Goal: Task Accomplishment & Management: Manage account settings

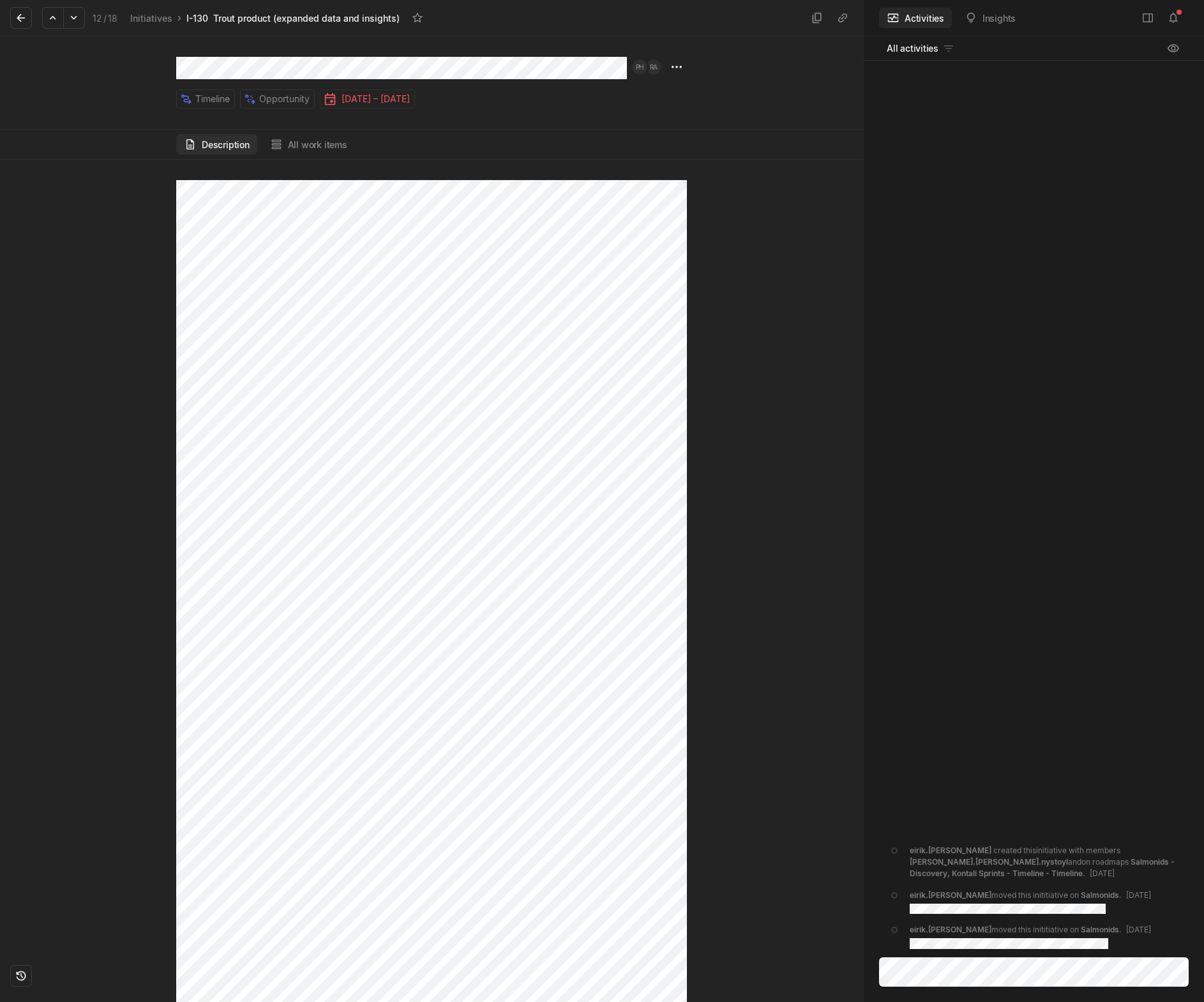
click at [622, 82] on div "Timeline Opportunity [DATE] – [DATE]" at bounding box center [402, 83] width 451 height 52
click at [304, 144] on button "All work items" at bounding box center [308, 144] width 93 height 21
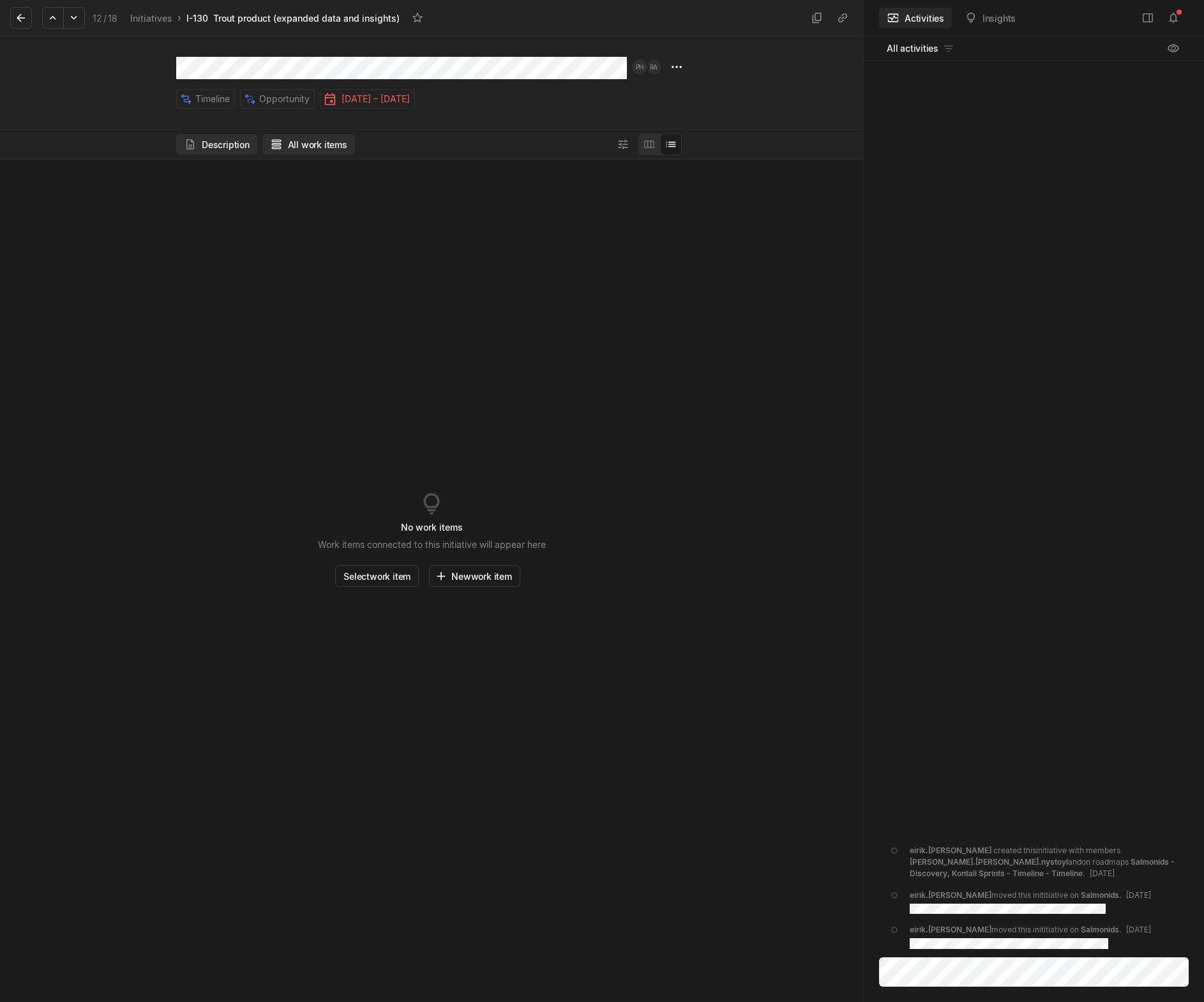
click at [198, 138] on button "Description" at bounding box center [216, 144] width 81 height 21
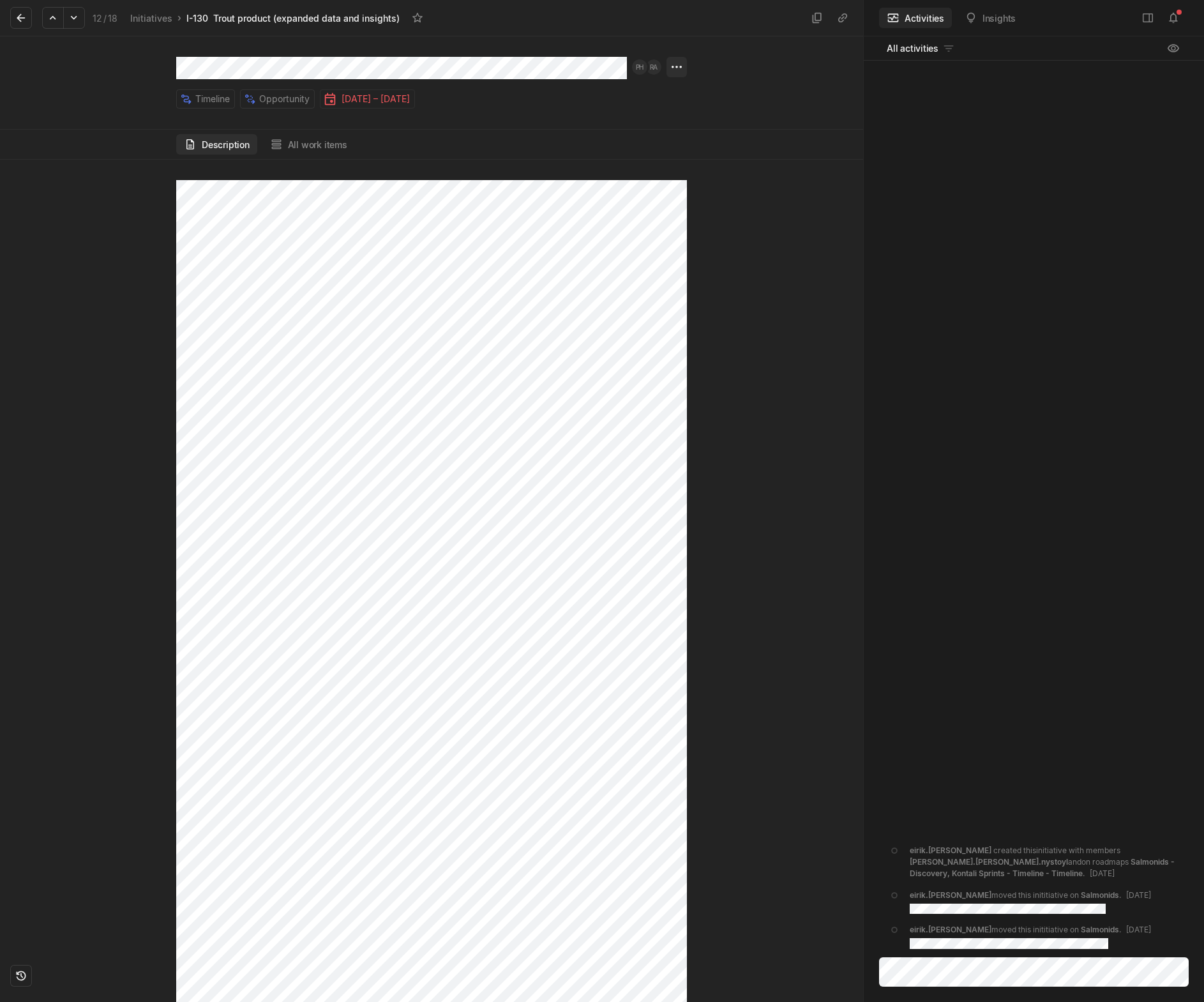
click at [684, 65] on html "Kontali Search / Updates 1 g then u My work = Feedback g then f Roadmaps g then…" at bounding box center [602, 501] width 1204 height 1002
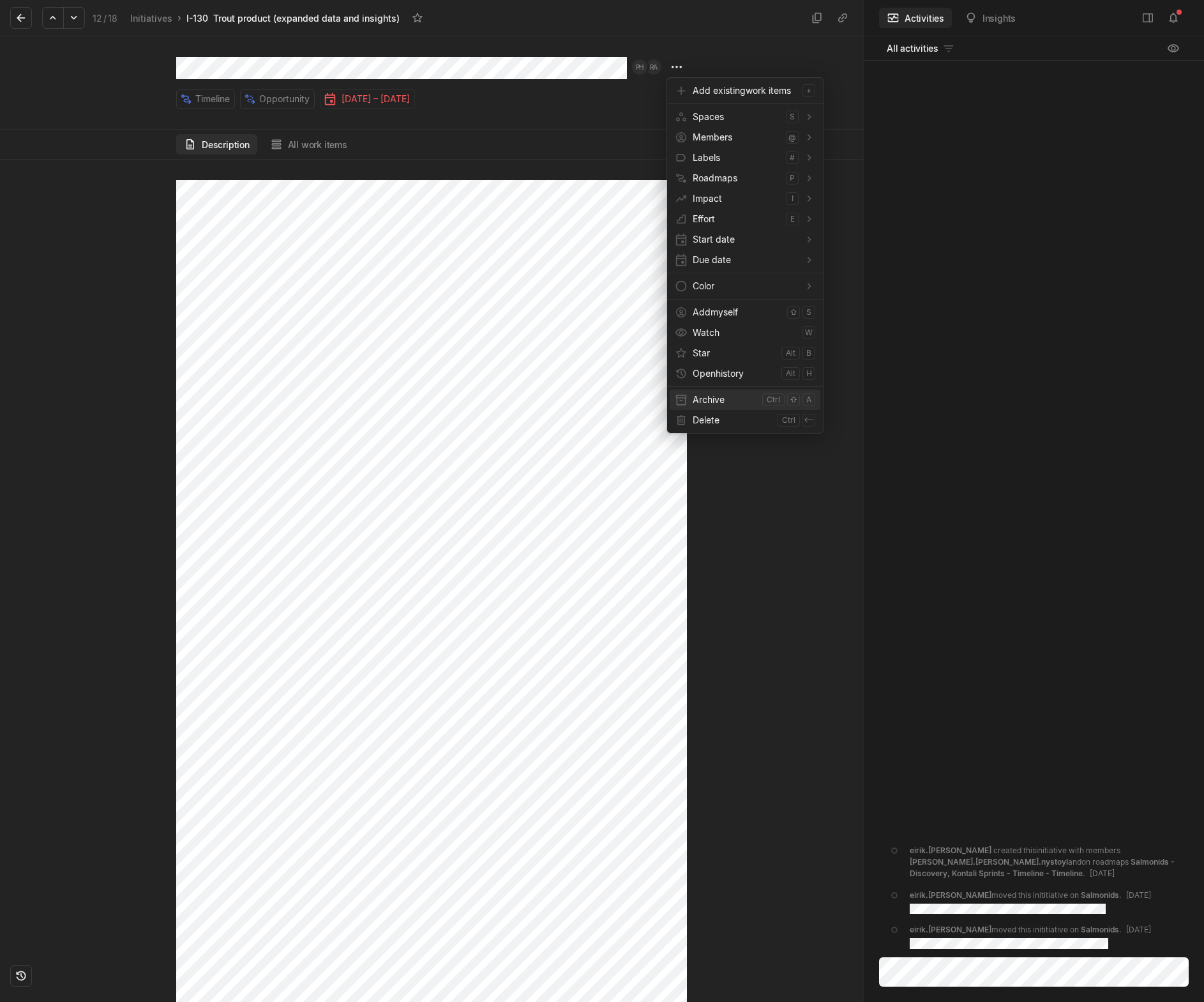
click at [739, 399] on span "Archive" at bounding box center [725, 400] width 65 height 21
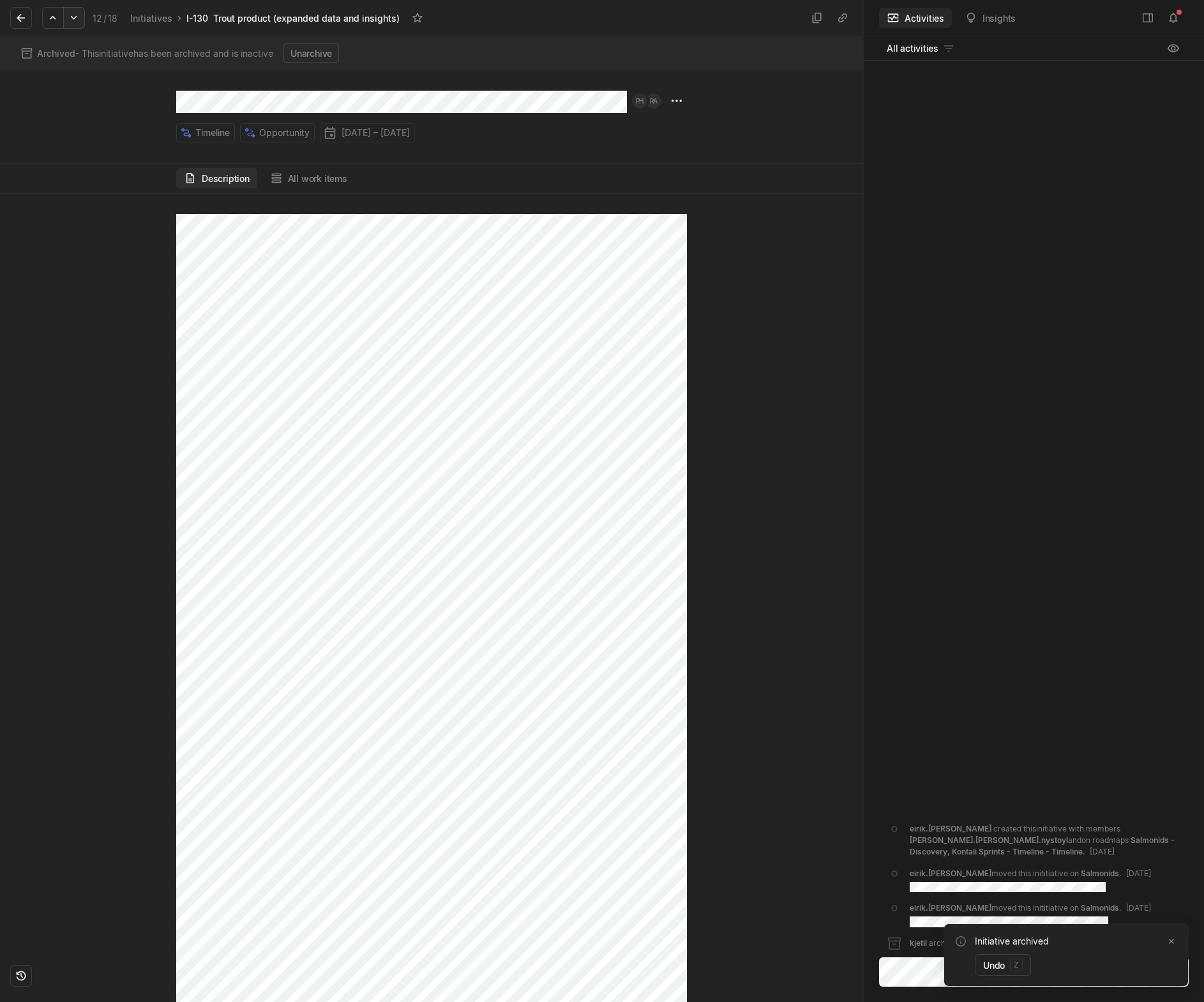
click at [71, 17] on icon at bounding box center [74, 18] width 13 height 13
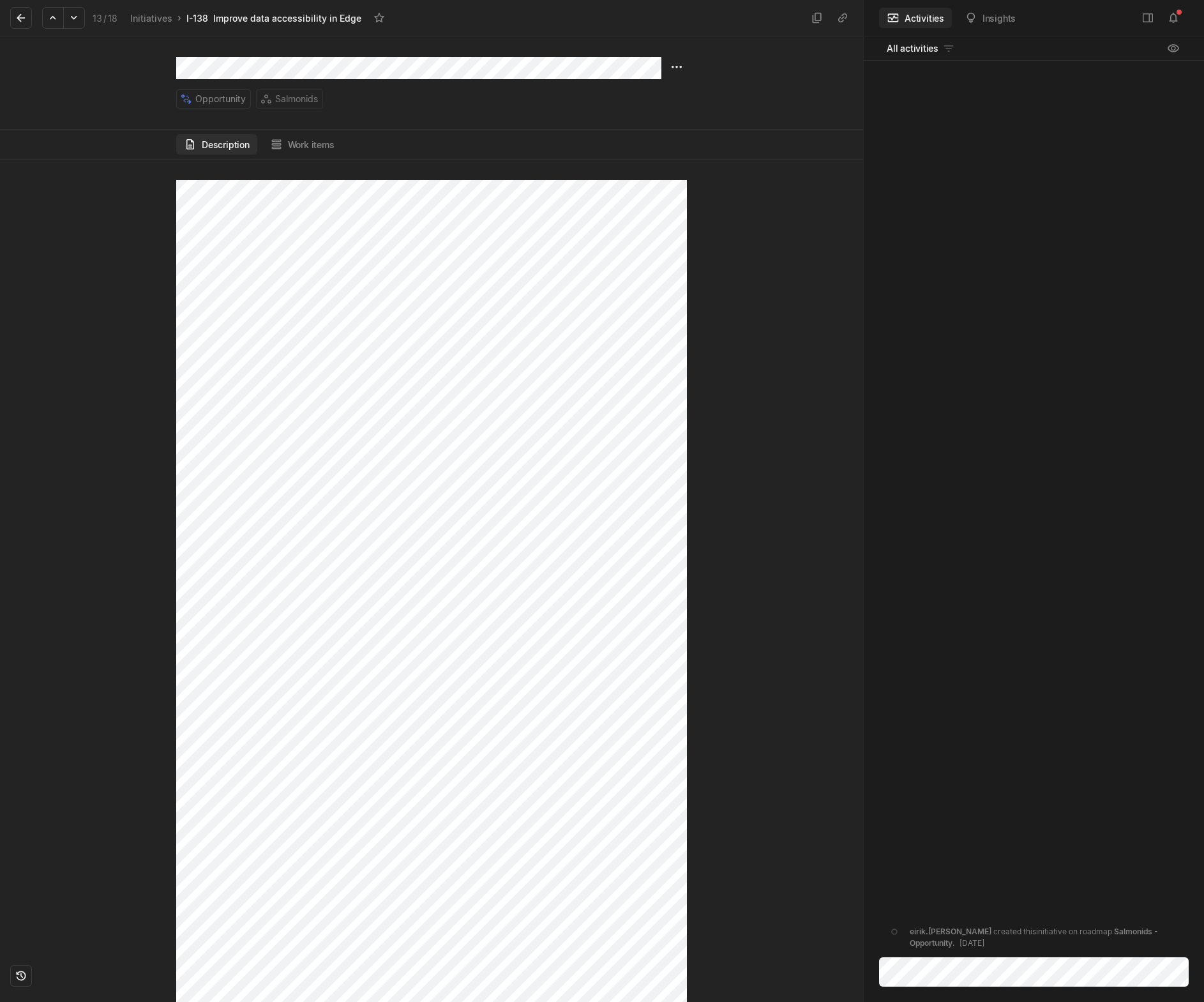
click at [1069, 434] on div "eirik.[PERSON_NAME] created this initiative on roadmap Salmonids - Opportunity …" at bounding box center [1034, 510] width 340 height 899
click at [197, 142] on div "Opportunity Salmonids Description Work items" at bounding box center [431, 519] width 863 height 966
click at [762, 552] on div at bounding box center [775, 580] width 176 height 842
click at [673, 68] on html "Kontali Search / Updates 1 g then u My work = Feedback g then f Roadmaps g then…" at bounding box center [602, 501] width 1204 height 1002
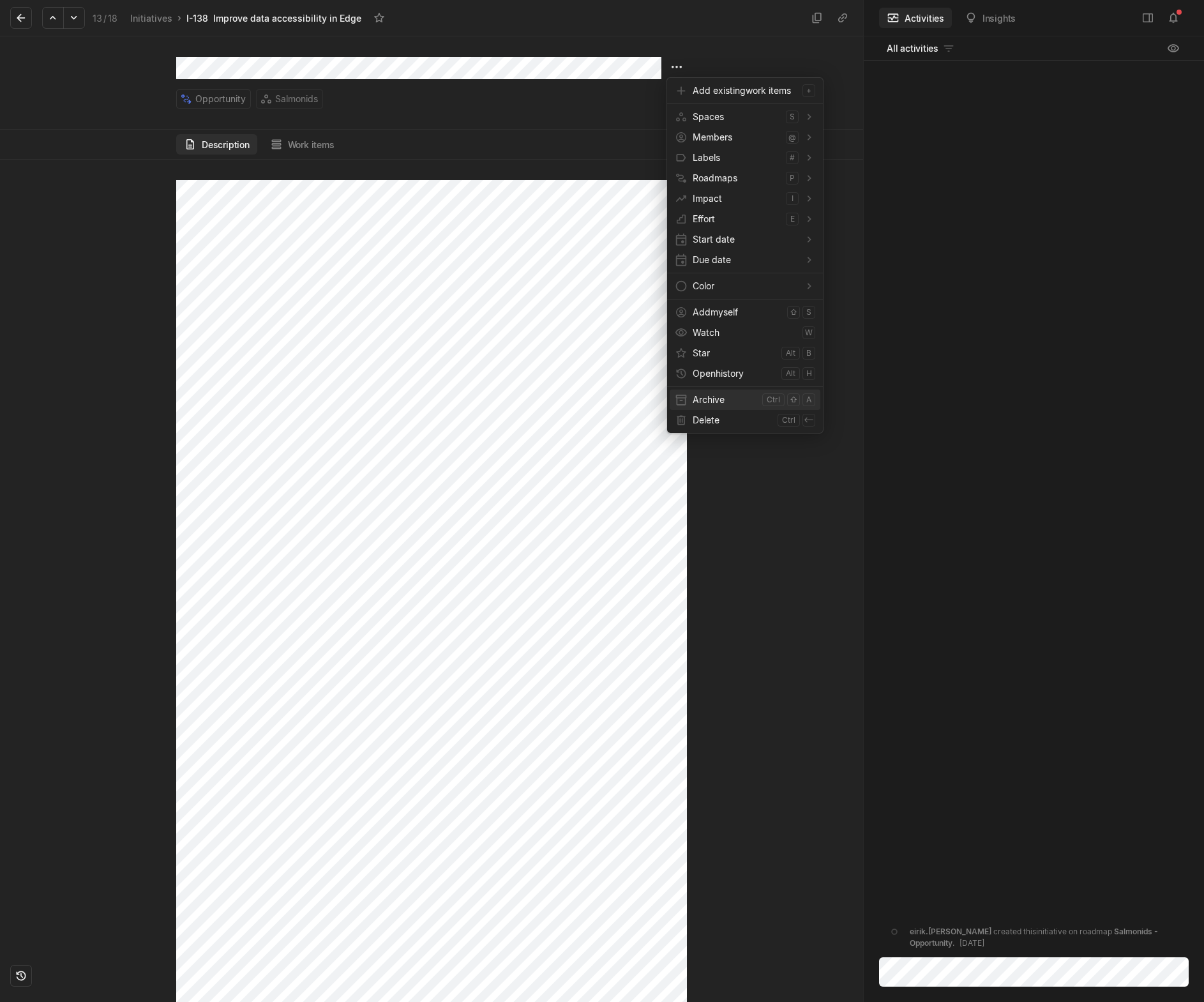
click at [701, 390] on span "Archive" at bounding box center [725, 400] width 65 height 21
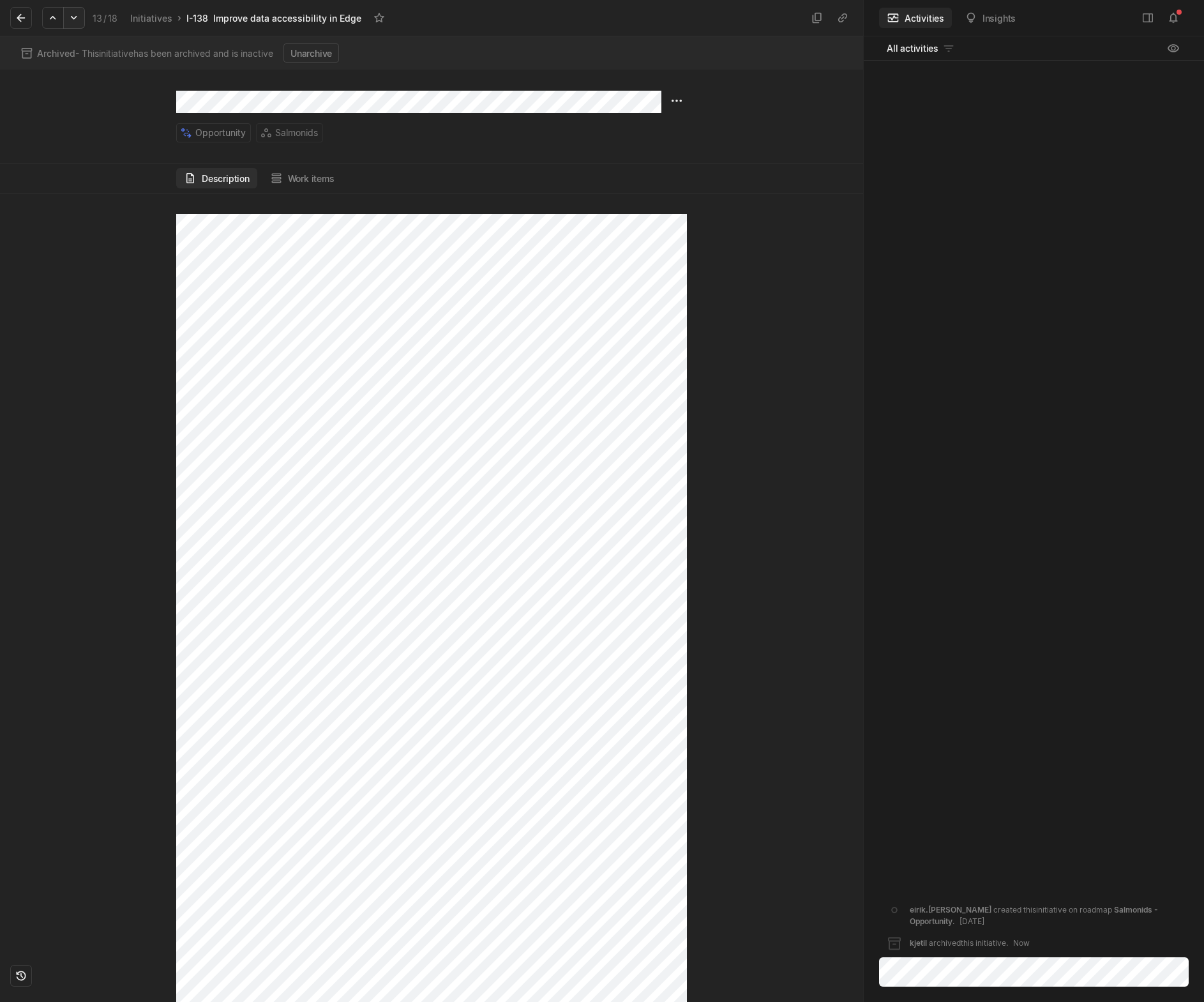
click at [73, 14] on icon at bounding box center [74, 18] width 13 height 13
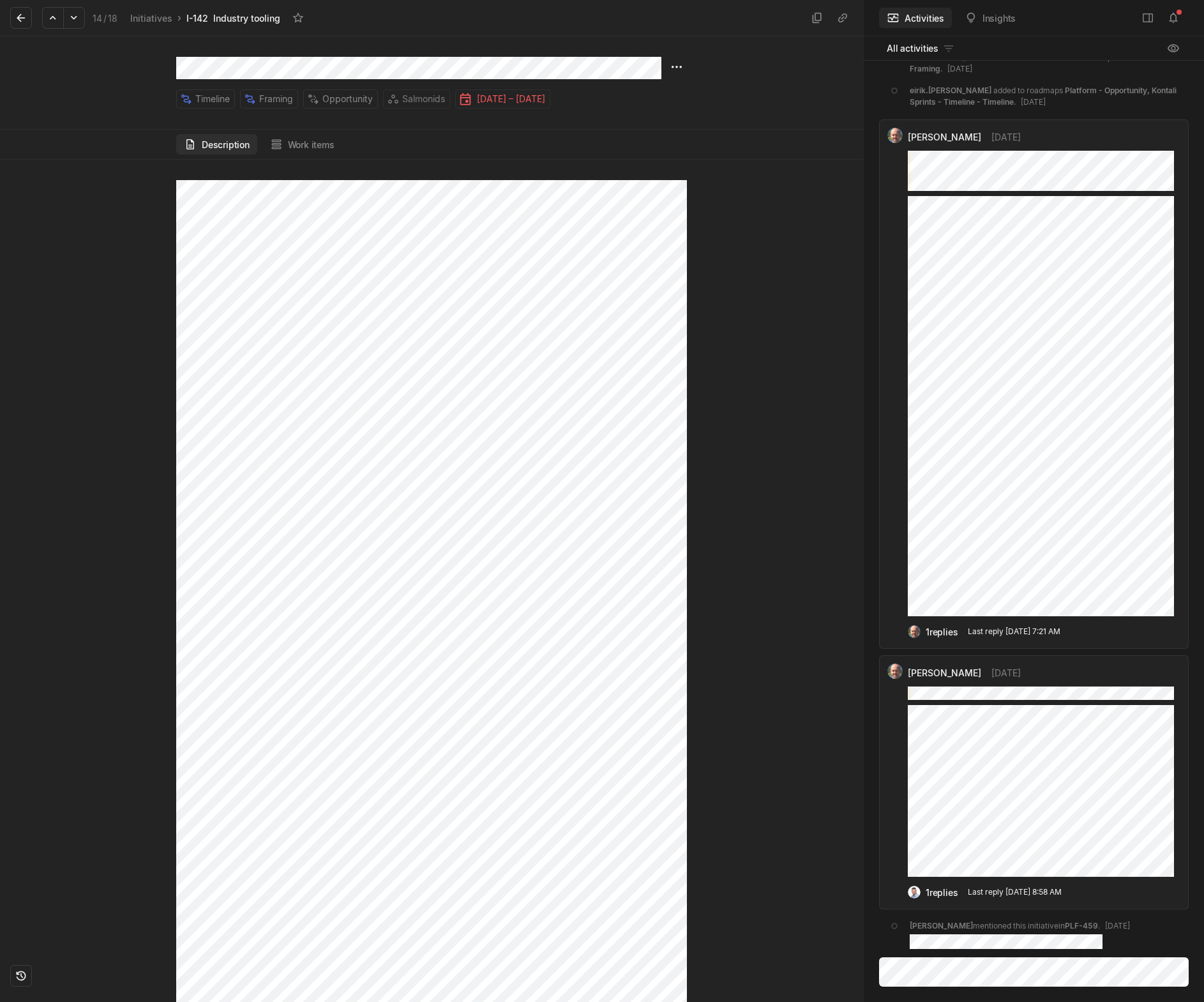
scroll to position [427, 0]
click at [303, 146] on button "Work items" at bounding box center [302, 144] width 80 height 21
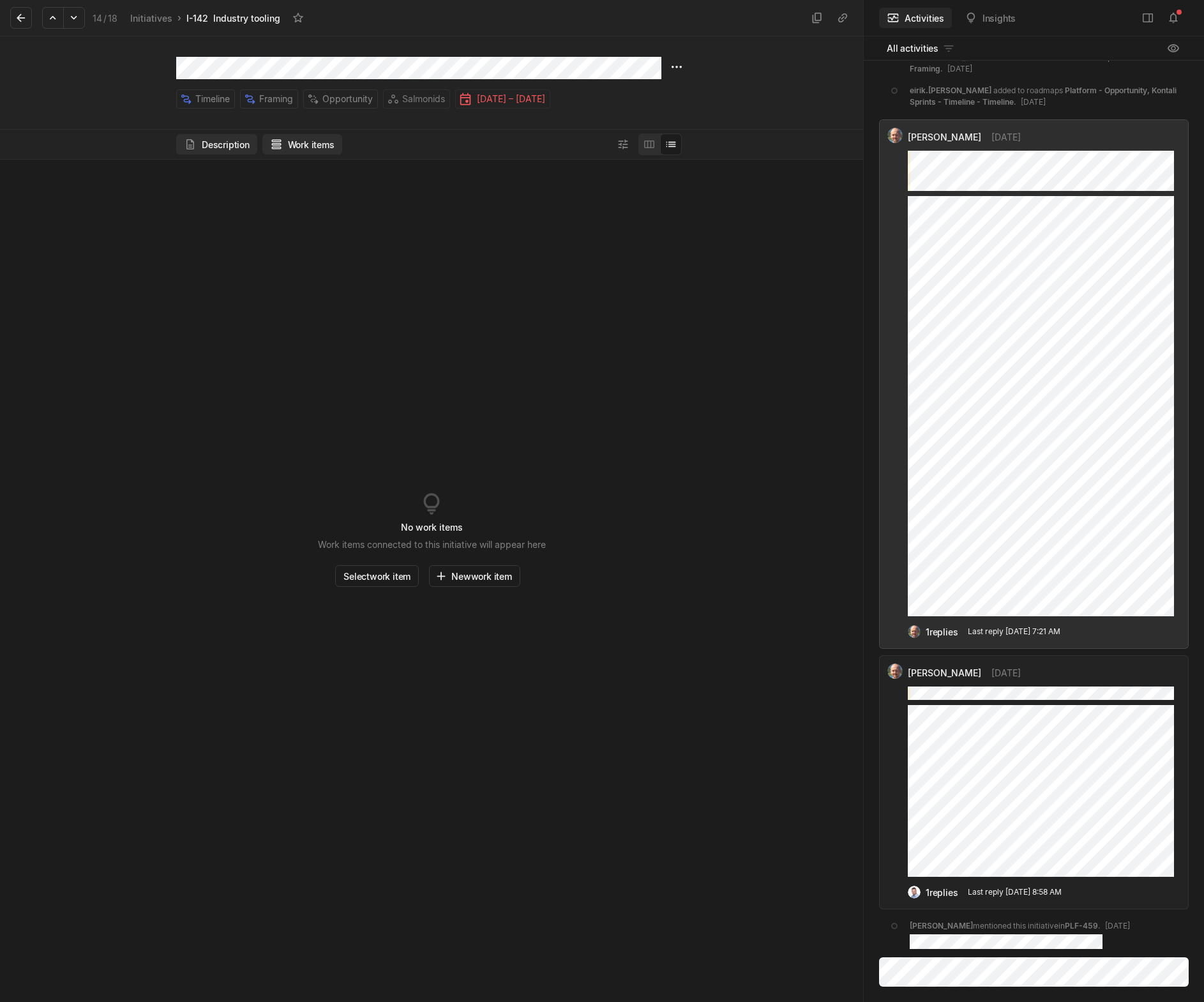
click at [245, 146] on button "Description" at bounding box center [216, 144] width 81 height 21
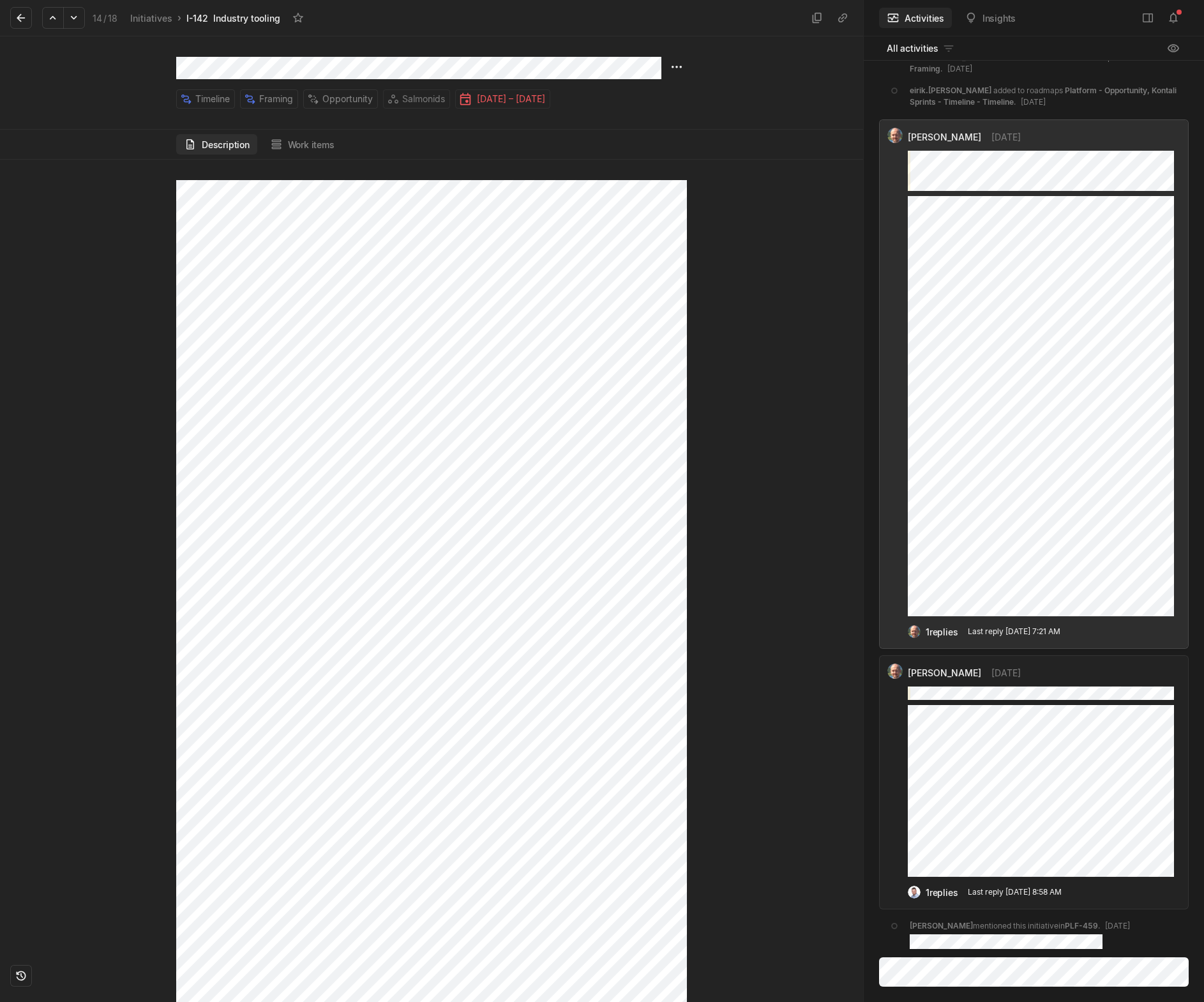
scroll to position [427, 0]
click at [672, 68] on html "Kontali Search / Updates 1 g then u My work = Feedback g then f Roadmaps g then…" at bounding box center [602, 501] width 1204 height 1002
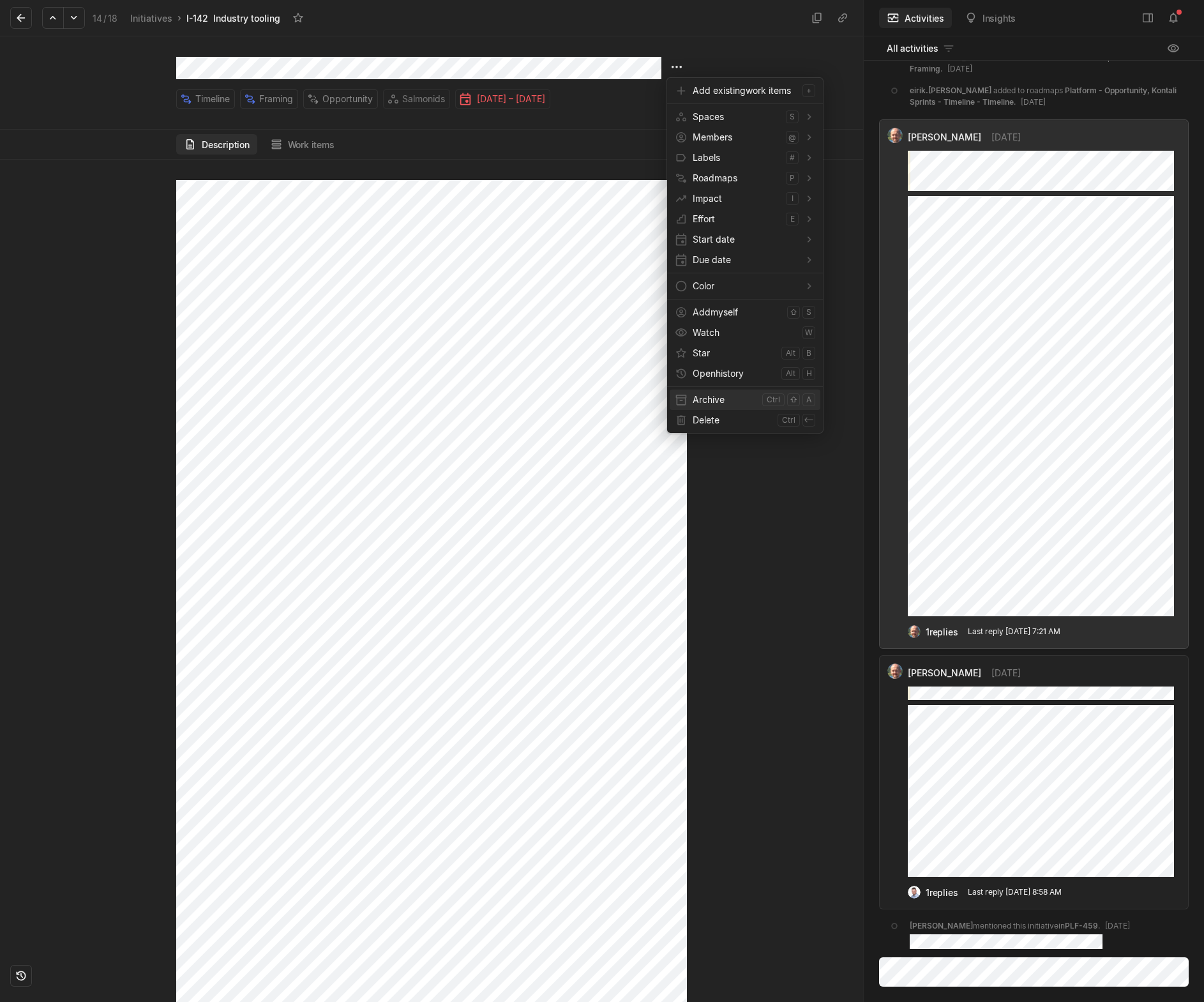
click at [728, 409] on span "Archive" at bounding box center [725, 400] width 65 height 21
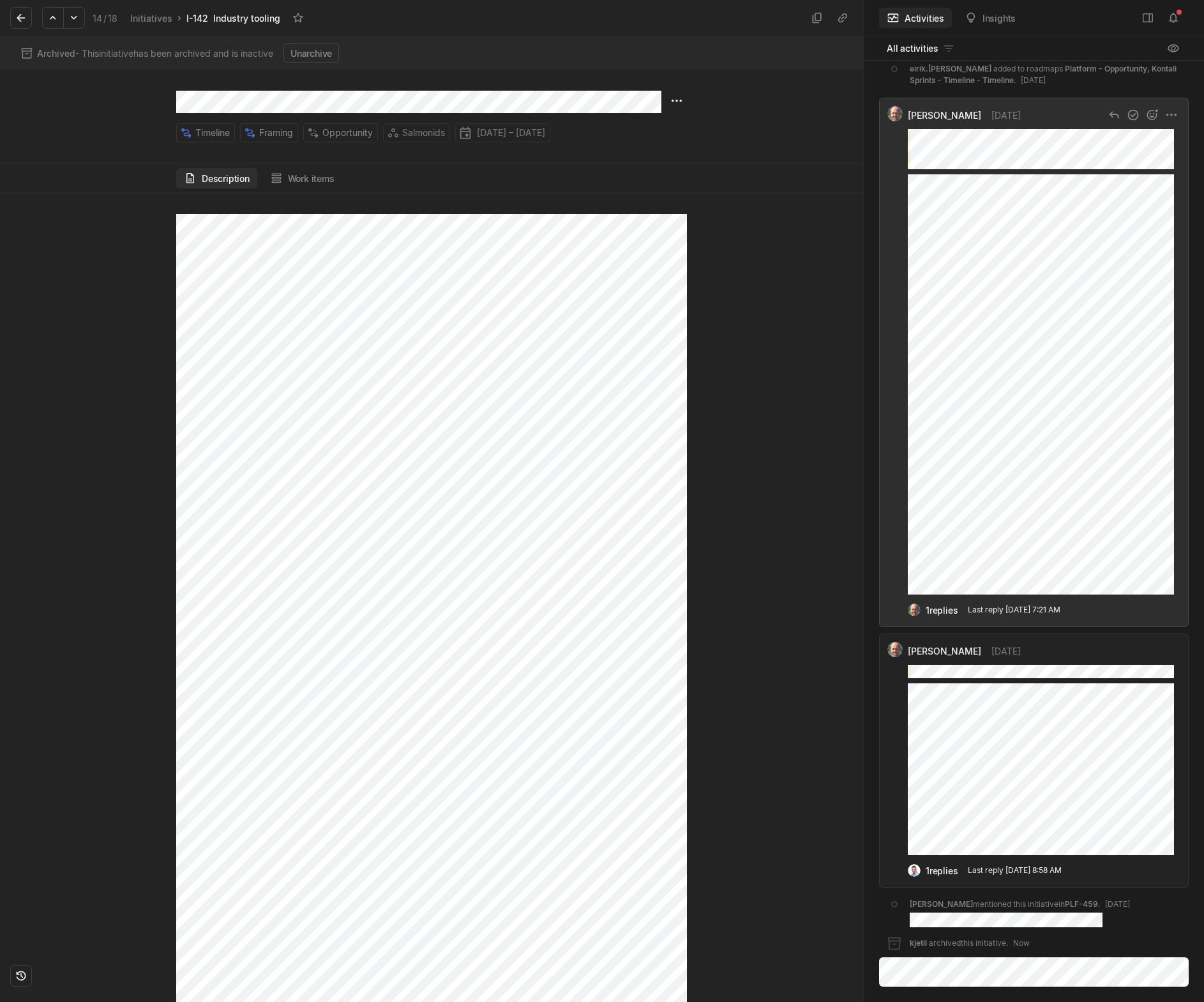
scroll to position [1, 0]
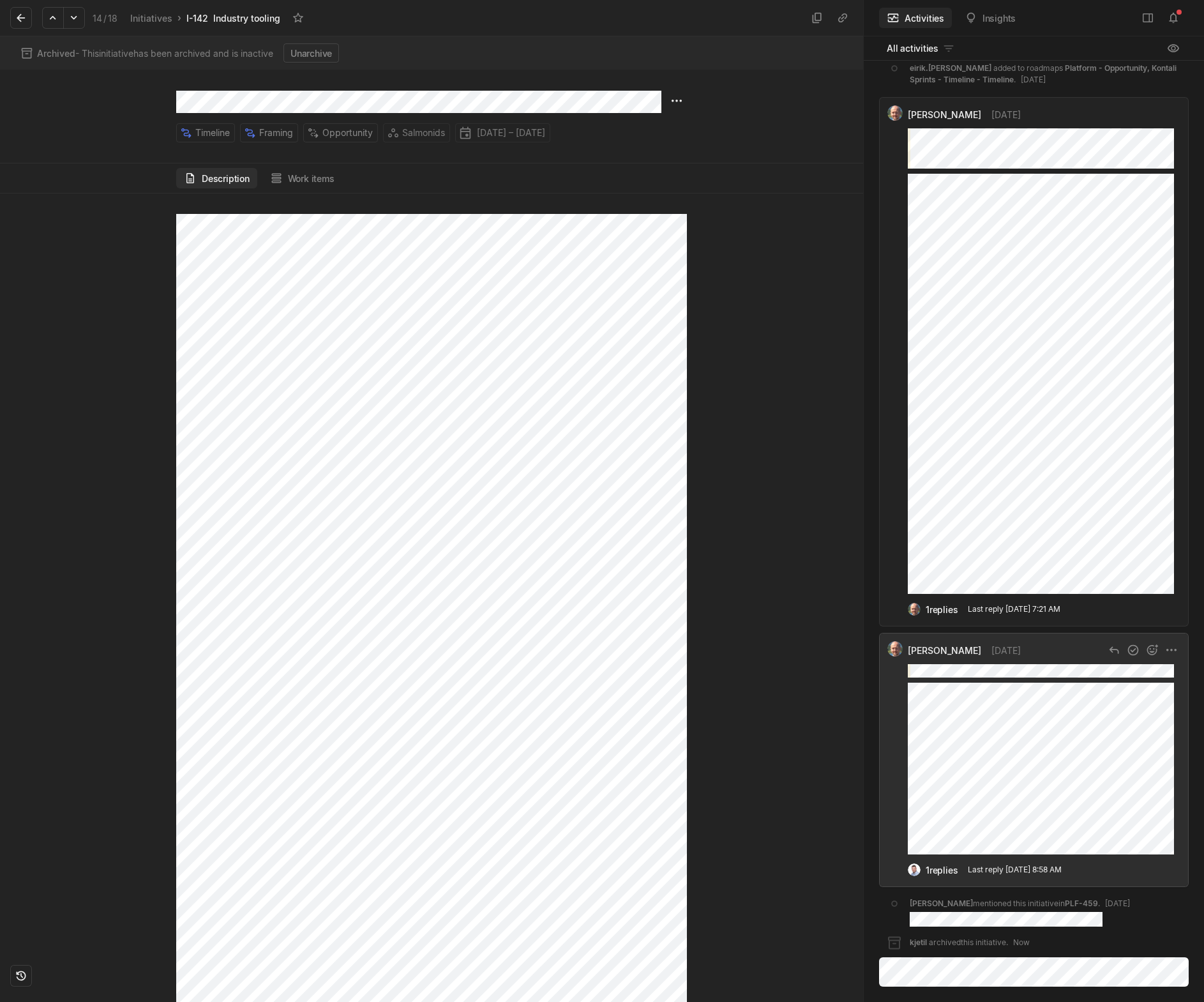
click at [905, 691] on div "[PERSON_NAME] [DATE] 1 replies View replies Last reply [DATE] 8:58 AM" at bounding box center [1034, 760] width 308 height 253
click at [1038, 878] on div "1 replies View replies Last reply [DATE] 8:58 AM" at bounding box center [1044, 870] width 273 height 18
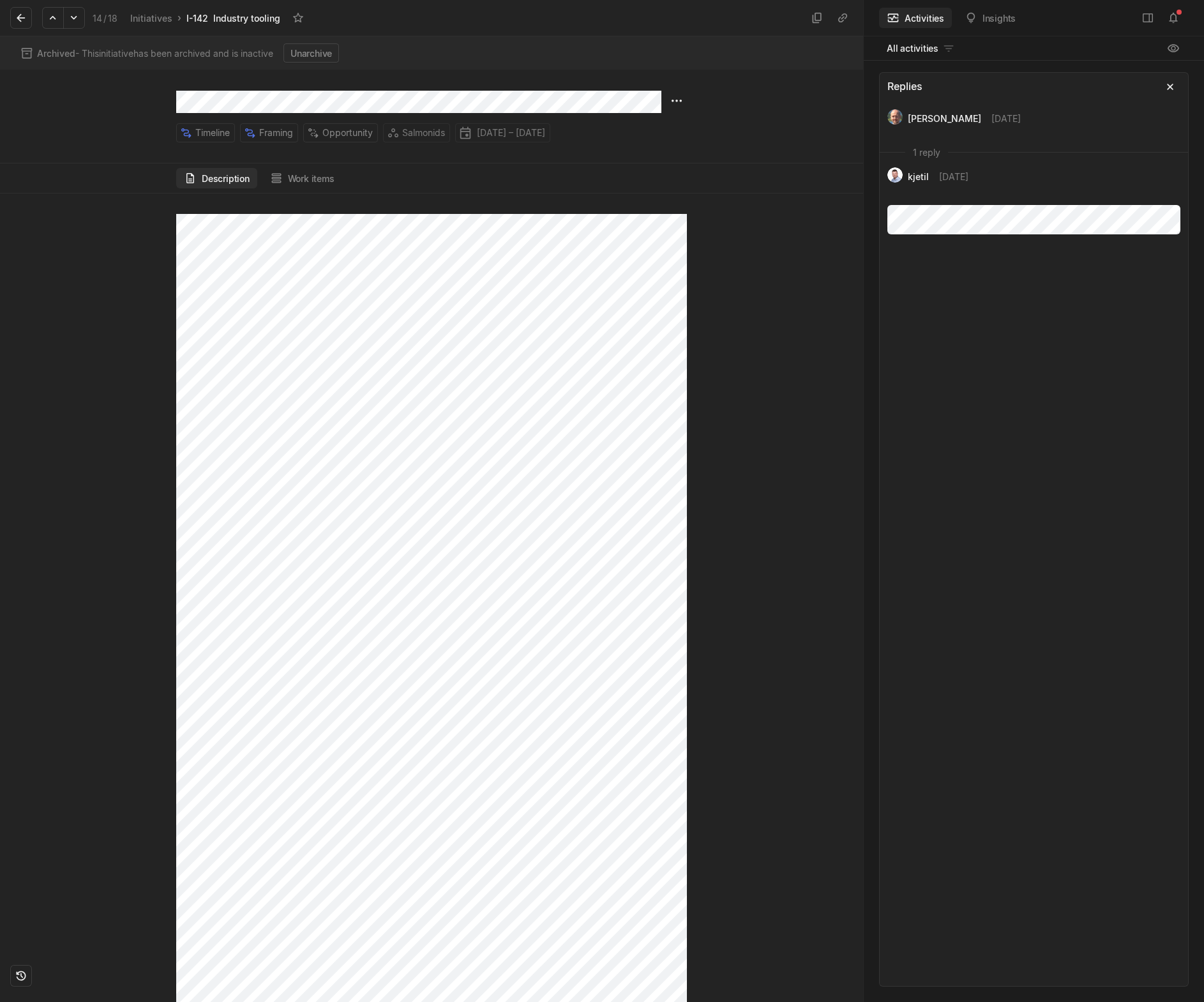
scroll to position [908, 0]
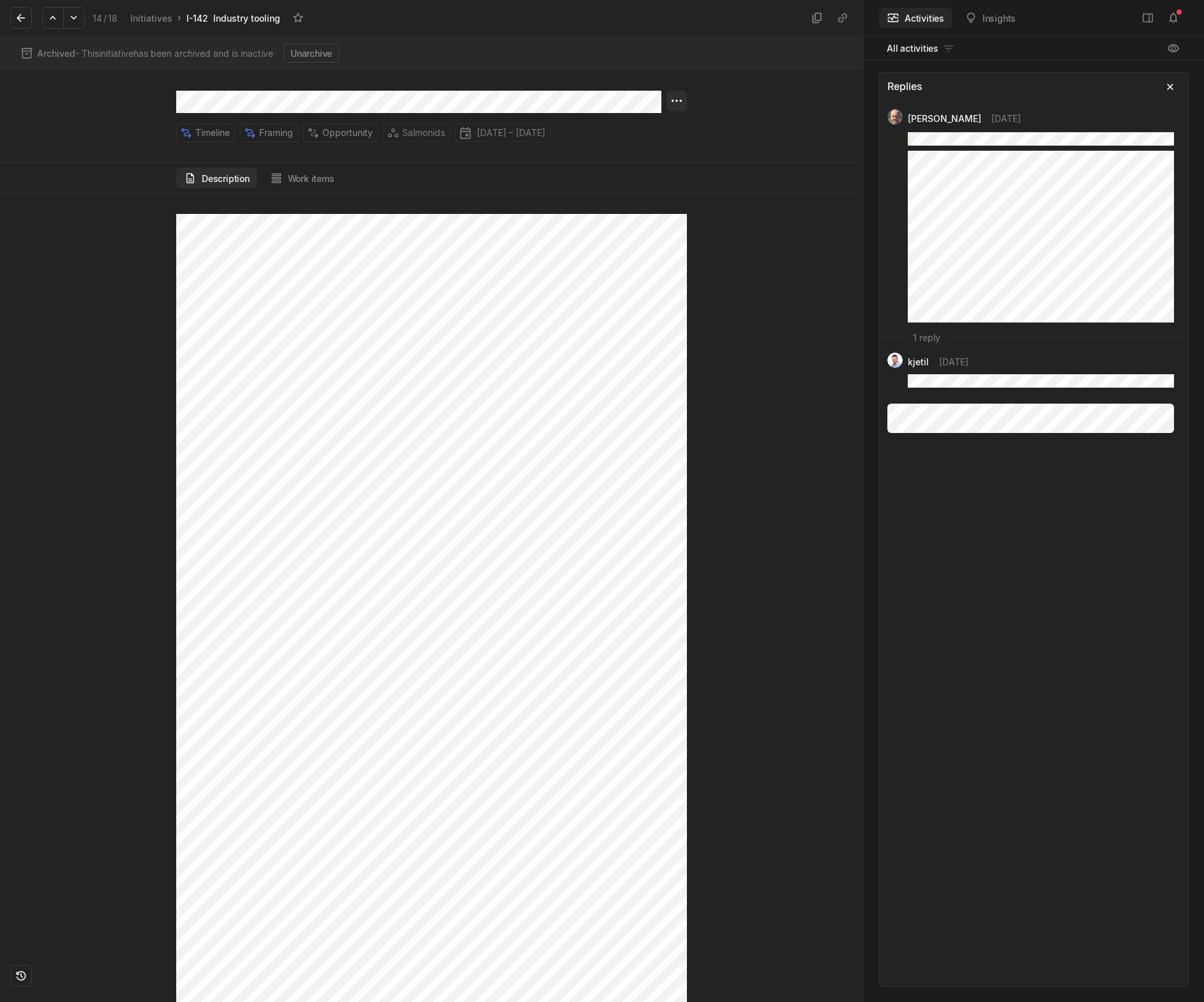
click at [676, 100] on html "Kontali Search / Updates 1 g then u My work = Feedback g then f Roadmaps g then…" at bounding box center [602, 501] width 1204 height 1002
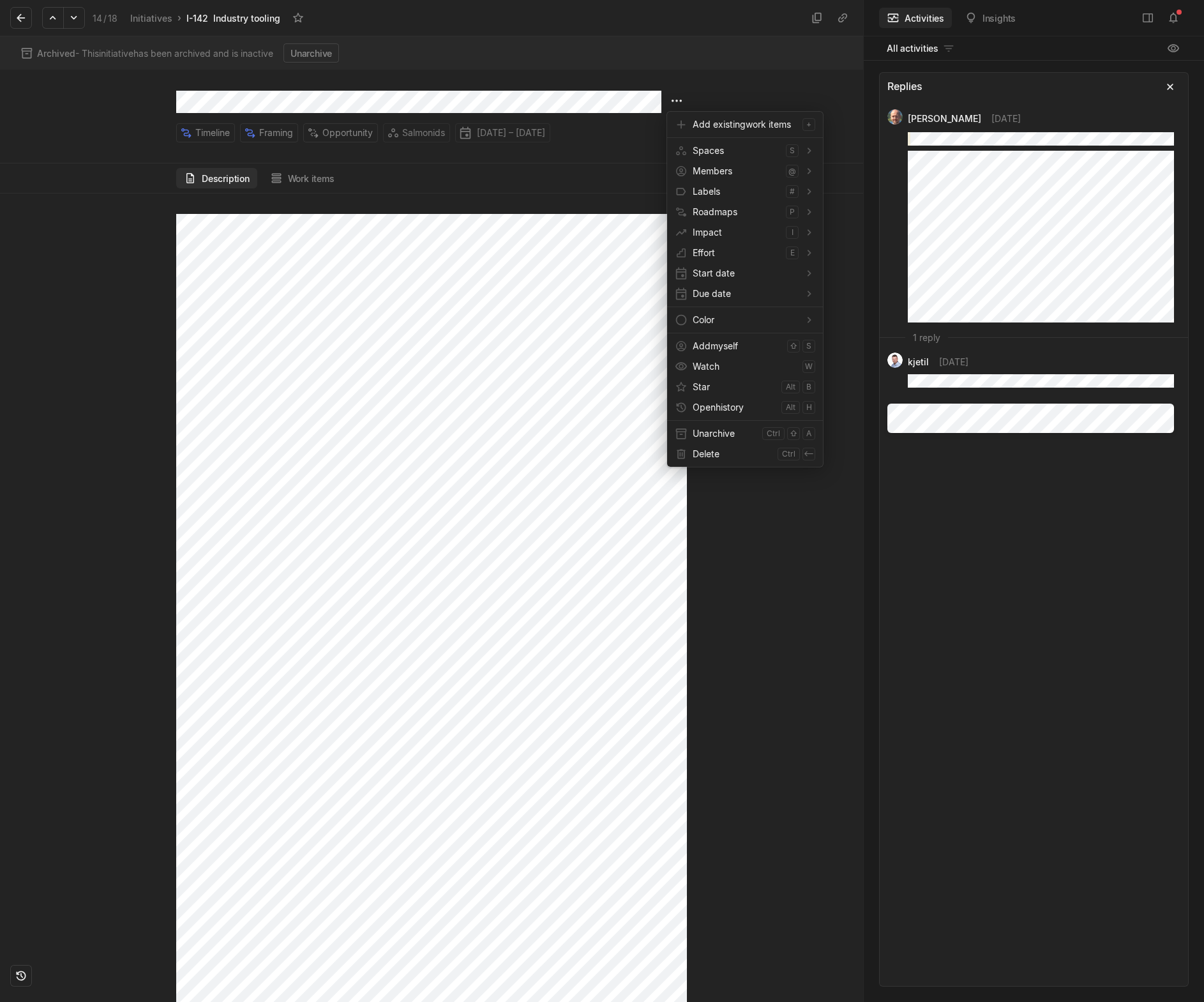
click at [74, 21] on html "Kontali Search / Updates 1 g then u My work = Feedback g then f Roadmaps g then…" at bounding box center [602, 501] width 1204 height 1002
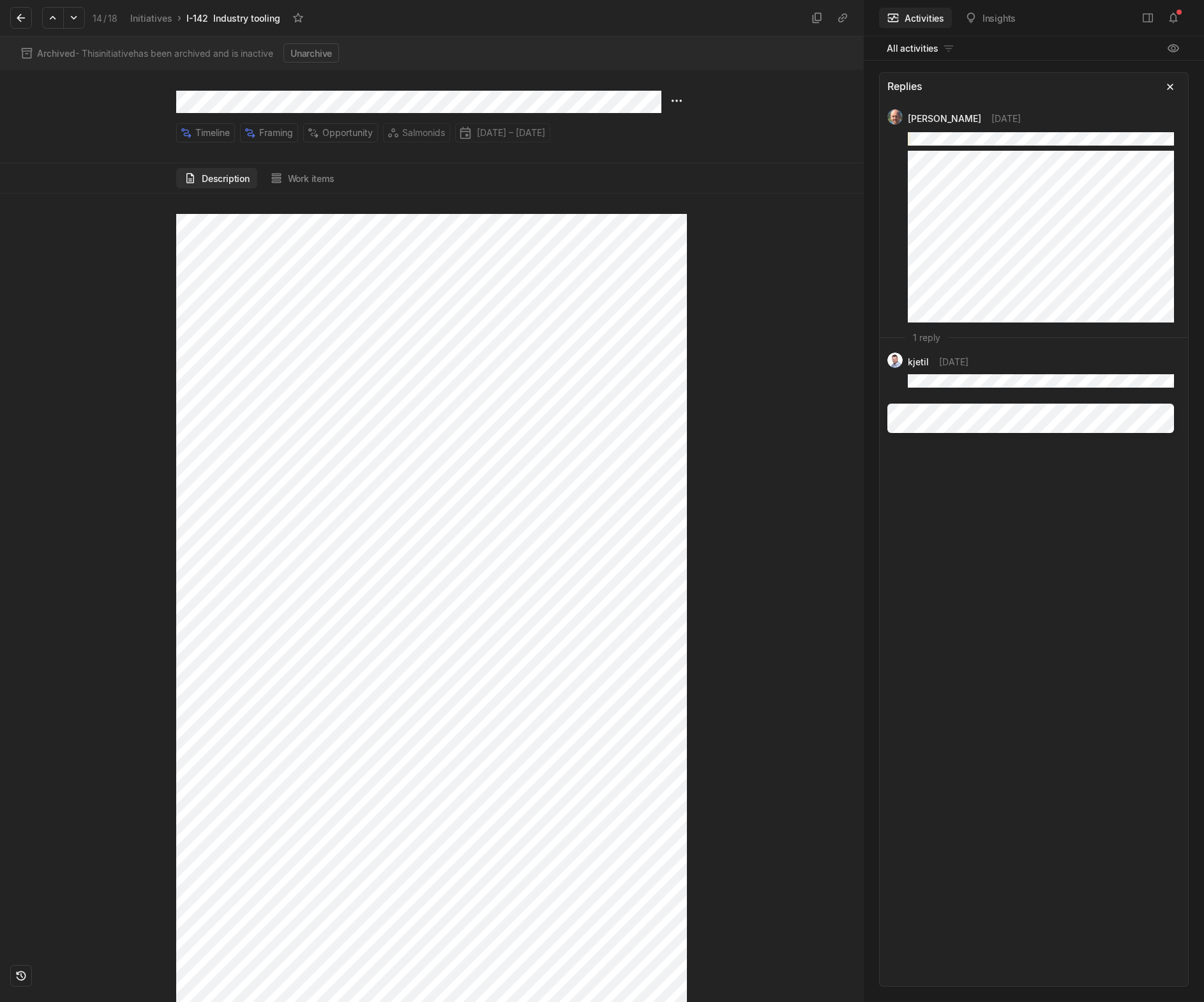
click at [74, 21] on icon at bounding box center [74, 18] width 13 height 13
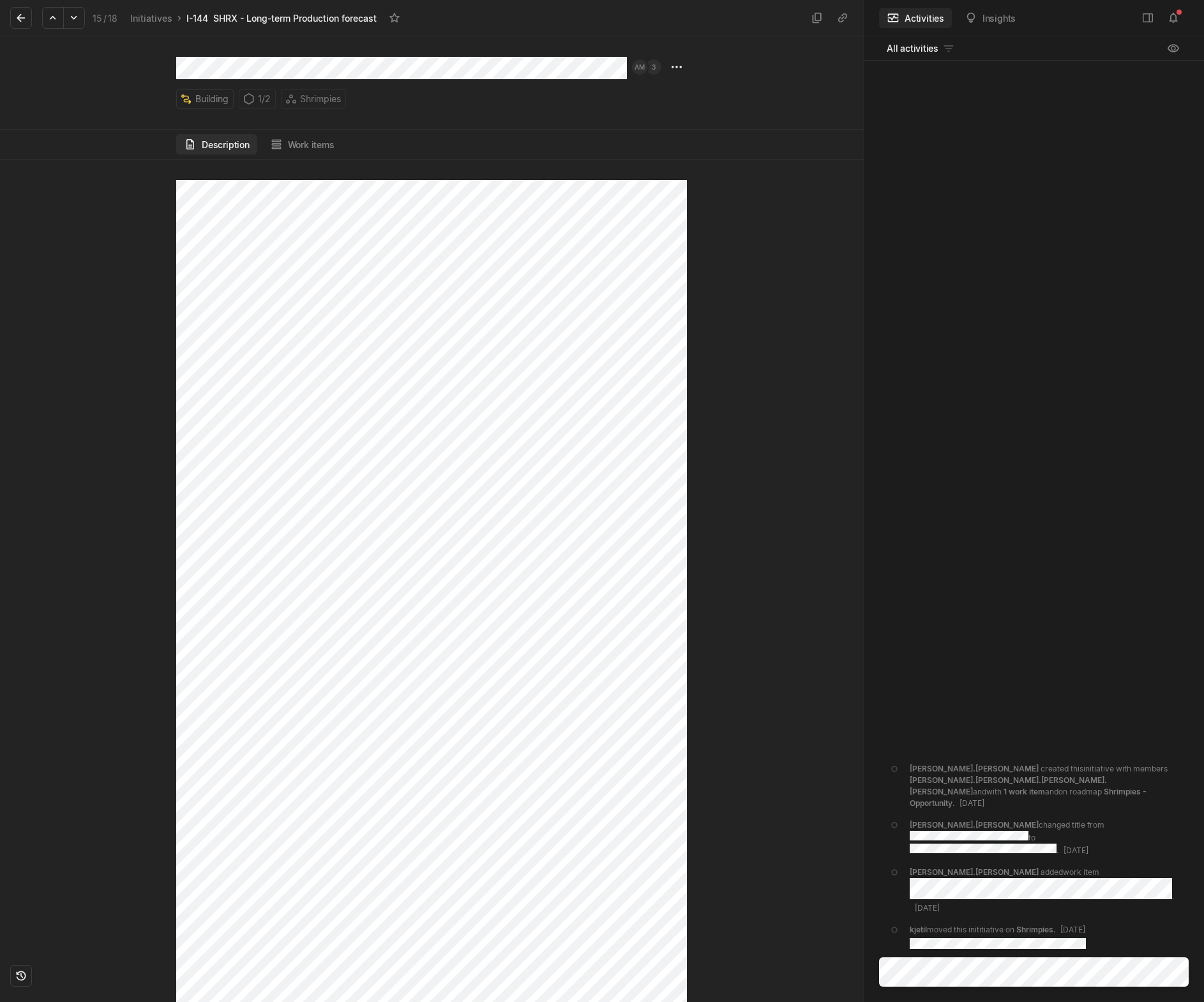
click at [262, 104] on div "1 / 2" at bounding box center [257, 99] width 37 height 19
click at [258, 96] on div "1 / 2" at bounding box center [257, 99] width 37 height 19
click at [299, 140] on button "Work items" at bounding box center [302, 144] width 80 height 21
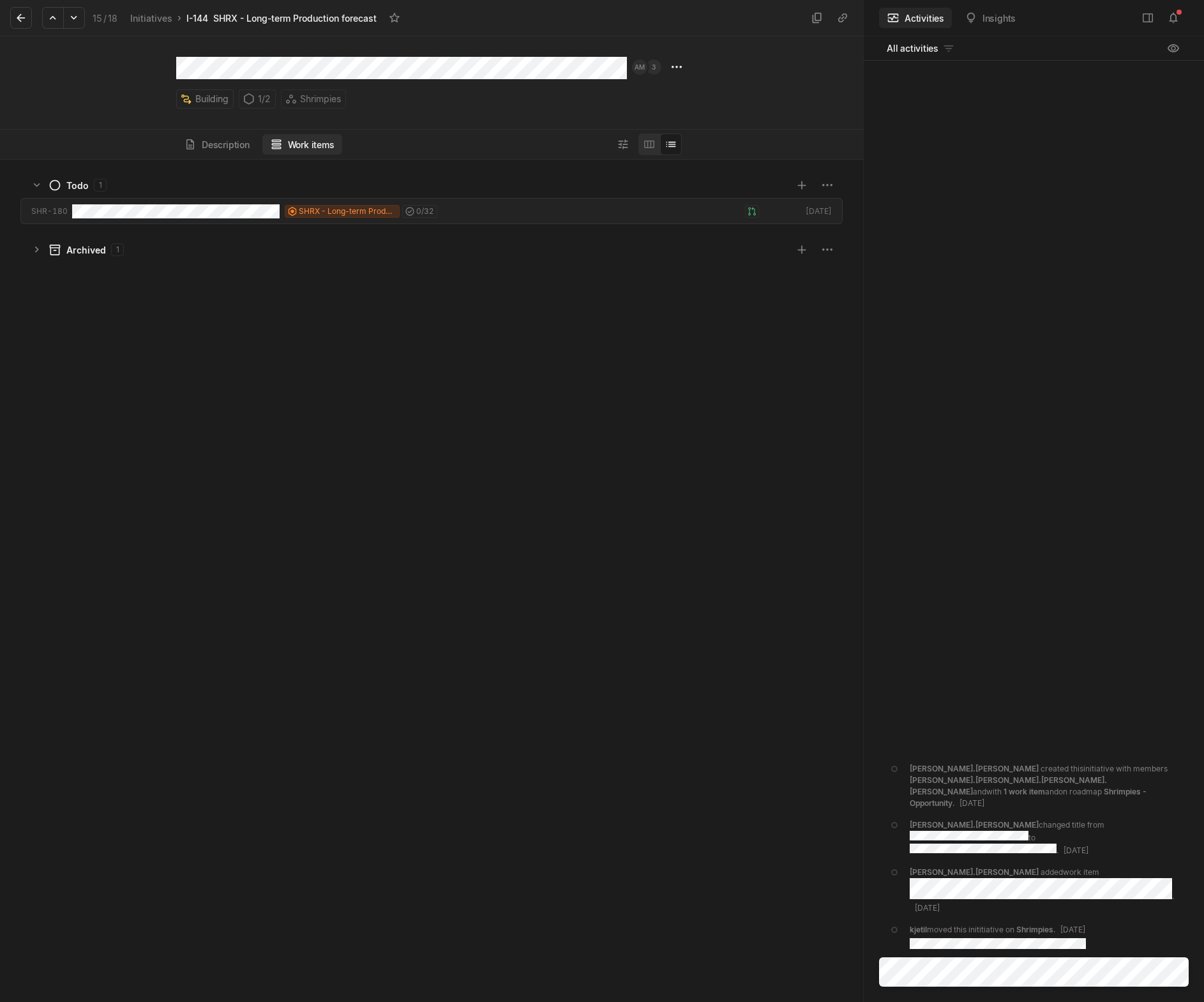
scroll to position [836, 857]
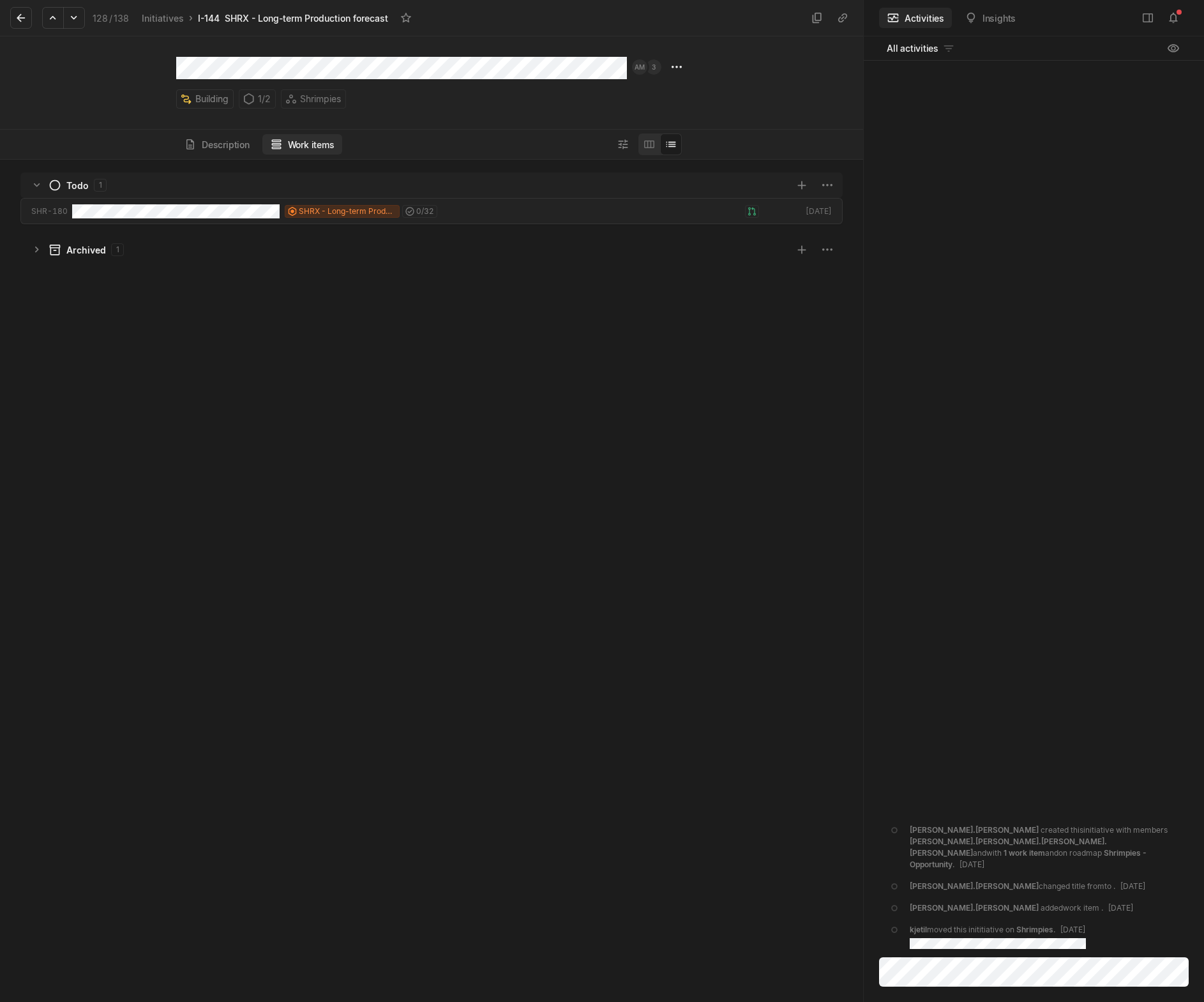
scroll to position [836, 857]
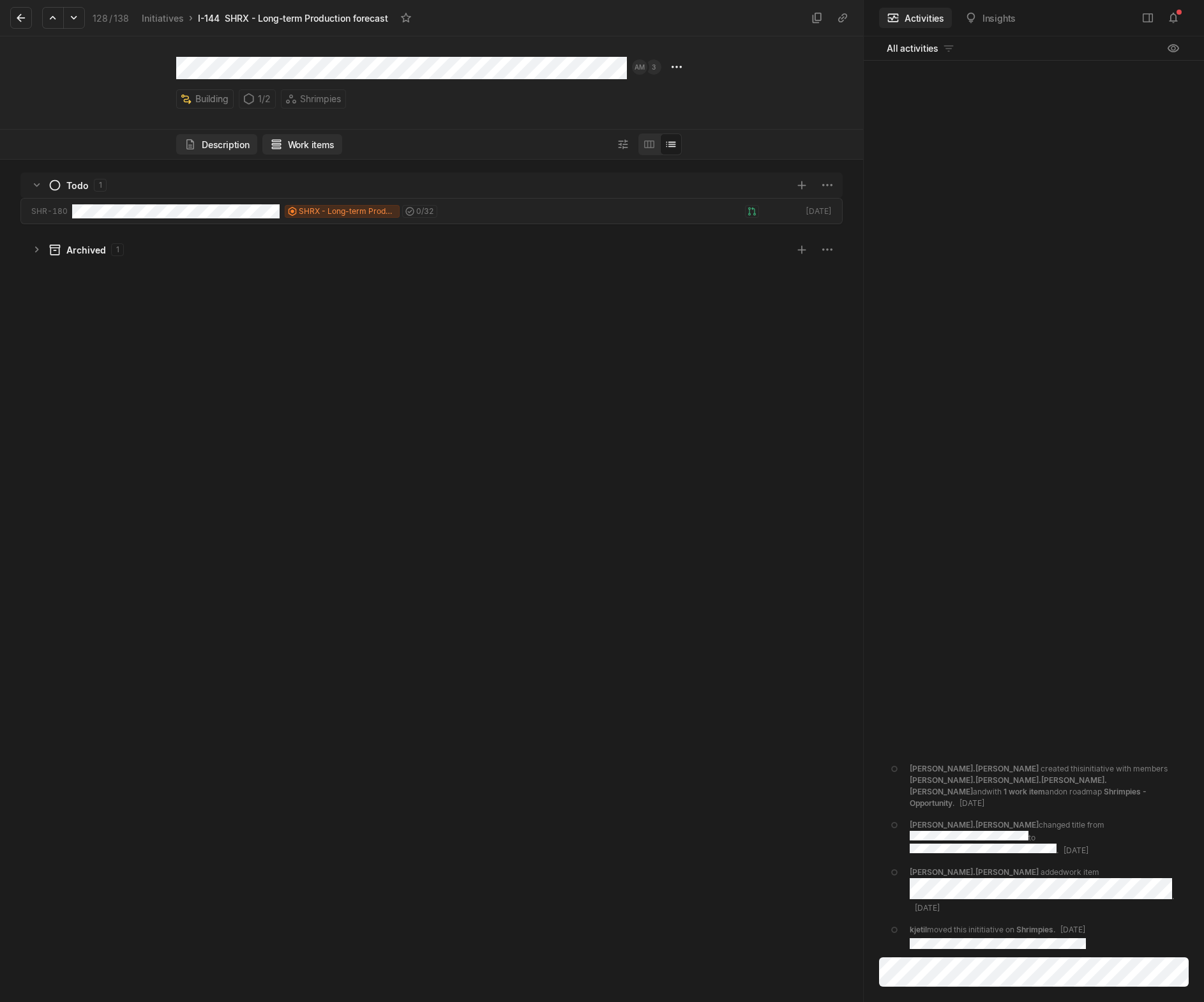
click at [229, 146] on button "Description" at bounding box center [216, 144] width 81 height 21
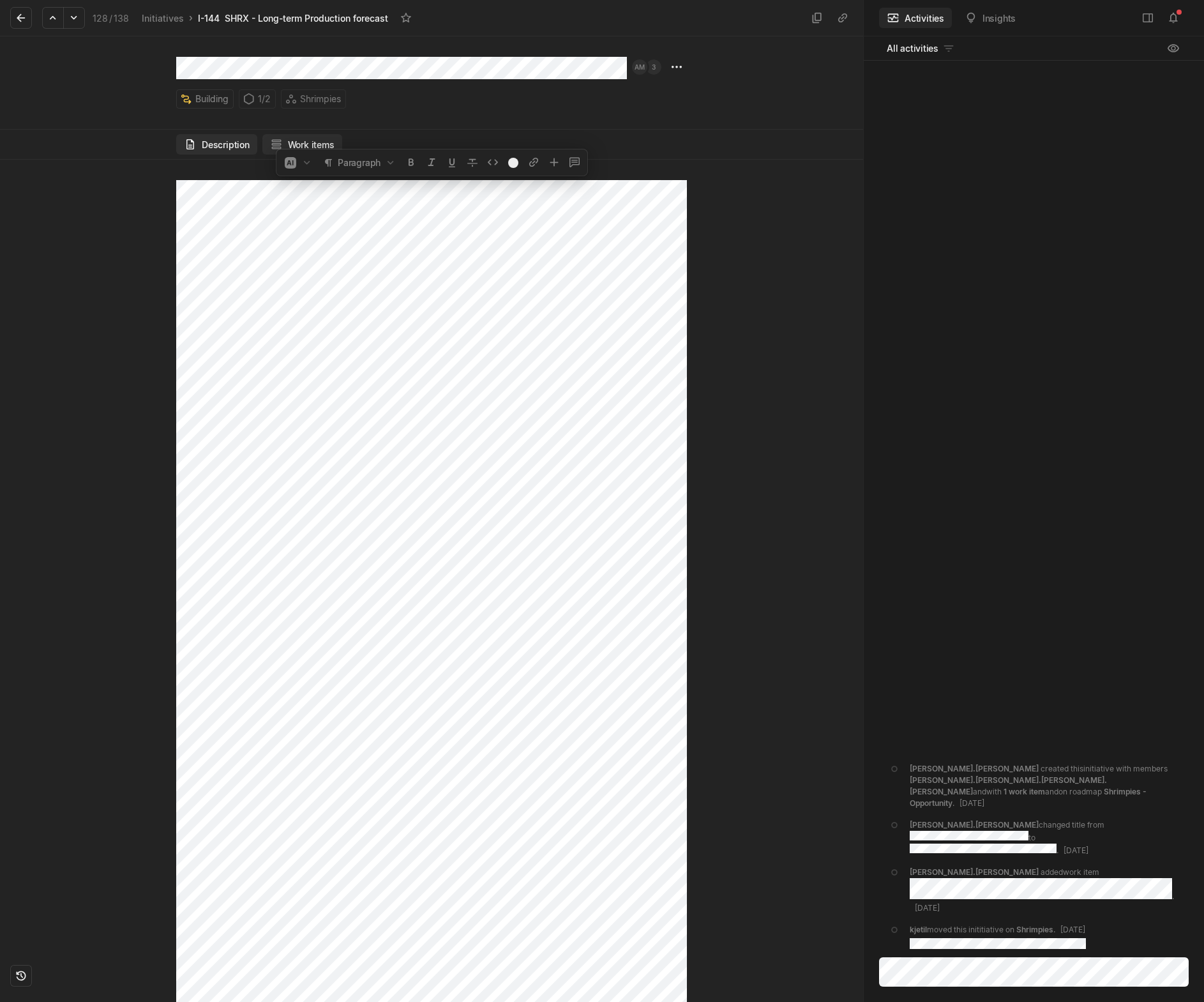
click at [315, 141] on button "Work items" at bounding box center [302, 144] width 80 height 21
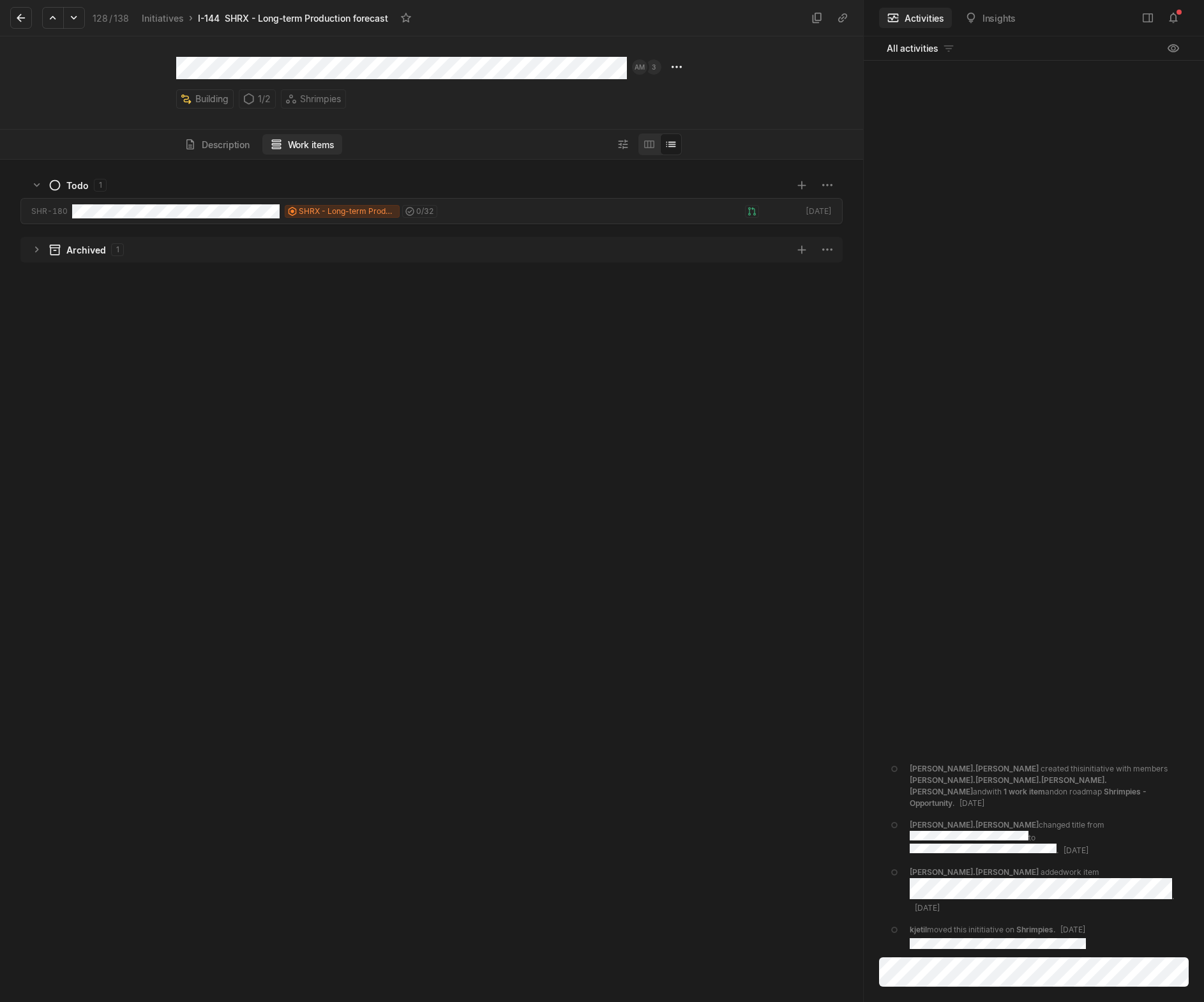
click at [42, 249] on icon "grid" at bounding box center [37, 250] width 13 height 13
click at [220, 139] on button "Description" at bounding box center [216, 144] width 81 height 21
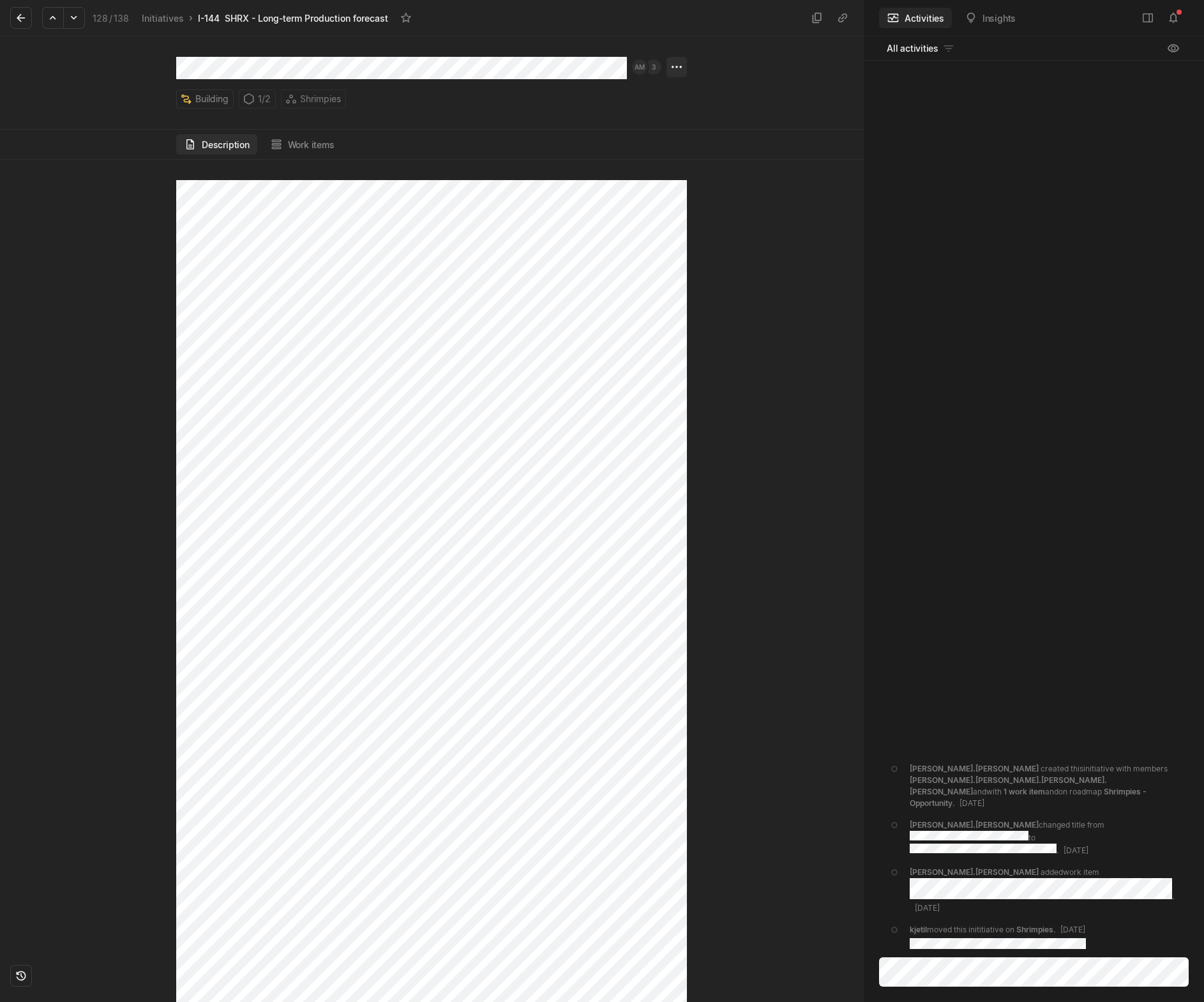
click at [674, 71] on html "Kontali Search / Updates 1 g then u My work = Feedback g then f Roadmaps g then…" at bounding box center [602, 501] width 1204 height 1002
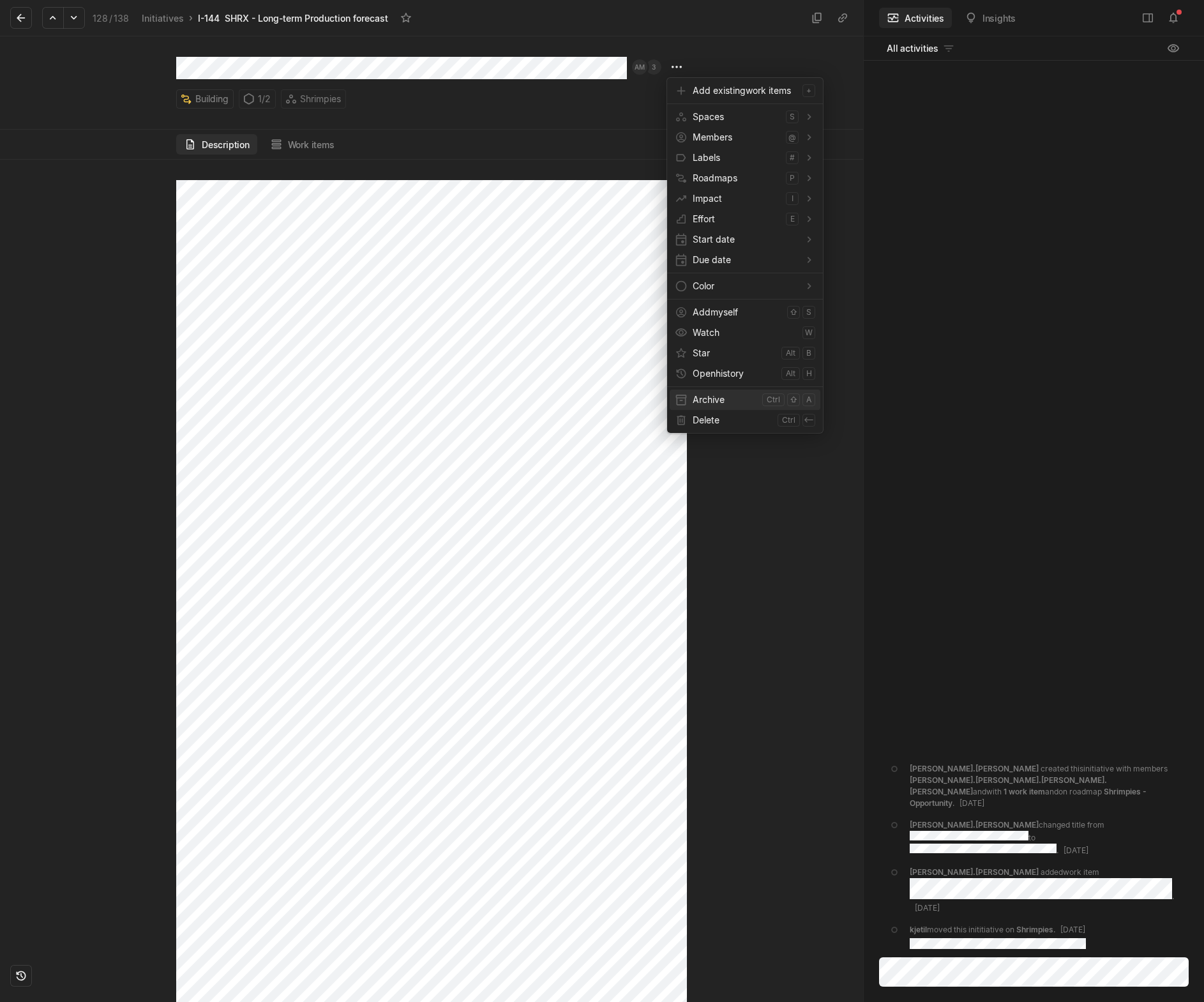
click at [707, 398] on span "Archive" at bounding box center [725, 400] width 65 height 21
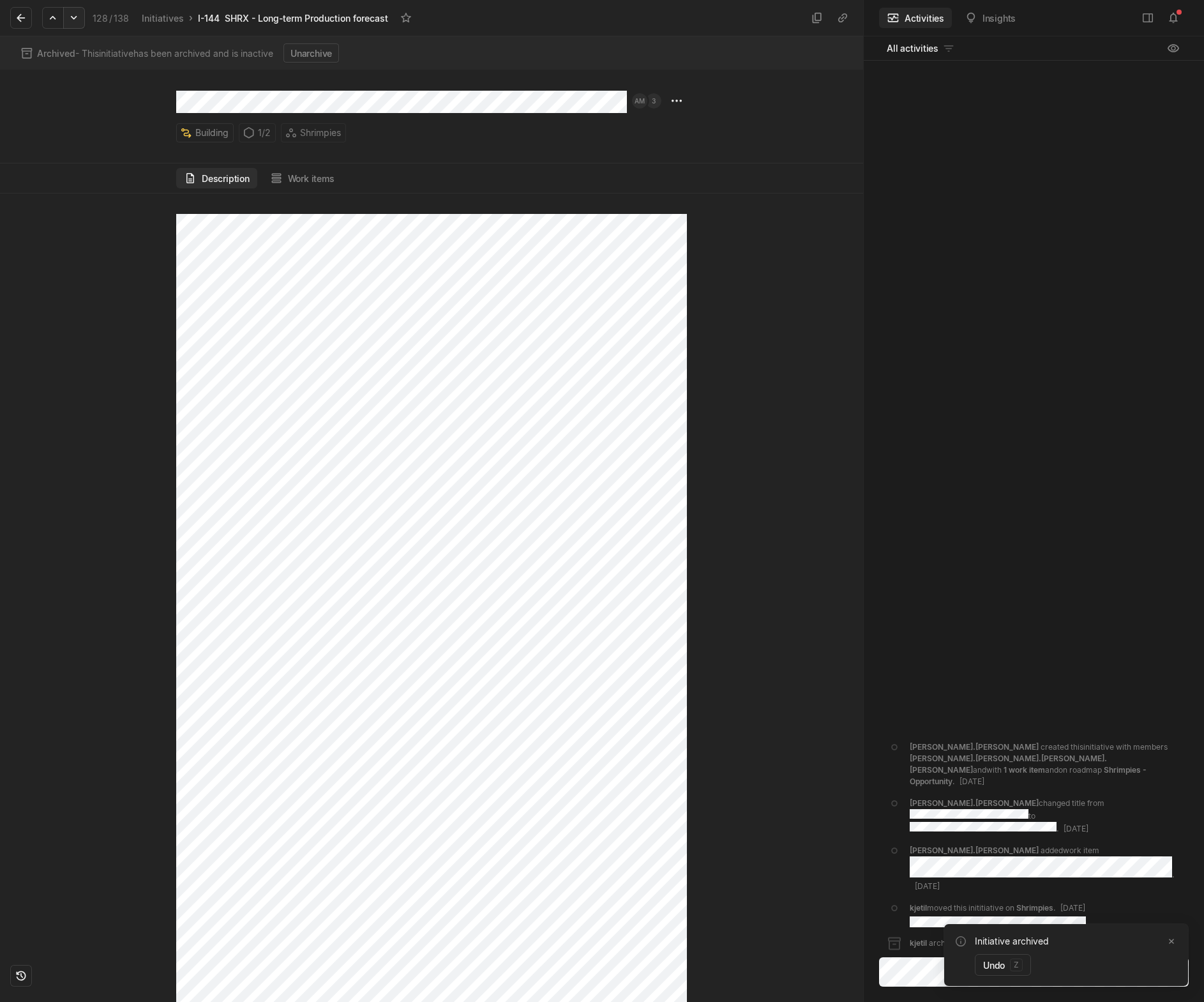
click at [75, 20] on icon at bounding box center [74, 18] width 13 height 13
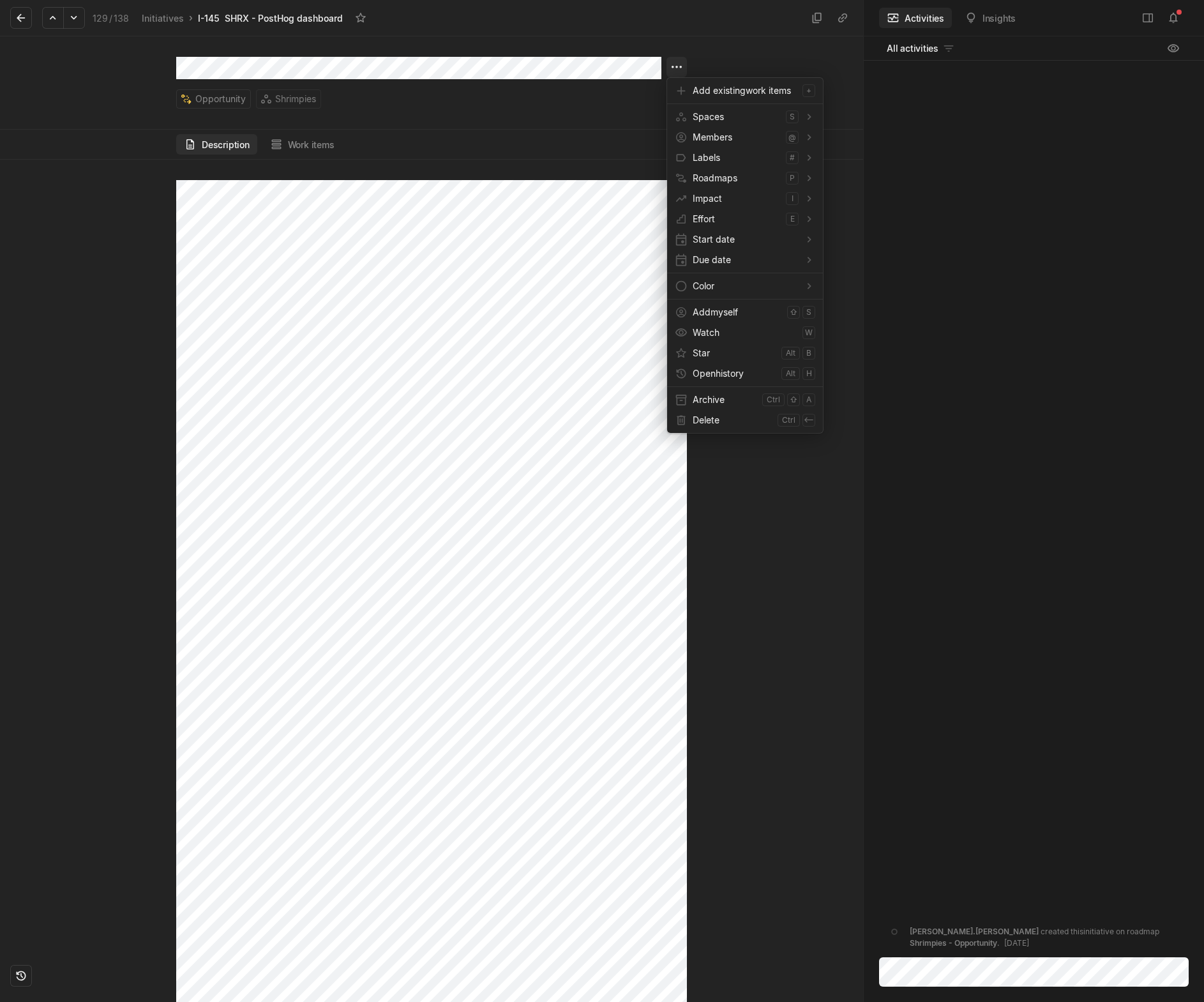
click at [674, 67] on html "Kontali Search / Updates 1 g then u My work = Feedback g then f Roadmaps g then…" at bounding box center [602, 501] width 1204 height 1002
click at [731, 405] on span "Archive" at bounding box center [725, 400] width 65 height 21
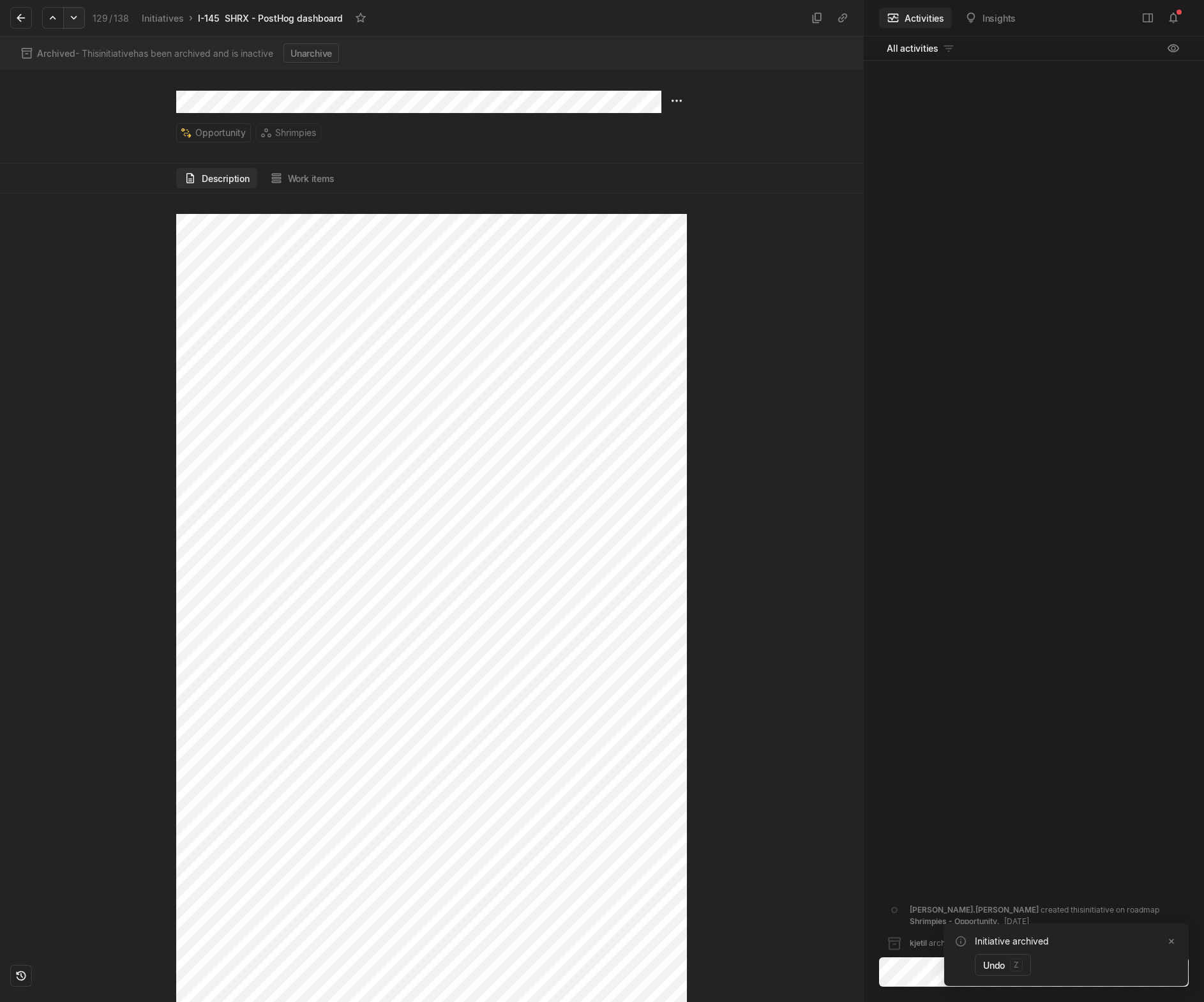
click at [75, 19] on icon at bounding box center [74, 18] width 13 height 13
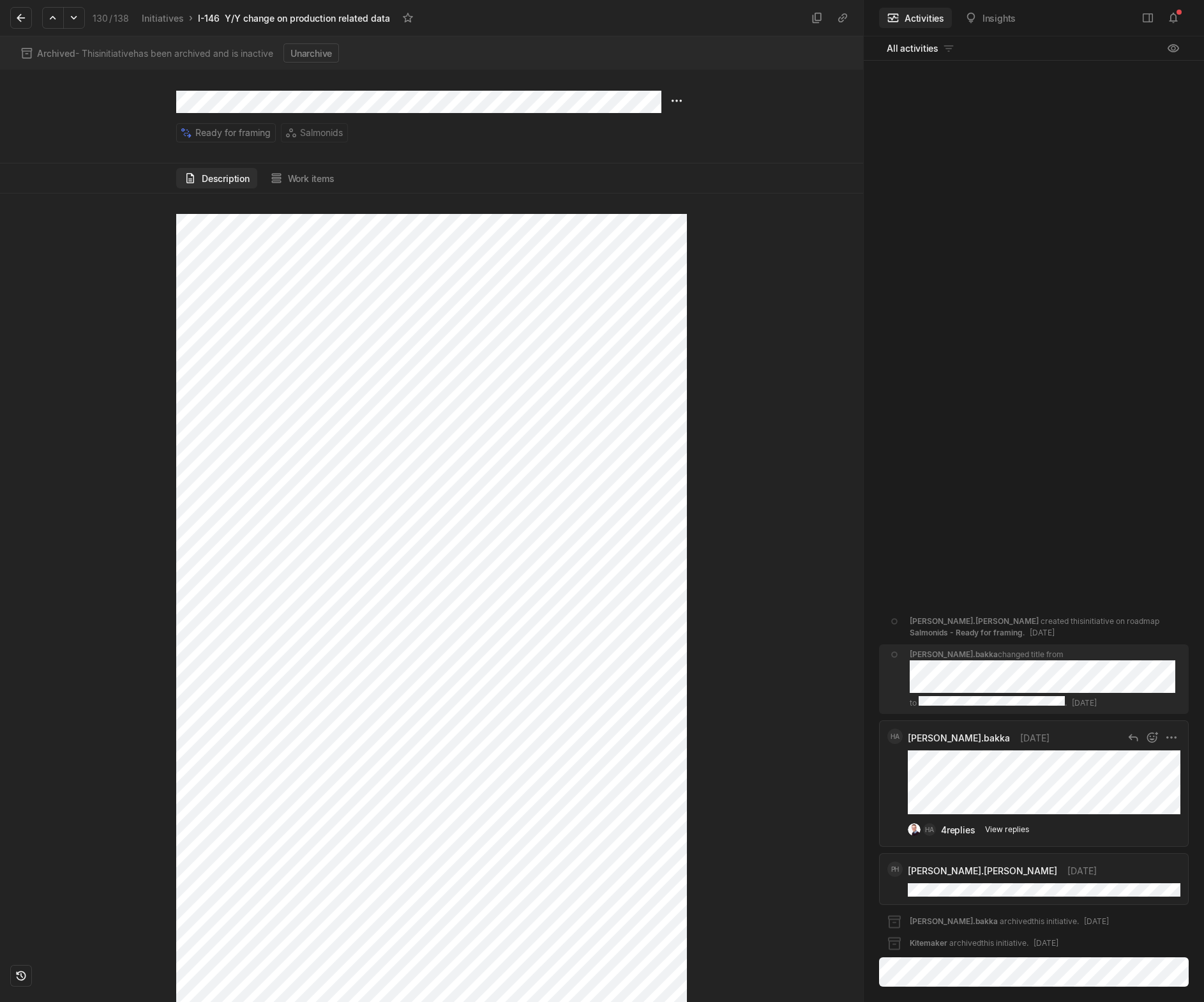
click at [974, 826] on div "4 replies" at bounding box center [958, 830] width 34 height 14
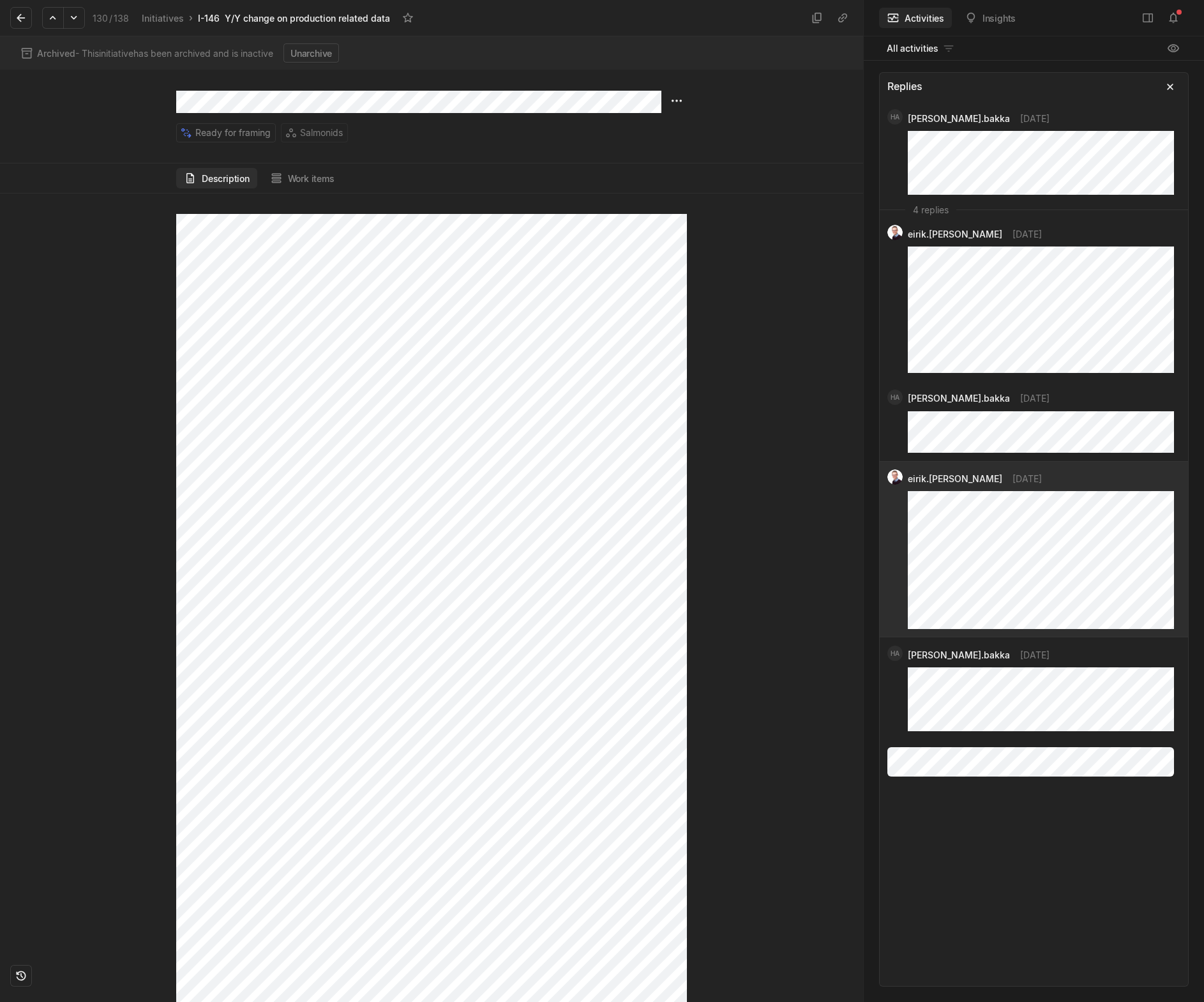
click at [26, 15] on icon at bounding box center [21, 18] width 13 height 13
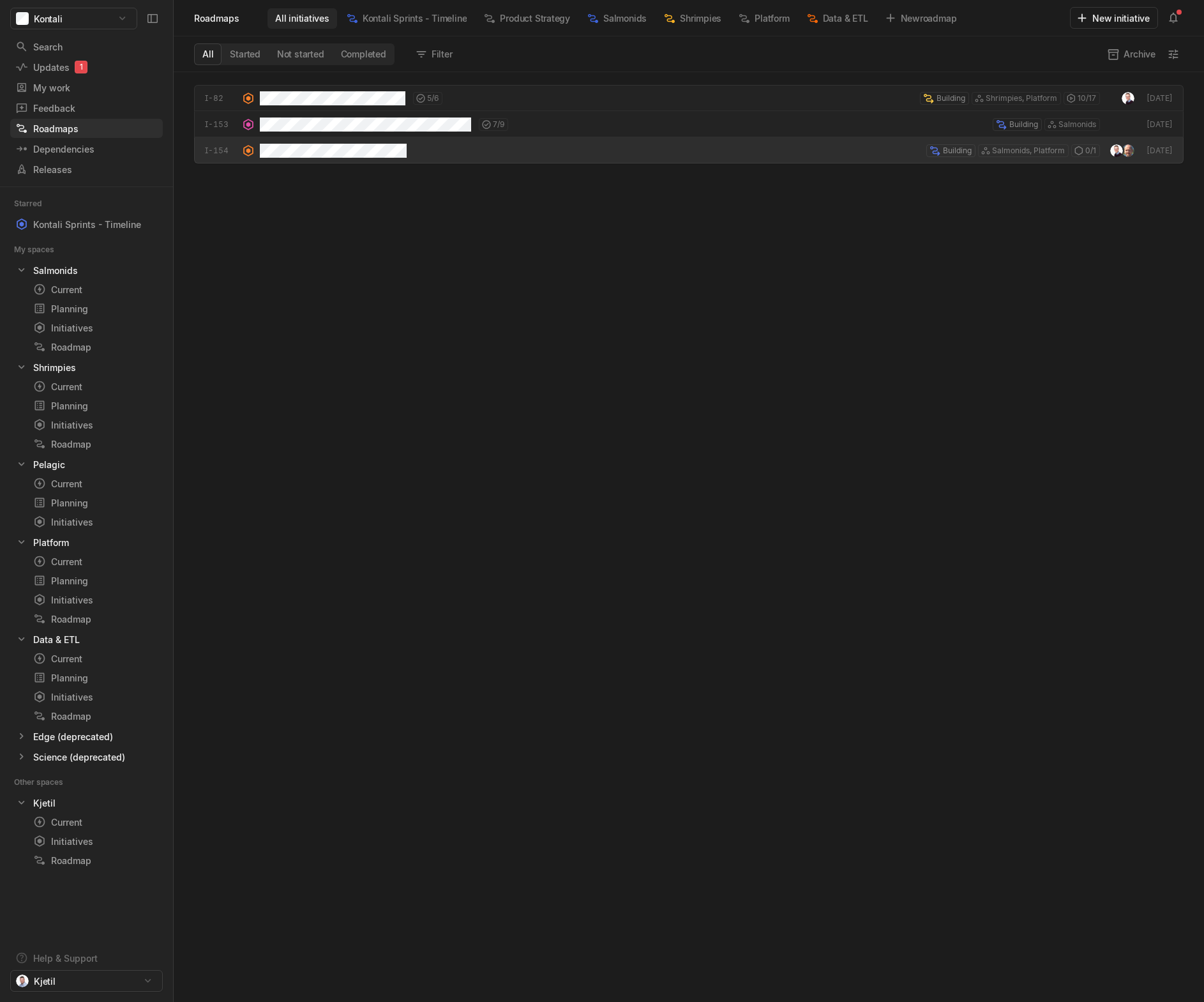
scroll to position [924, 1024]
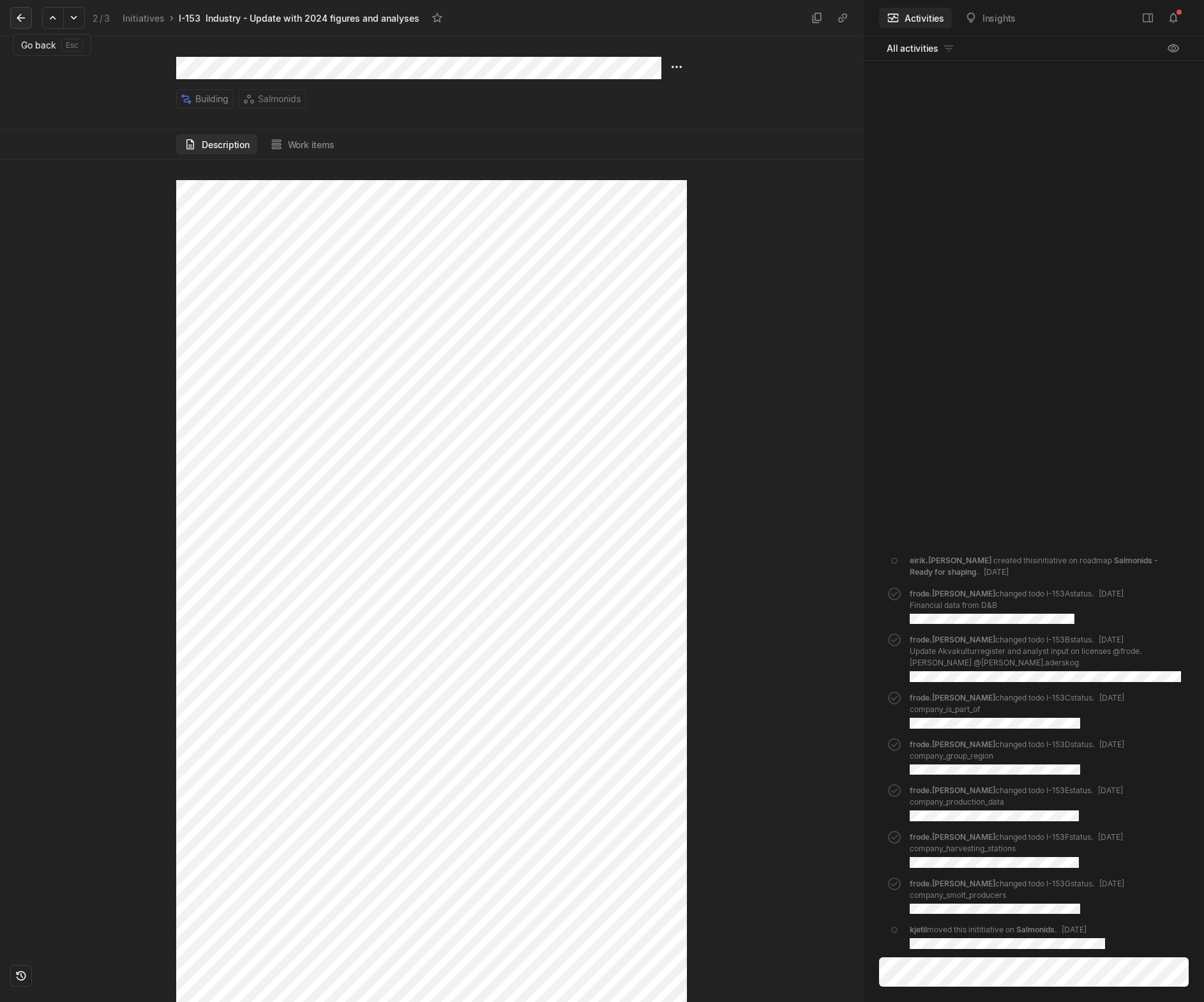
click at [22, 14] on icon at bounding box center [21, 18] width 13 height 13
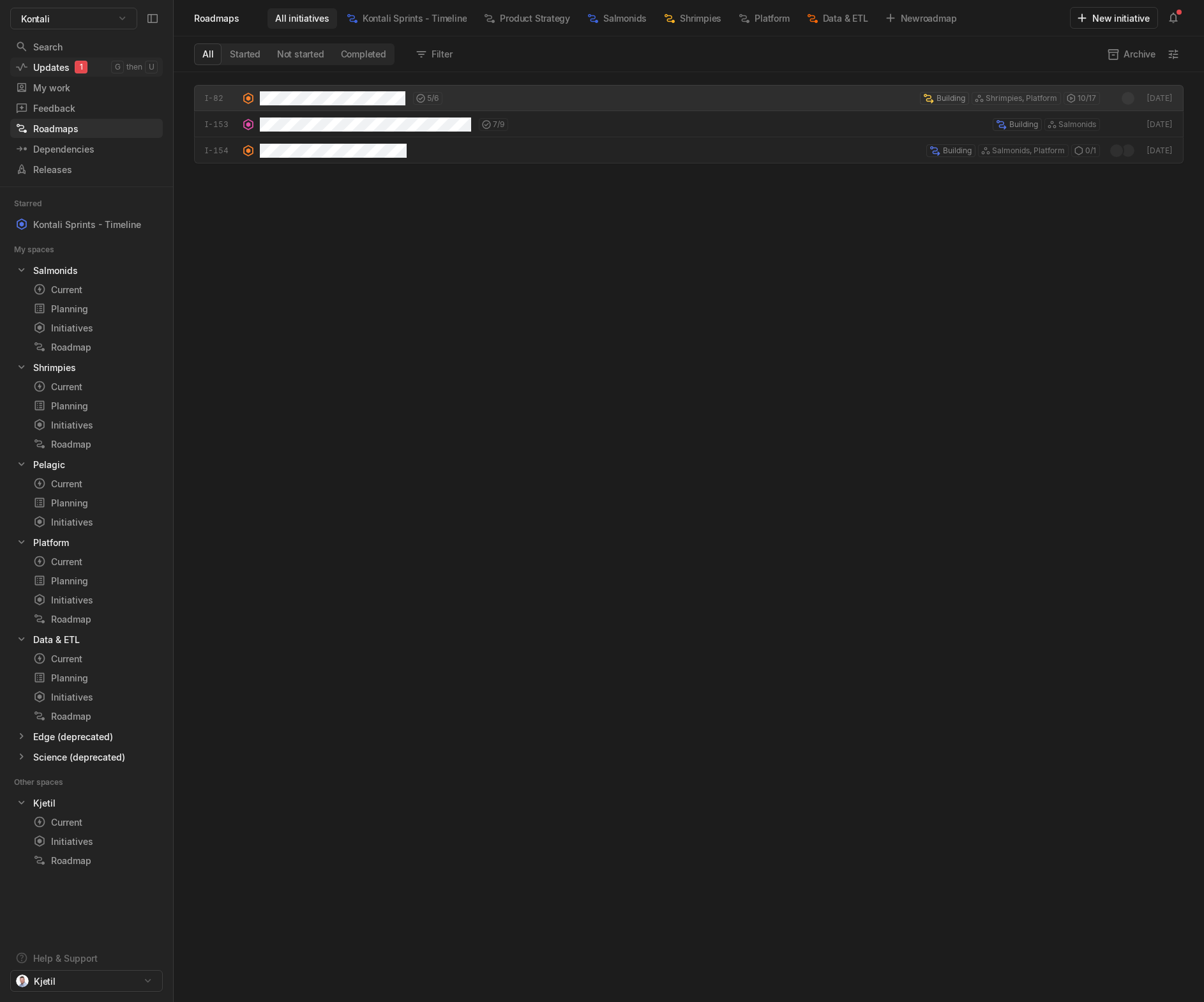
scroll to position [924, 1024]
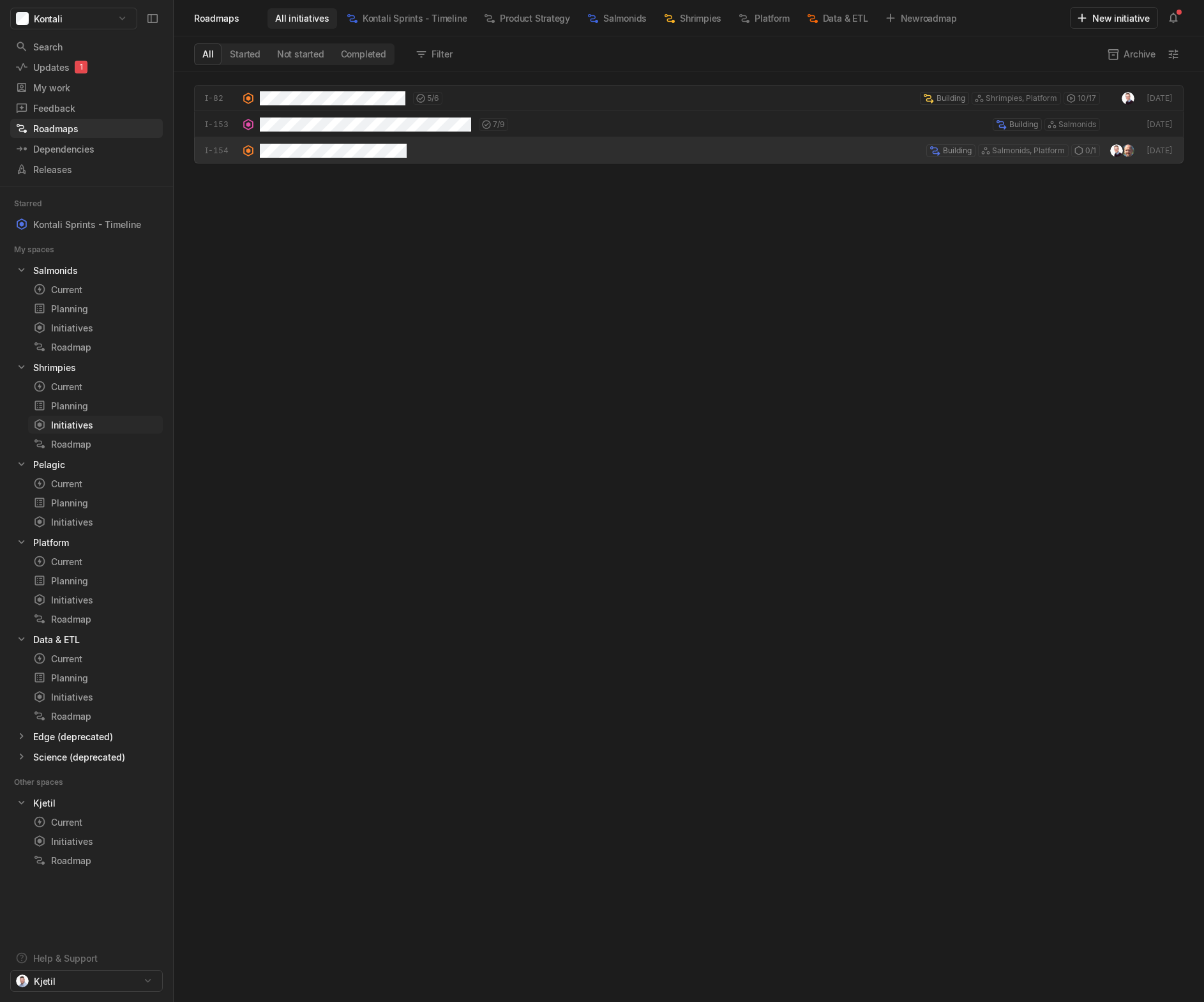
click at [82, 429] on div "Initiatives" at bounding box center [72, 425] width 78 height 14
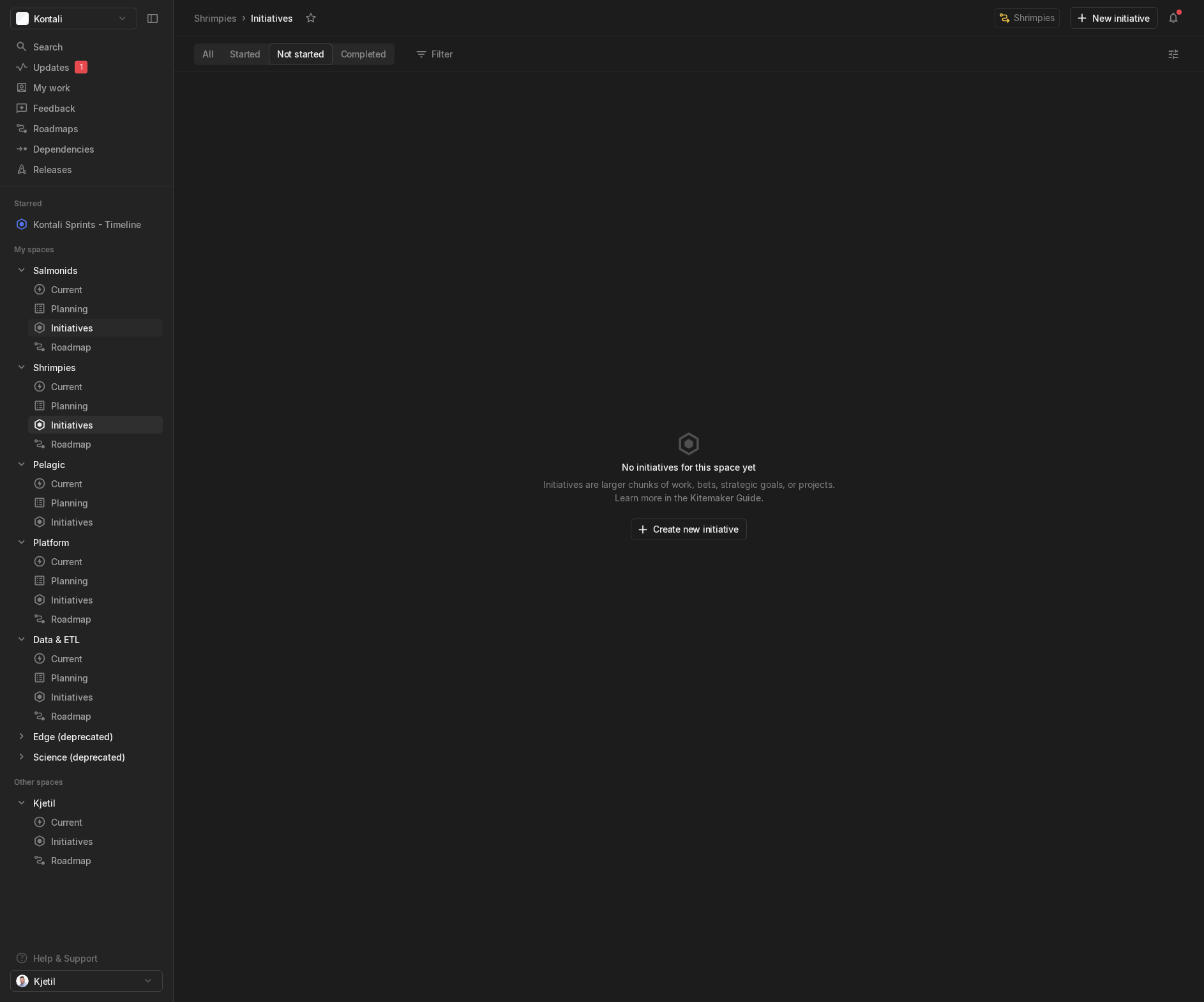
click at [82, 332] on div "Initiatives" at bounding box center [72, 328] width 78 height 14
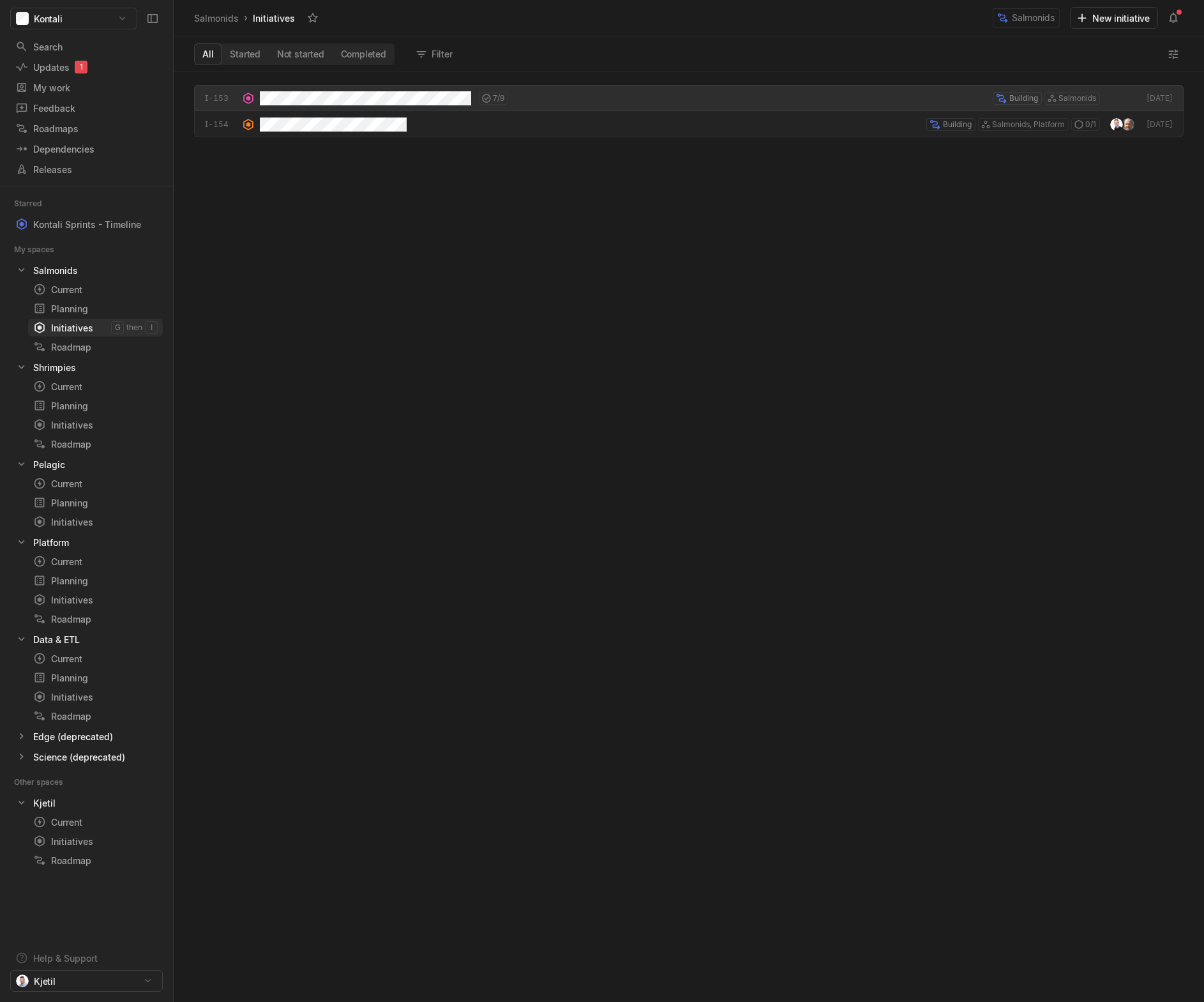
scroll to position [924, 1024]
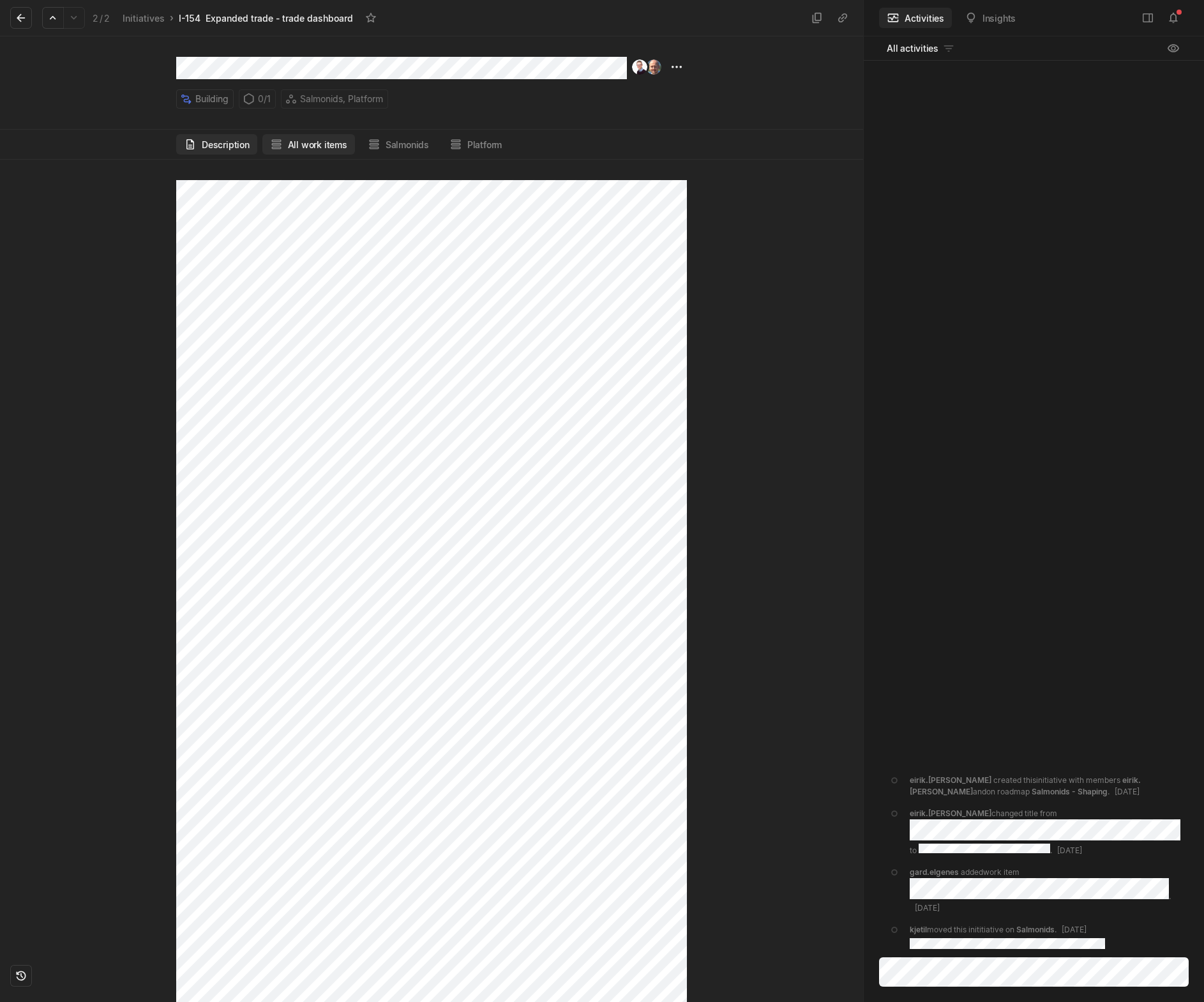
click at [321, 147] on button "All work items" at bounding box center [308, 144] width 93 height 21
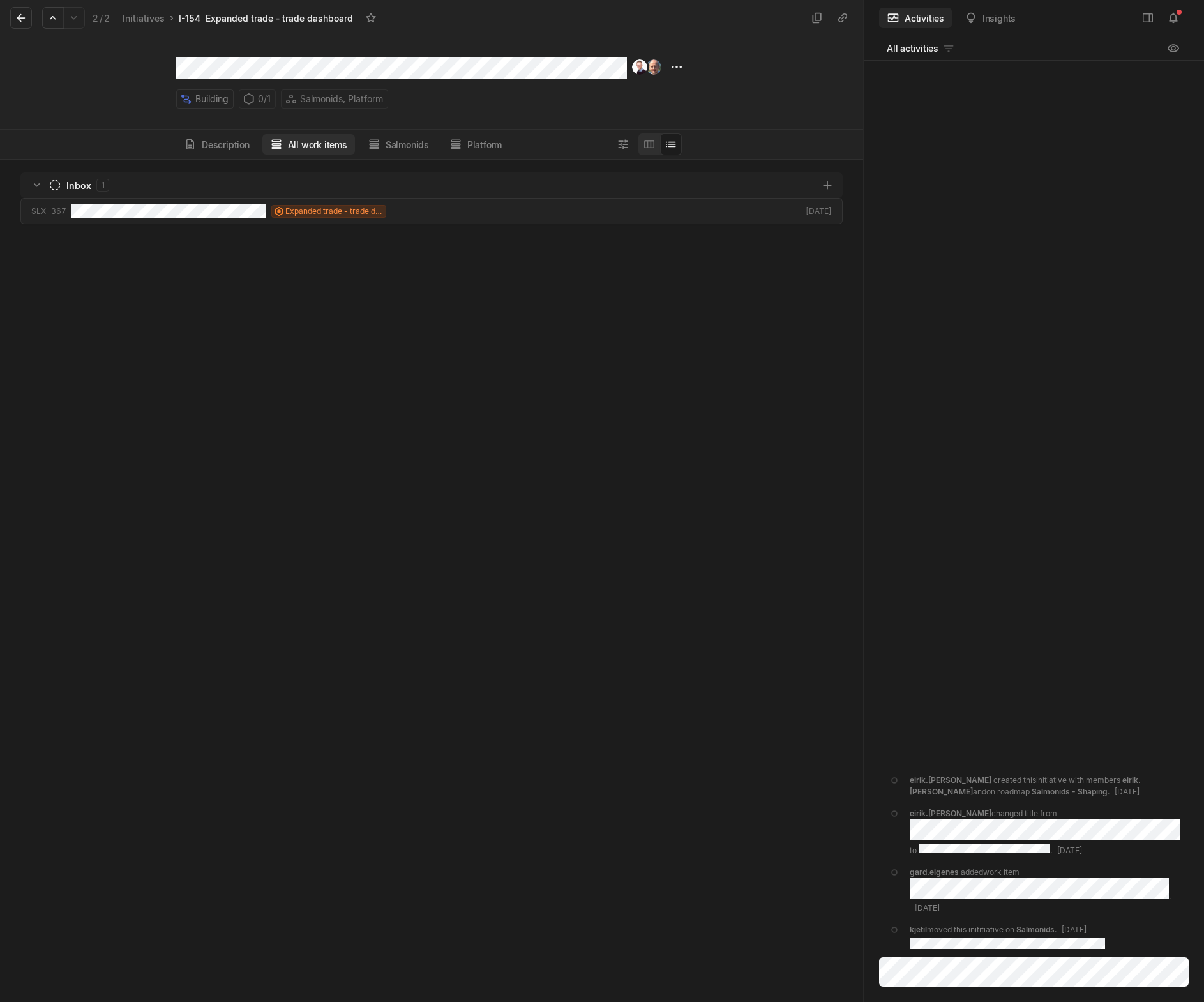
scroll to position [836, 857]
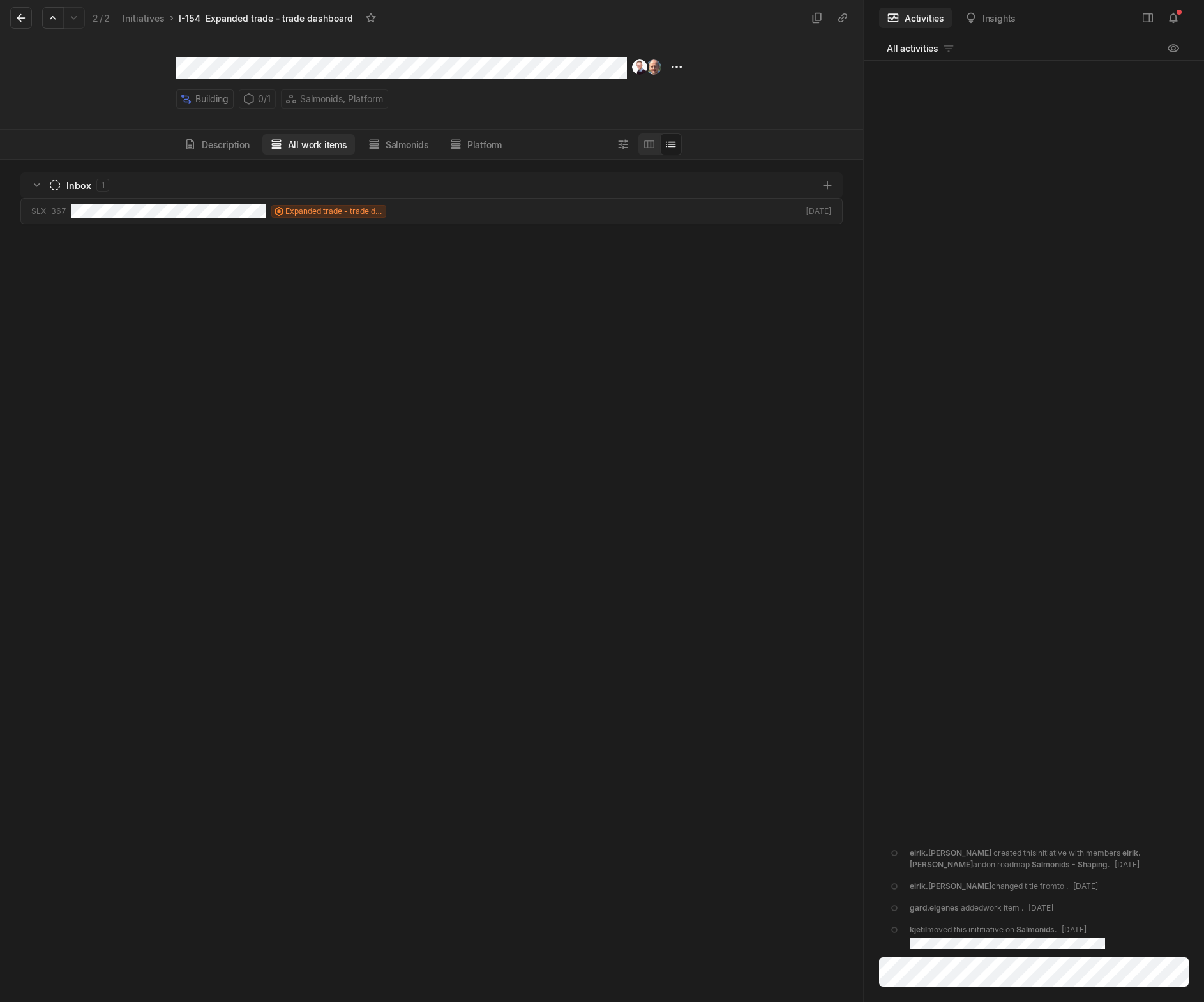
scroll to position [836, 857]
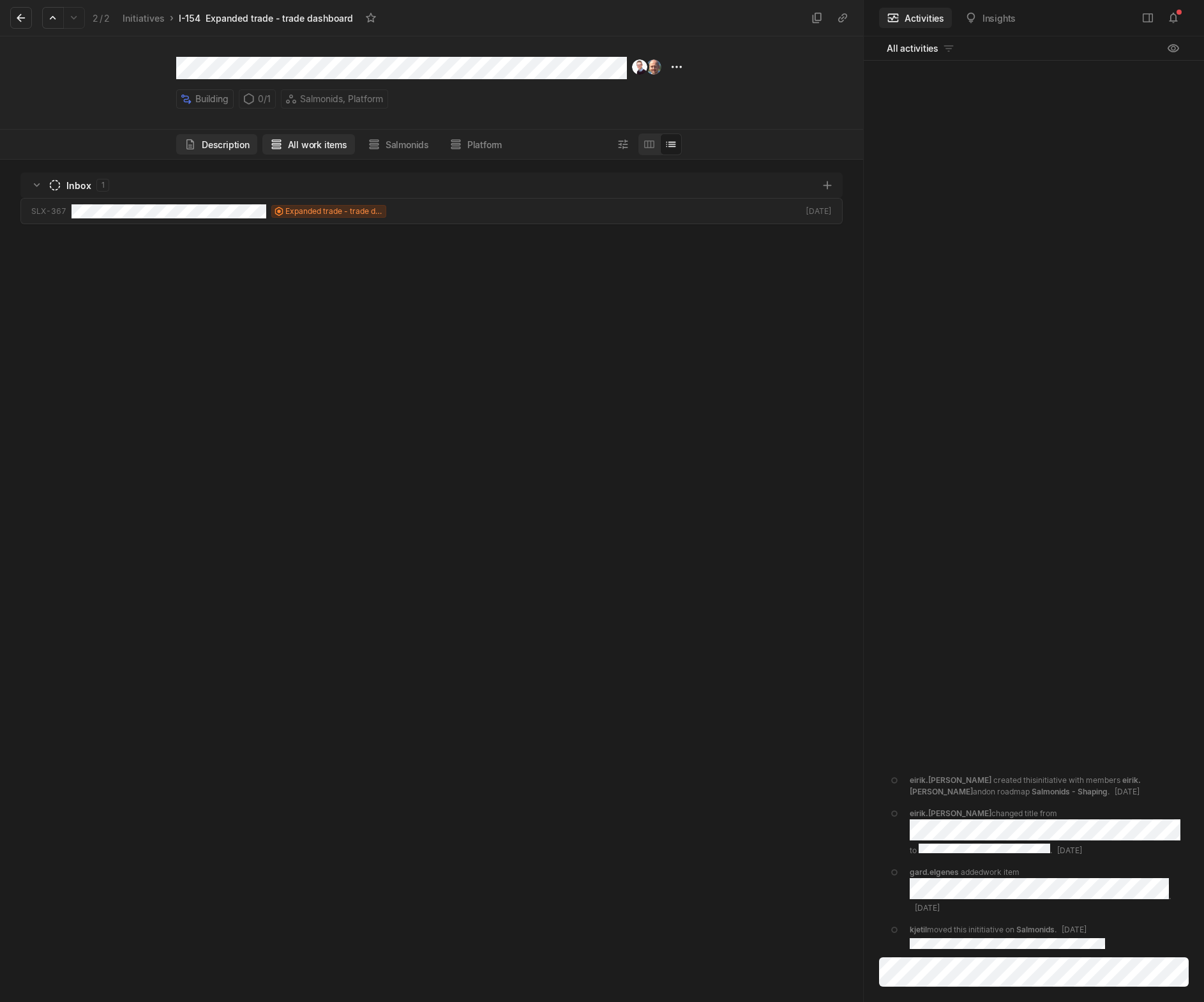
click at [235, 141] on button "Description" at bounding box center [216, 144] width 81 height 21
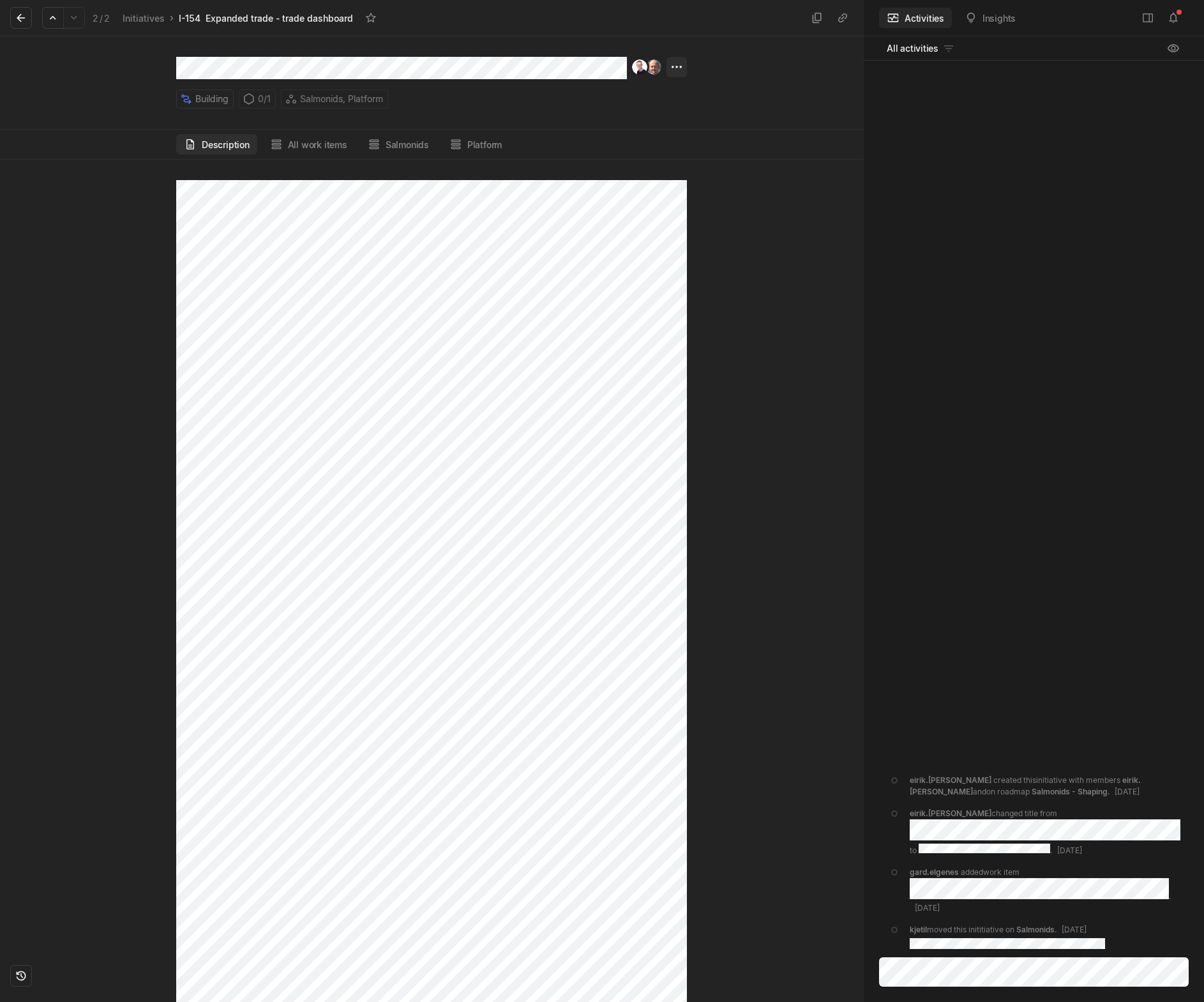
click at [676, 73] on html "Kontali Search / Updates 1 g then u My work = Feedback g then f Roadmaps g then…" at bounding box center [602, 501] width 1204 height 1002
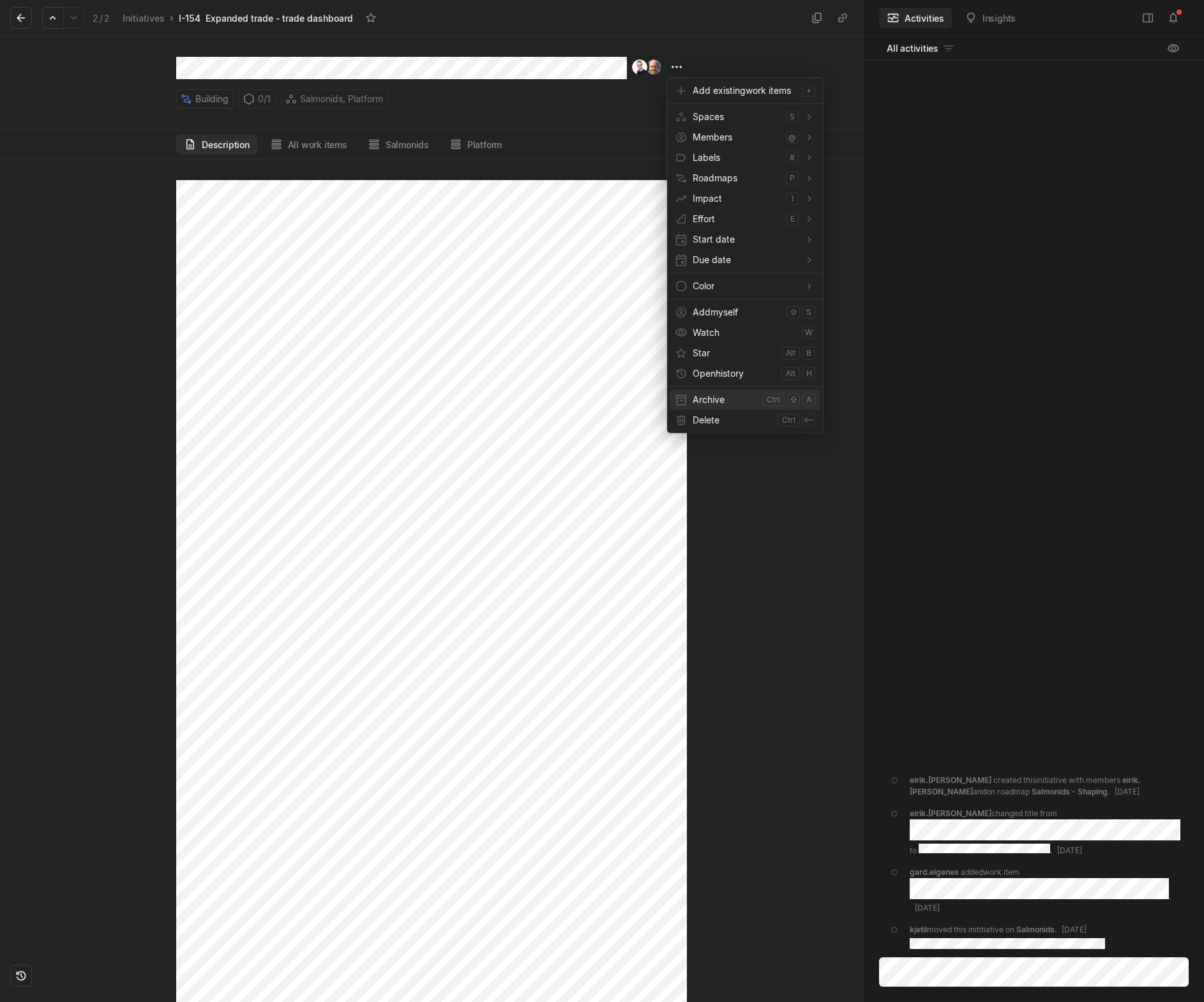
click at [703, 396] on span "Archive" at bounding box center [725, 400] width 65 height 21
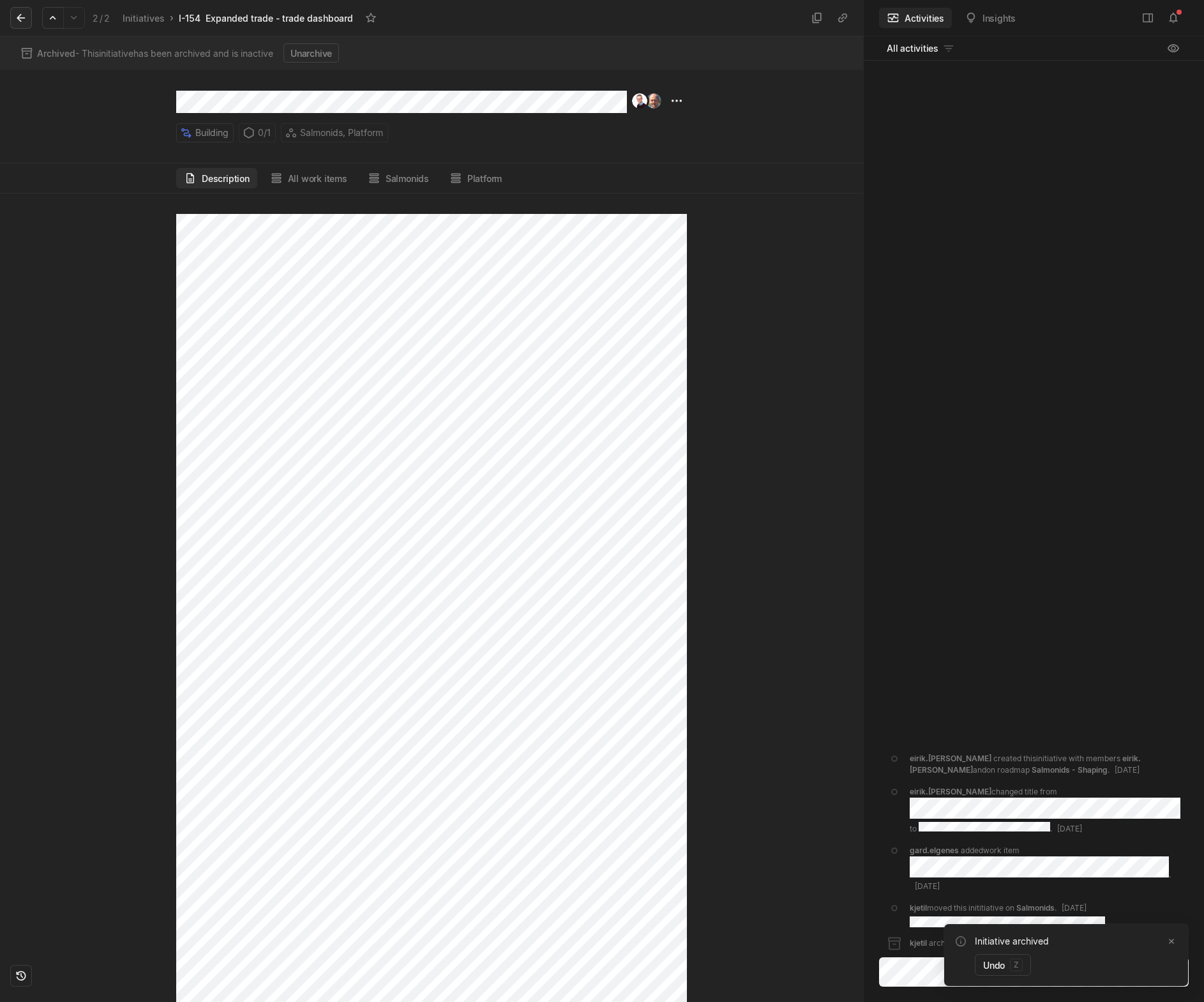
click at [17, 21] on icon at bounding box center [21, 18] width 13 height 13
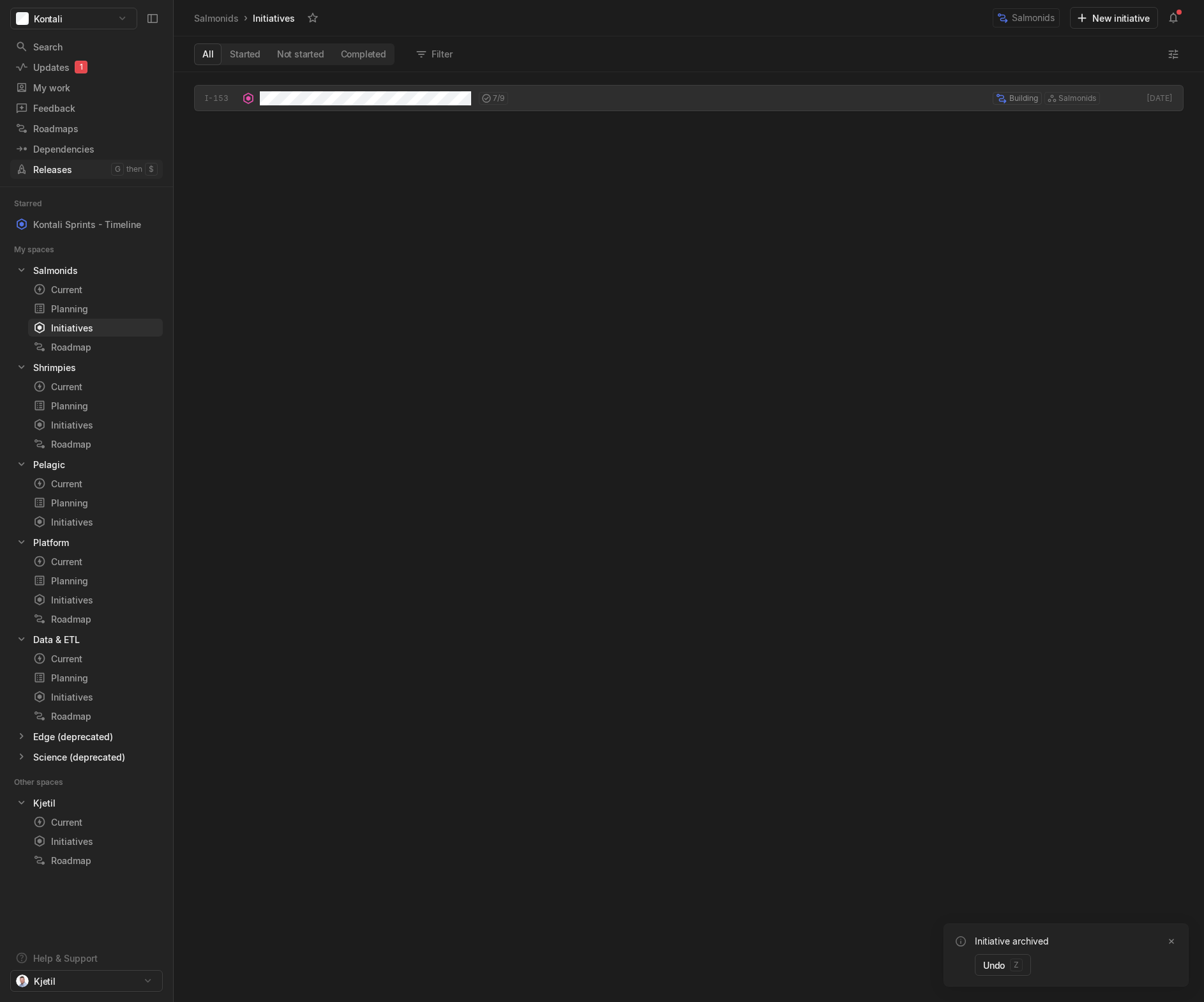
scroll to position [924, 1024]
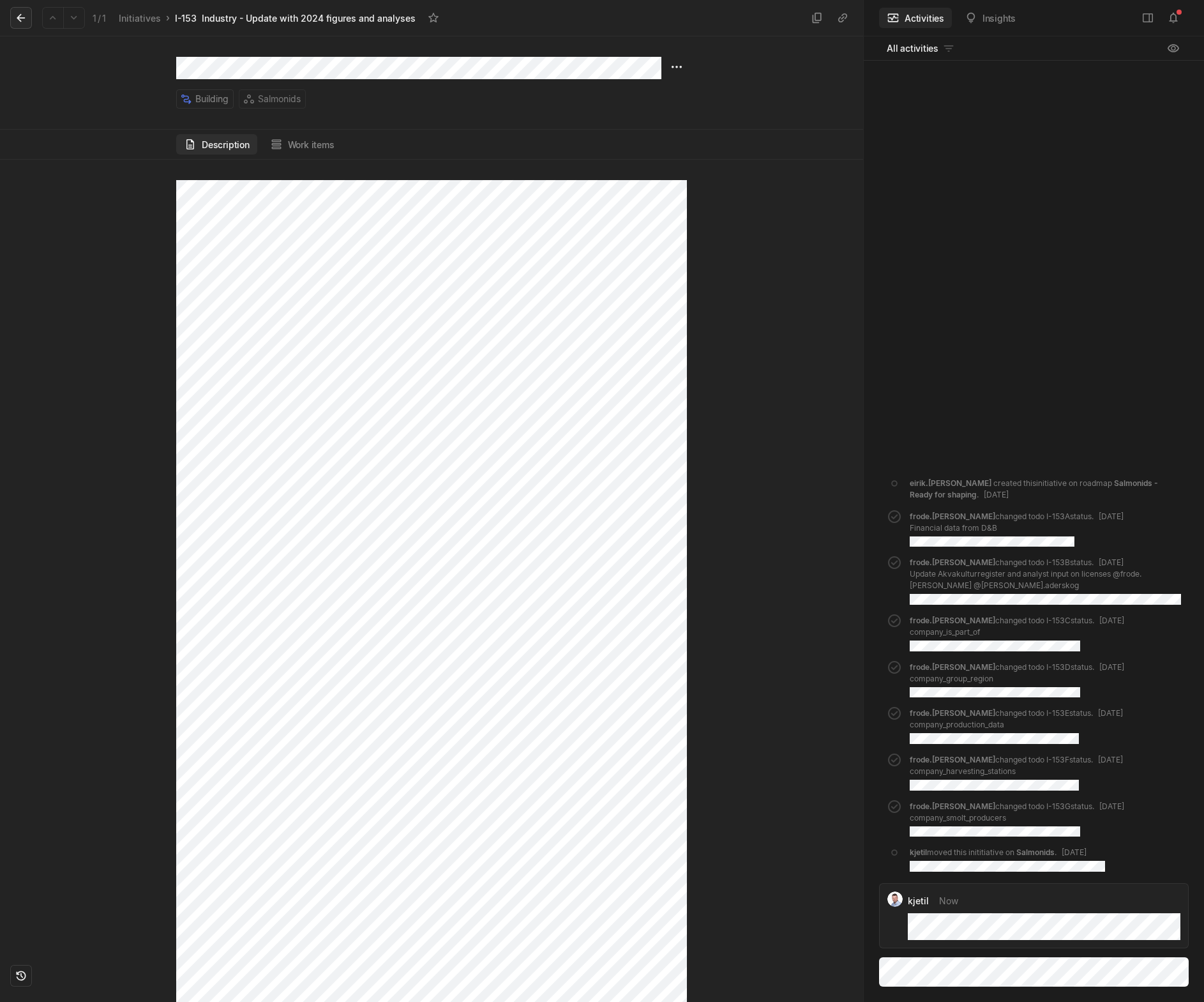
click at [24, 19] on icon at bounding box center [21, 18] width 13 height 13
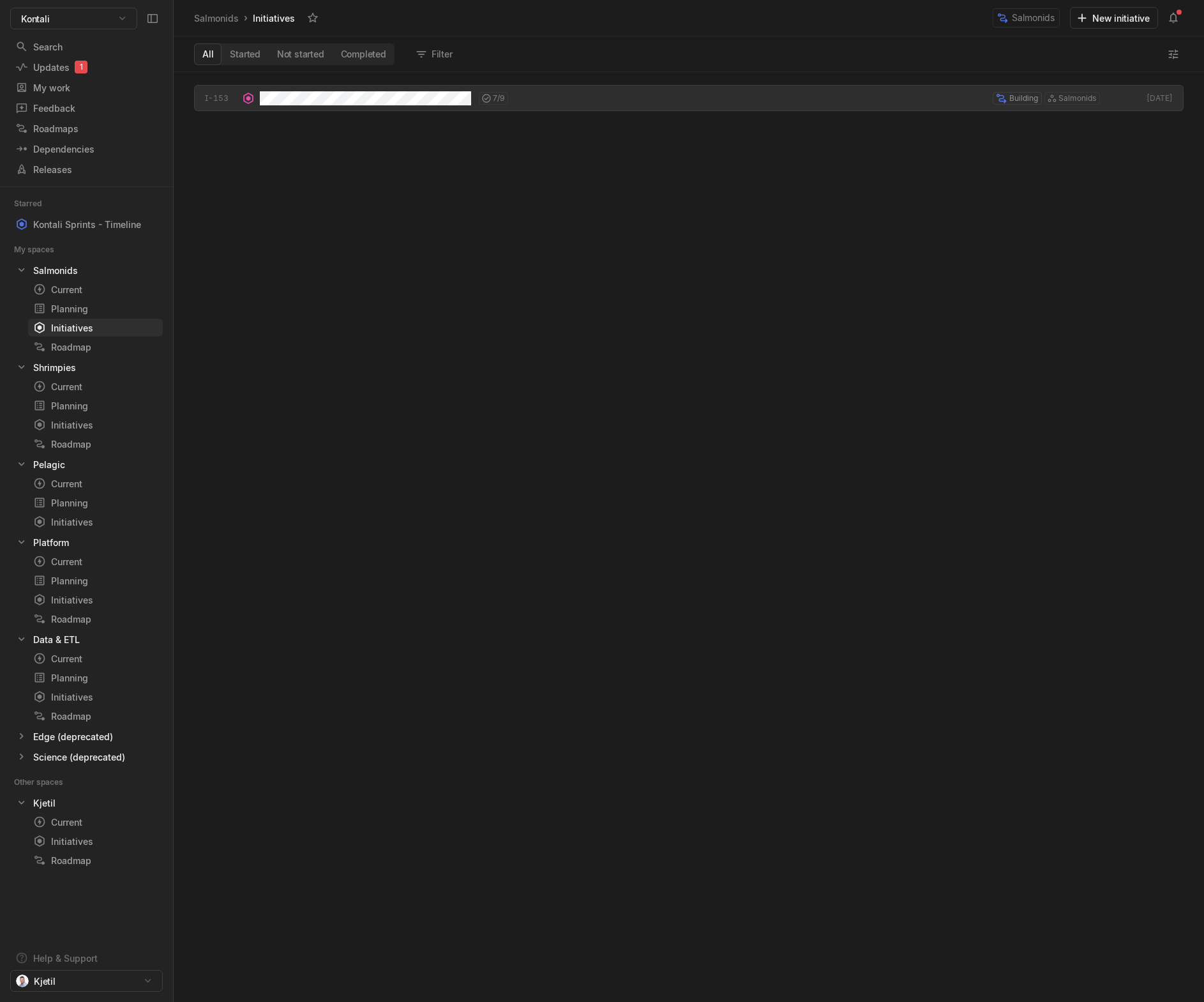
scroll to position [924, 1024]
click at [76, 520] on div "Initiatives" at bounding box center [72, 522] width 78 height 14
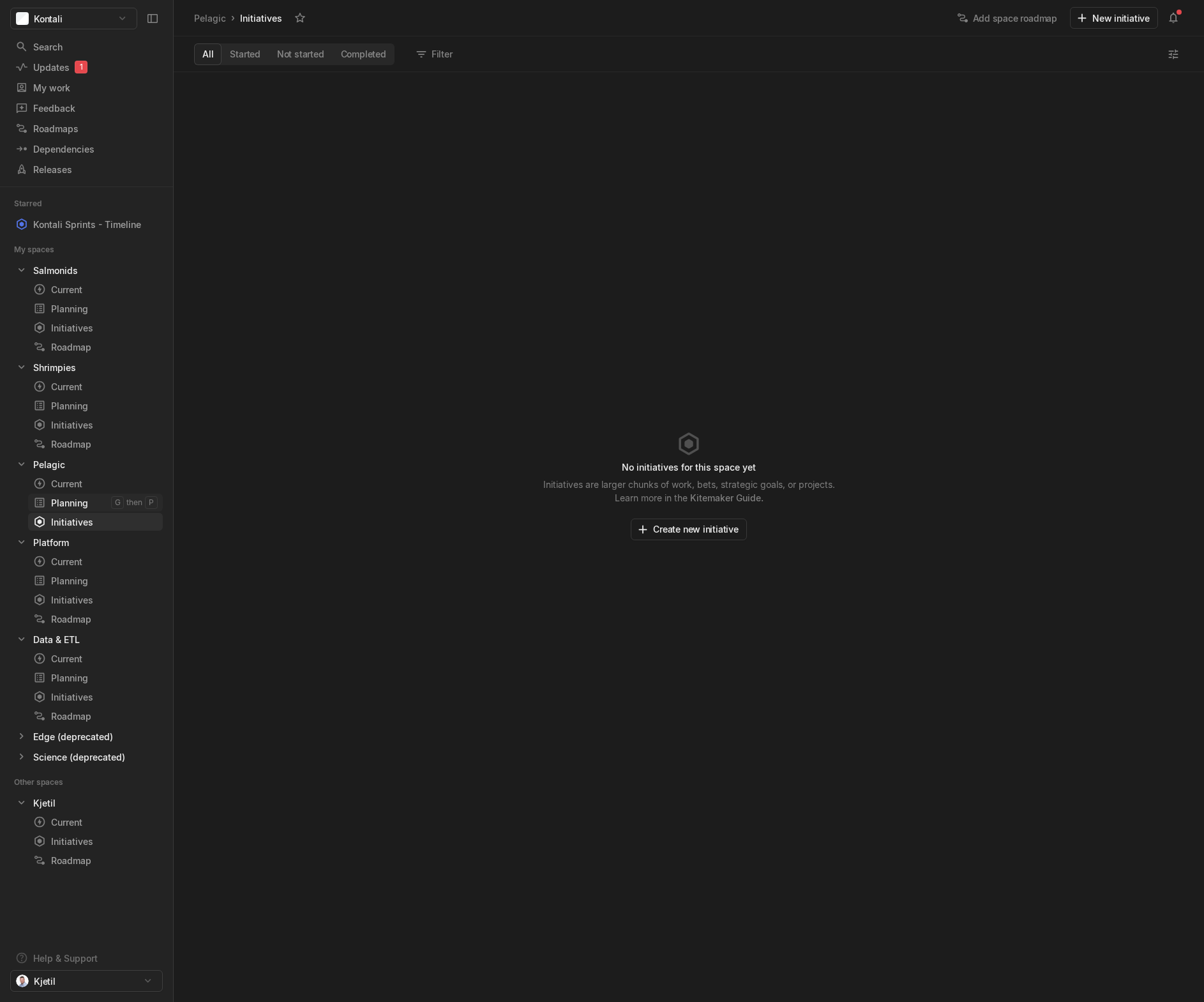
click at [76, 505] on div "Planning" at bounding box center [72, 503] width 78 height 14
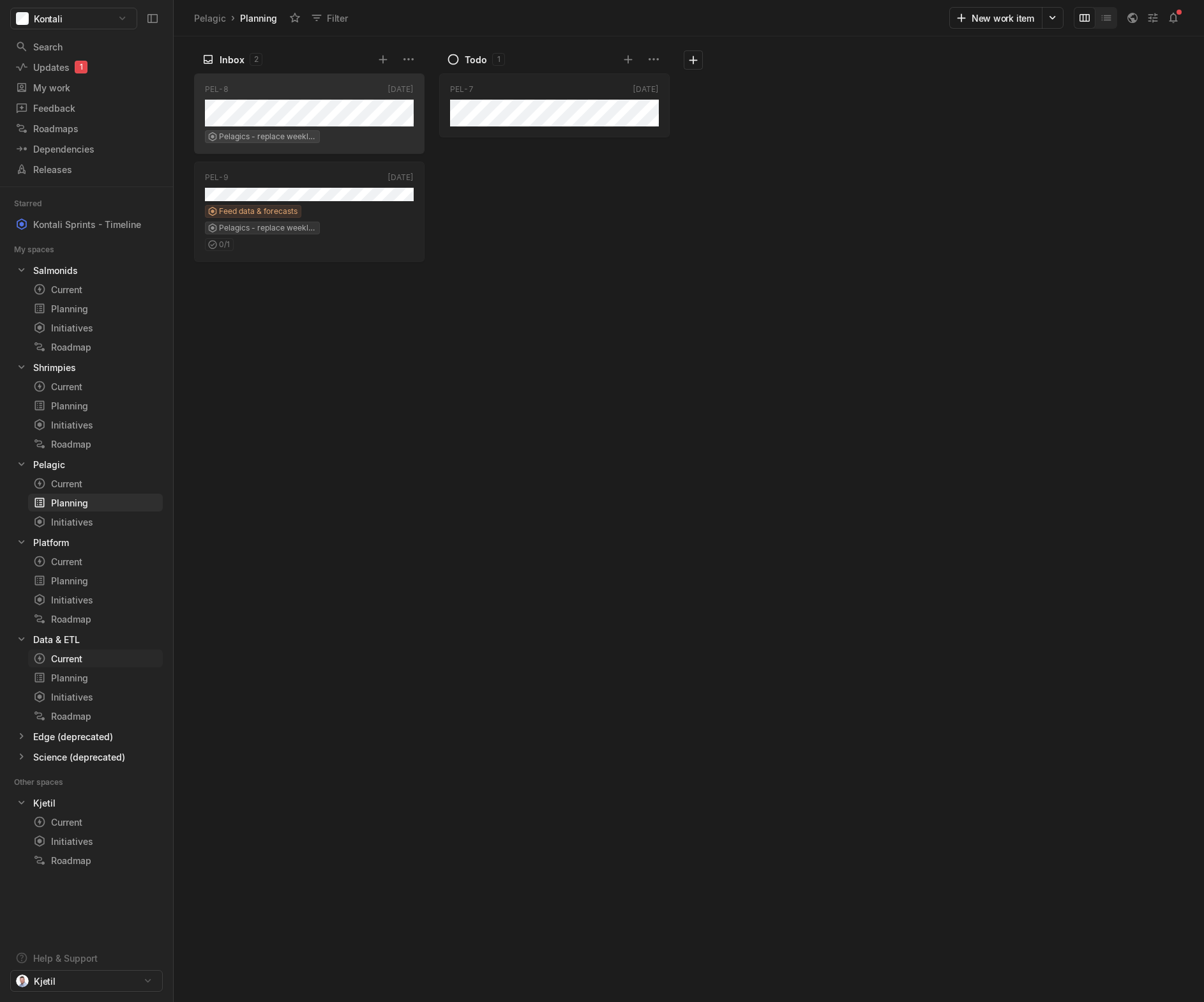
click at [81, 658] on div "Current" at bounding box center [72, 659] width 78 height 14
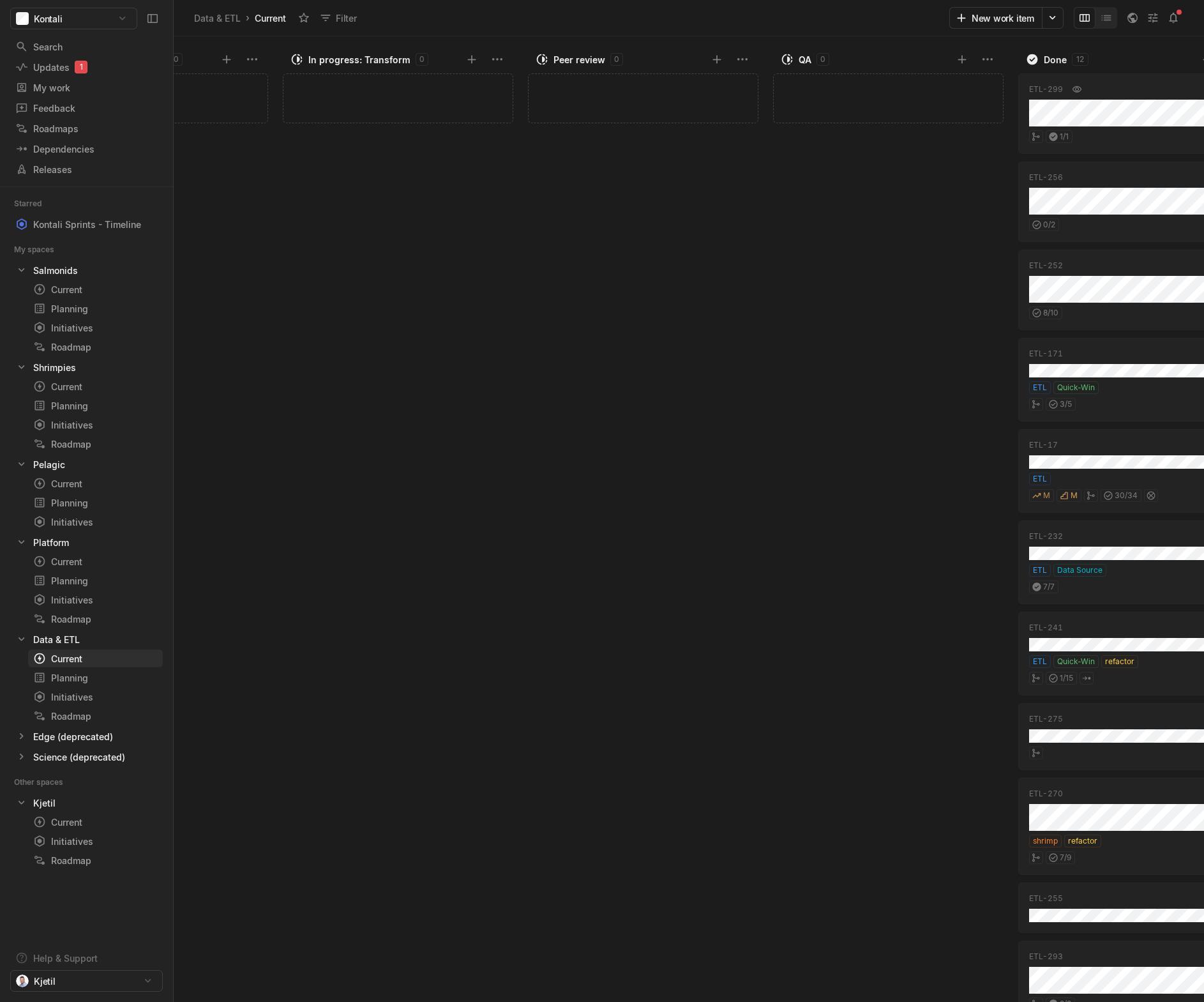
scroll to position [0, 1228]
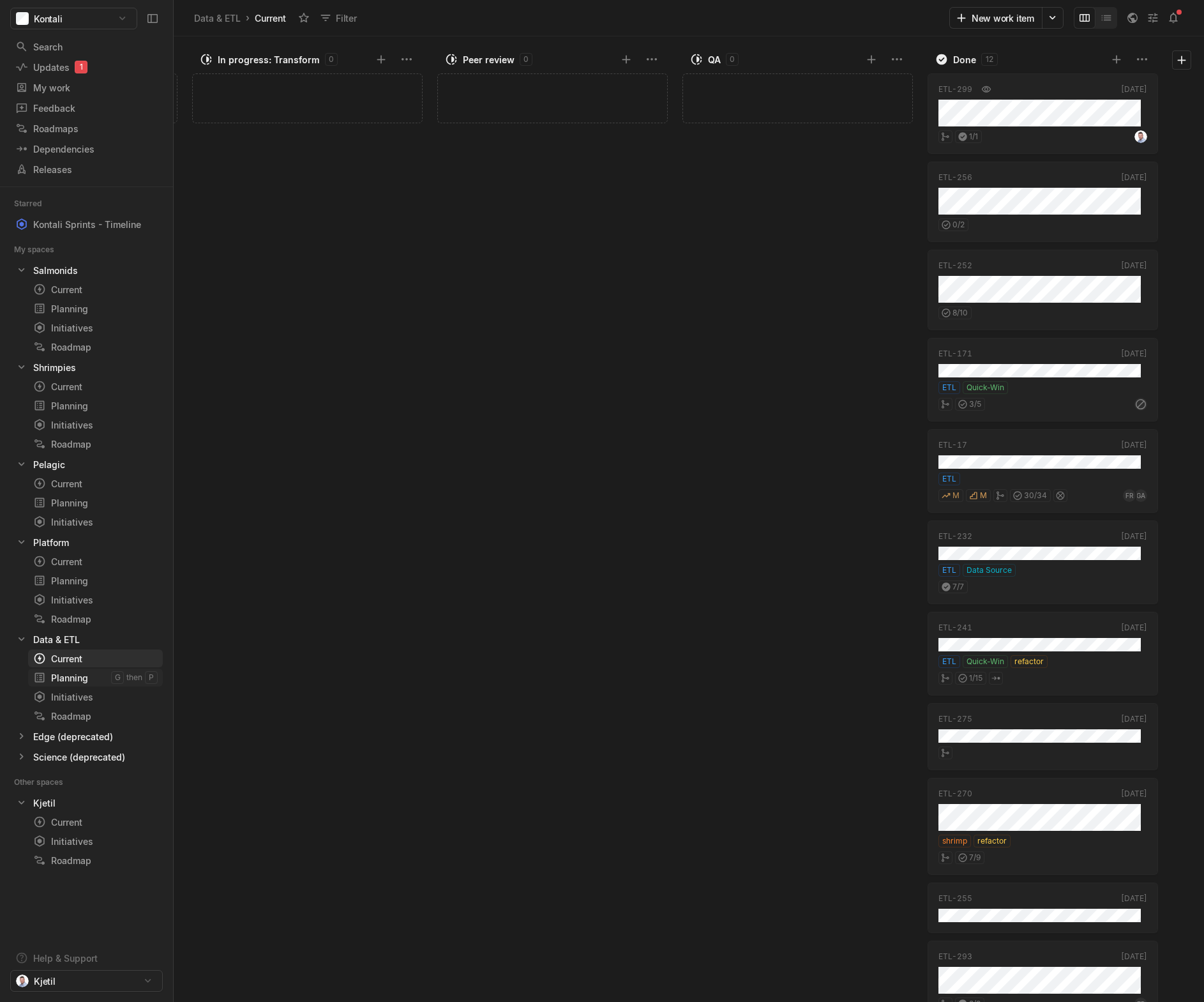
click at [77, 675] on div "Planning" at bounding box center [72, 677] width 78 height 14
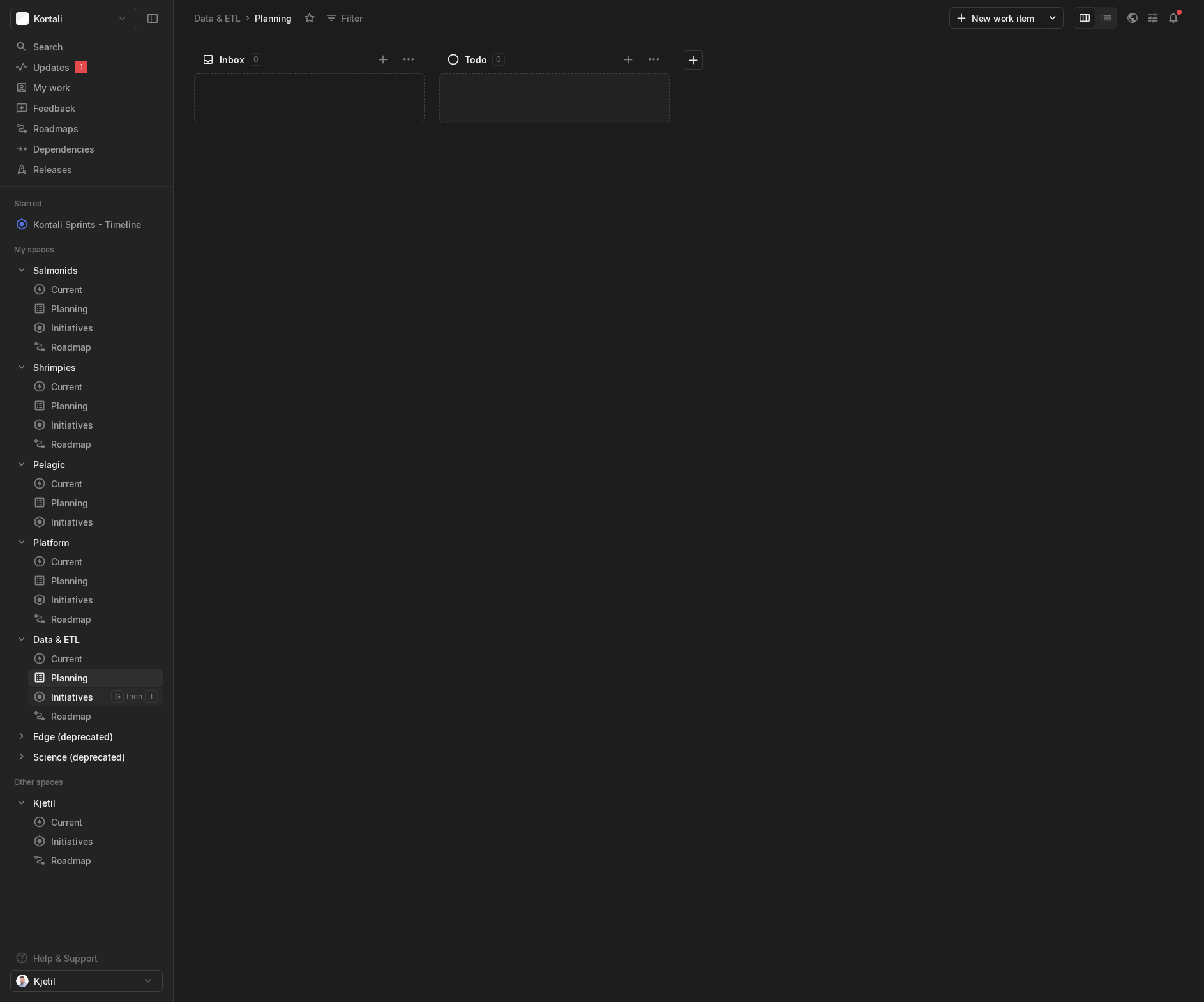
click at [73, 701] on div "Initiatives" at bounding box center [72, 697] width 78 height 14
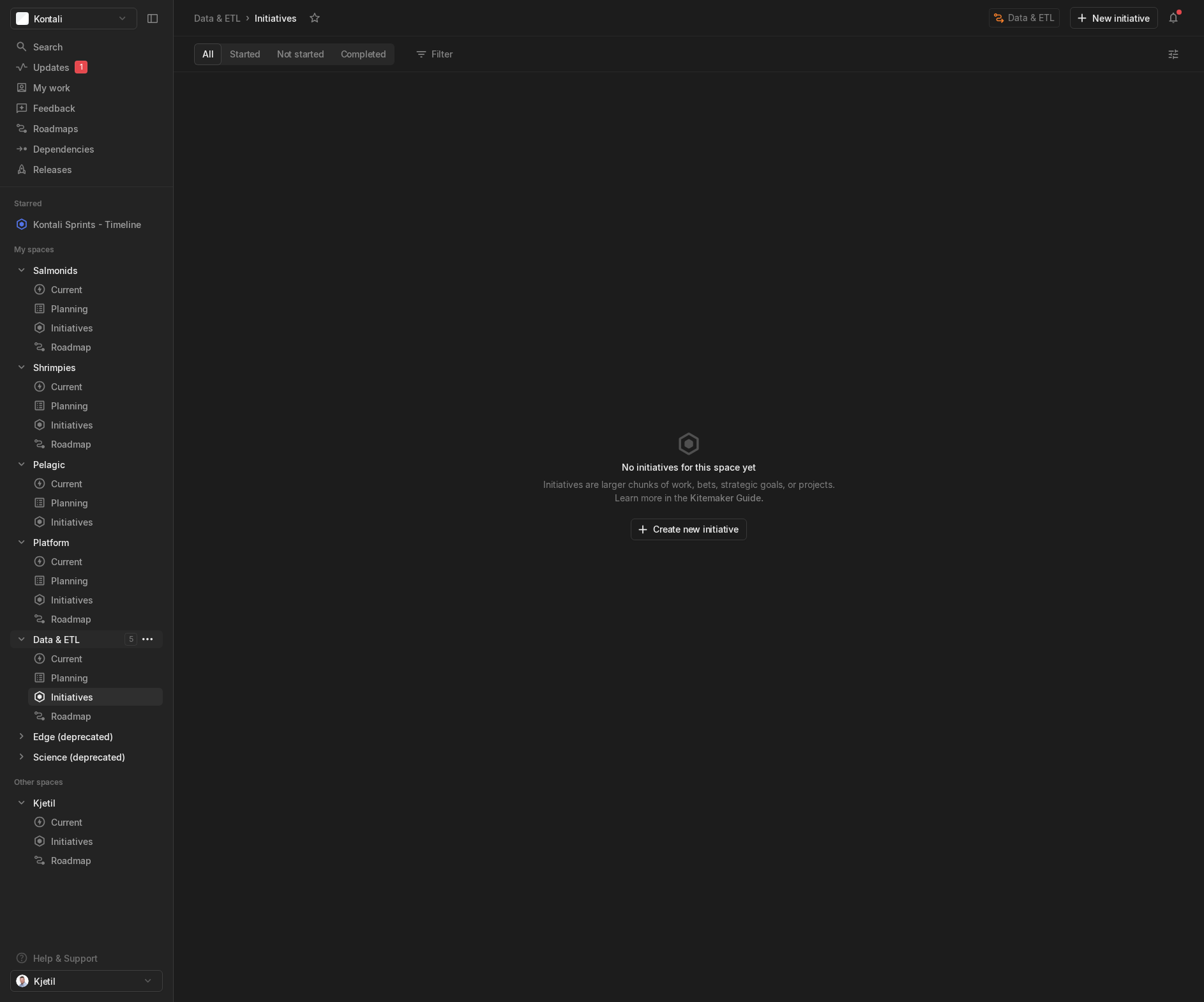
click at [147, 637] on html "Kontali Search / Updates 1 g then u My work = Feedback g then f Roadmaps g then…" at bounding box center [602, 501] width 1204 height 1002
click at [205, 664] on span "Space settings" at bounding box center [251, 668] width 135 height 21
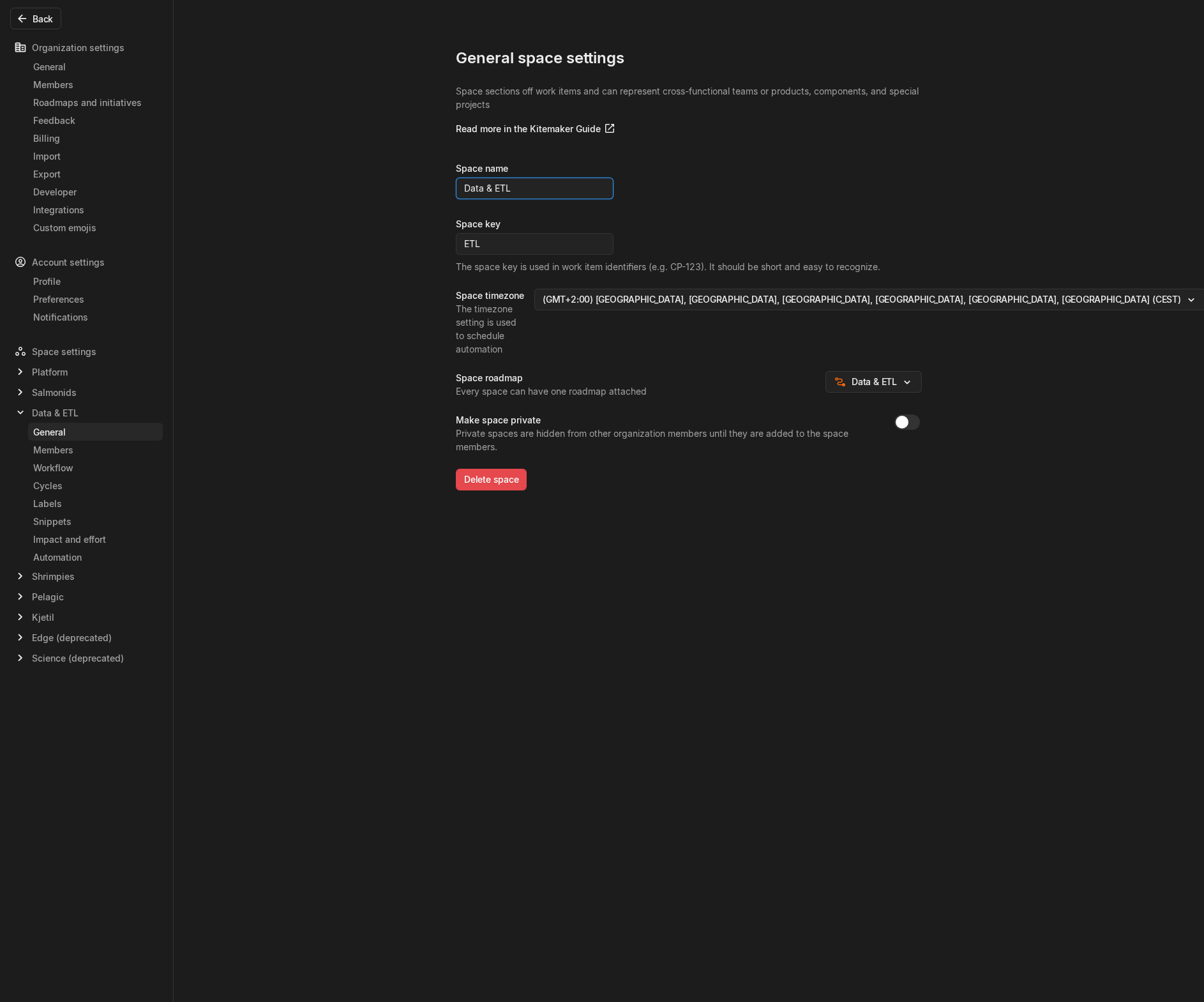
click at [540, 188] on input "Data & ETL" at bounding box center [535, 188] width 158 height 22
click at [687, 186] on button "Save" at bounding box center [695, 188] width 37 height 22
type input "Data & ETL (Moved to Linear)"
click at [71, 614] on div "Kjetil" at bounding box center [87, 617] width 153 height 21
click at [47, 616] on span "Kjetil" at bounding box center [43, 617] width 23 height 14
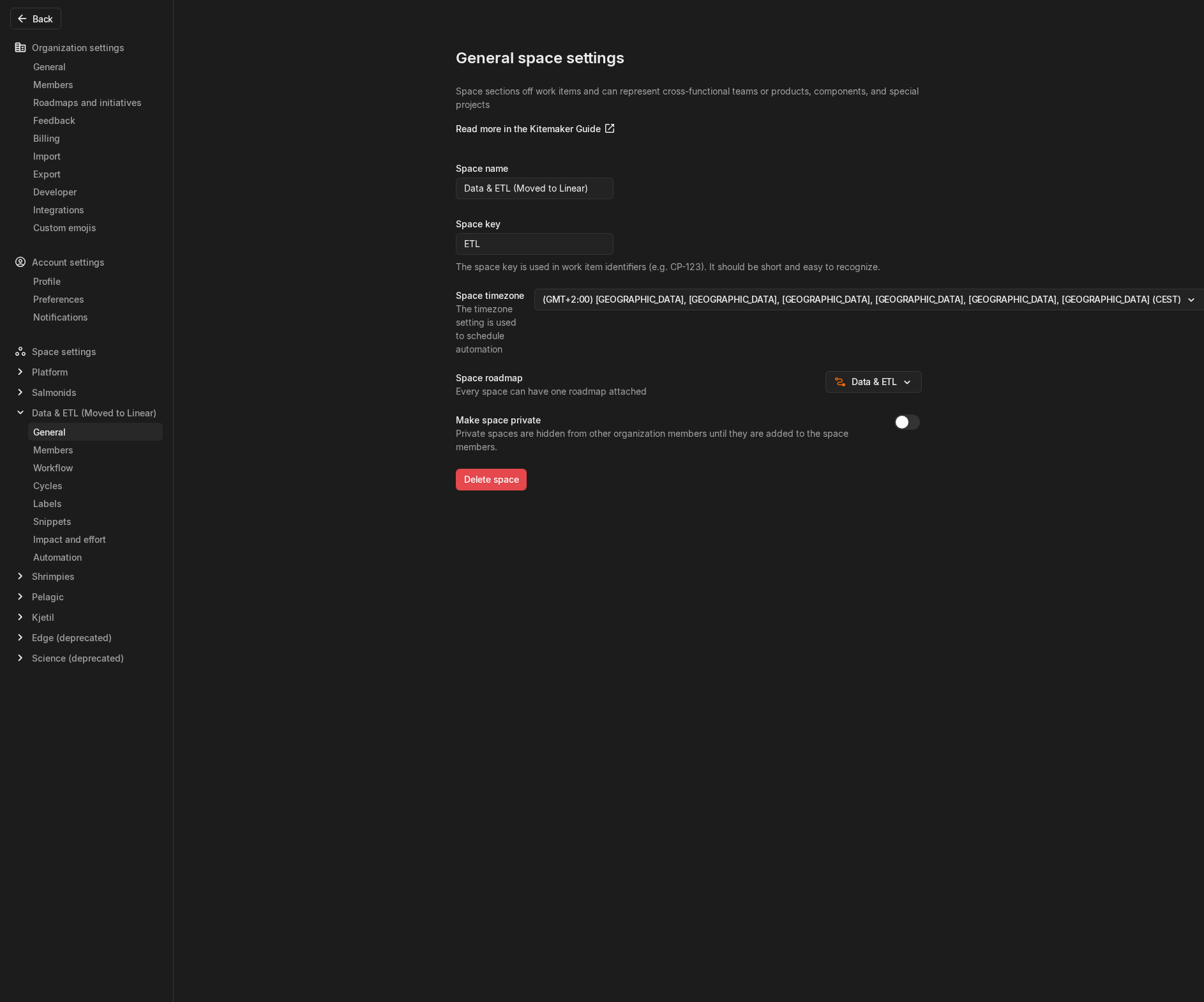
click at [38, 13] on button "Back" at bounding box center [36, 19] width 51 height 22
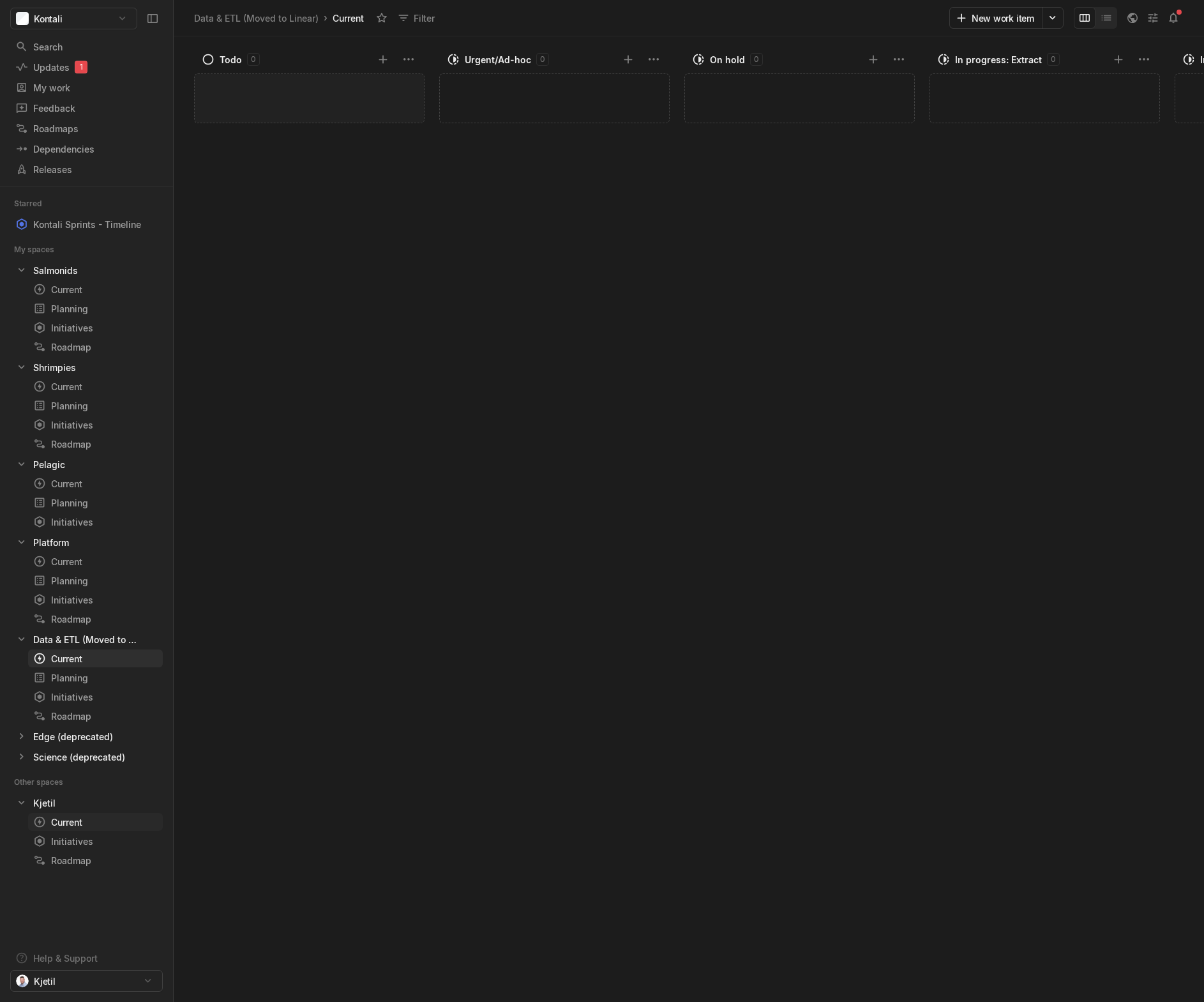
click at [87, 816] on div "Current" at bounding box center [72, 822] width 78 height 14
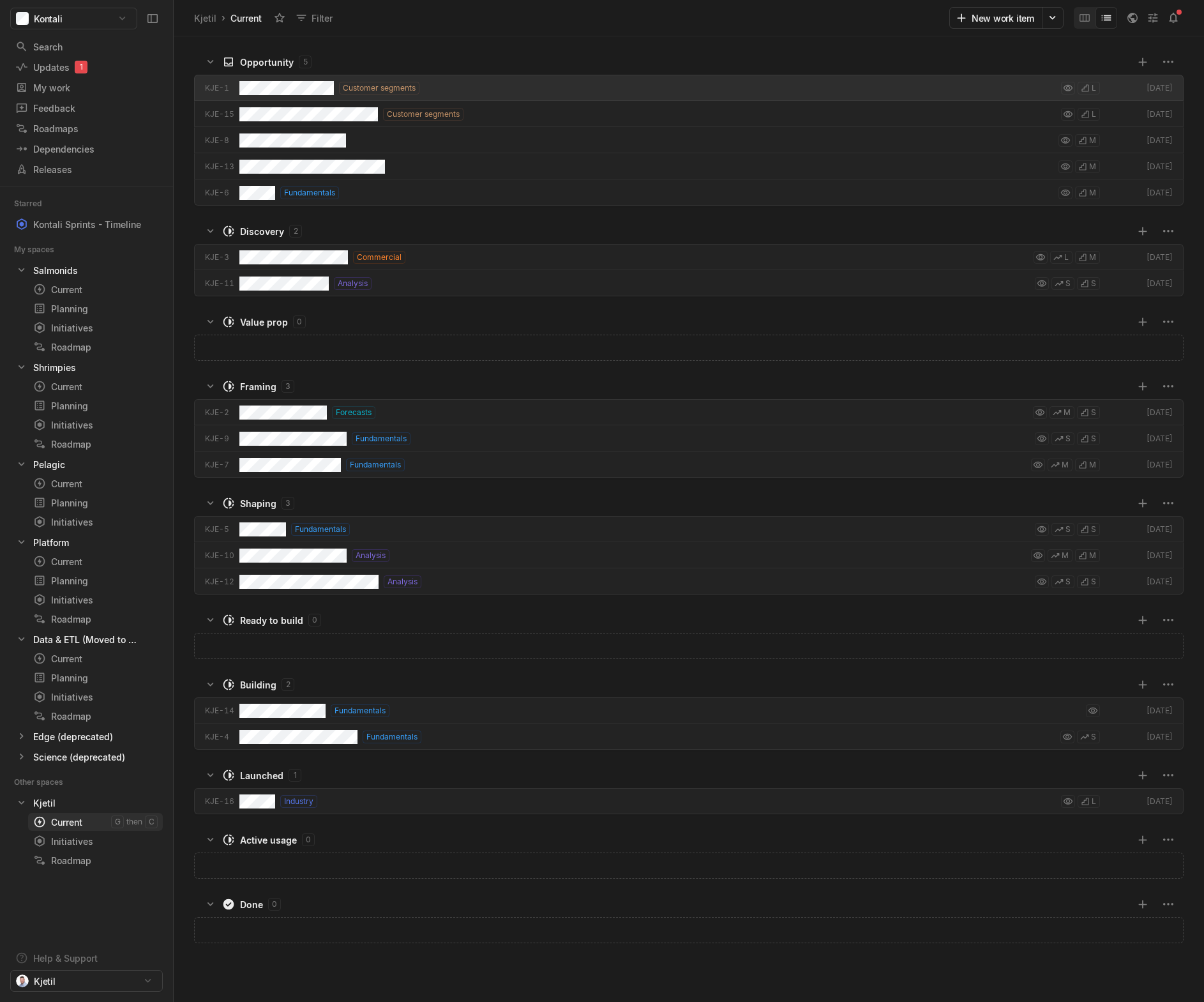
scroll to position [959, 1024]
click at [75, 840] on div "Initiatives" at bounding box center [72, 841] width 78 height 14
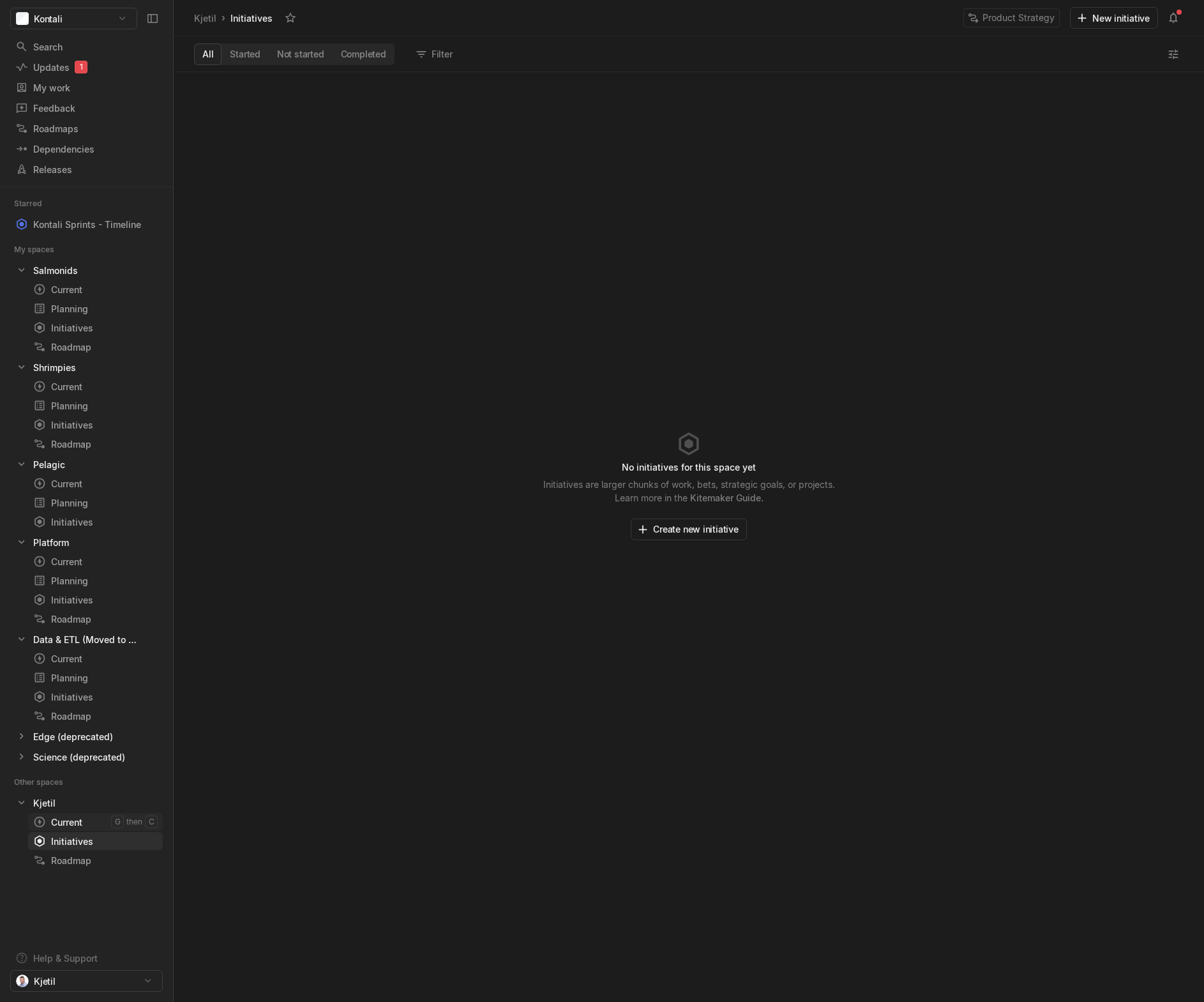
click at [78, 821] on div "Current" at bounding box center [72, 822] width 78 height 14
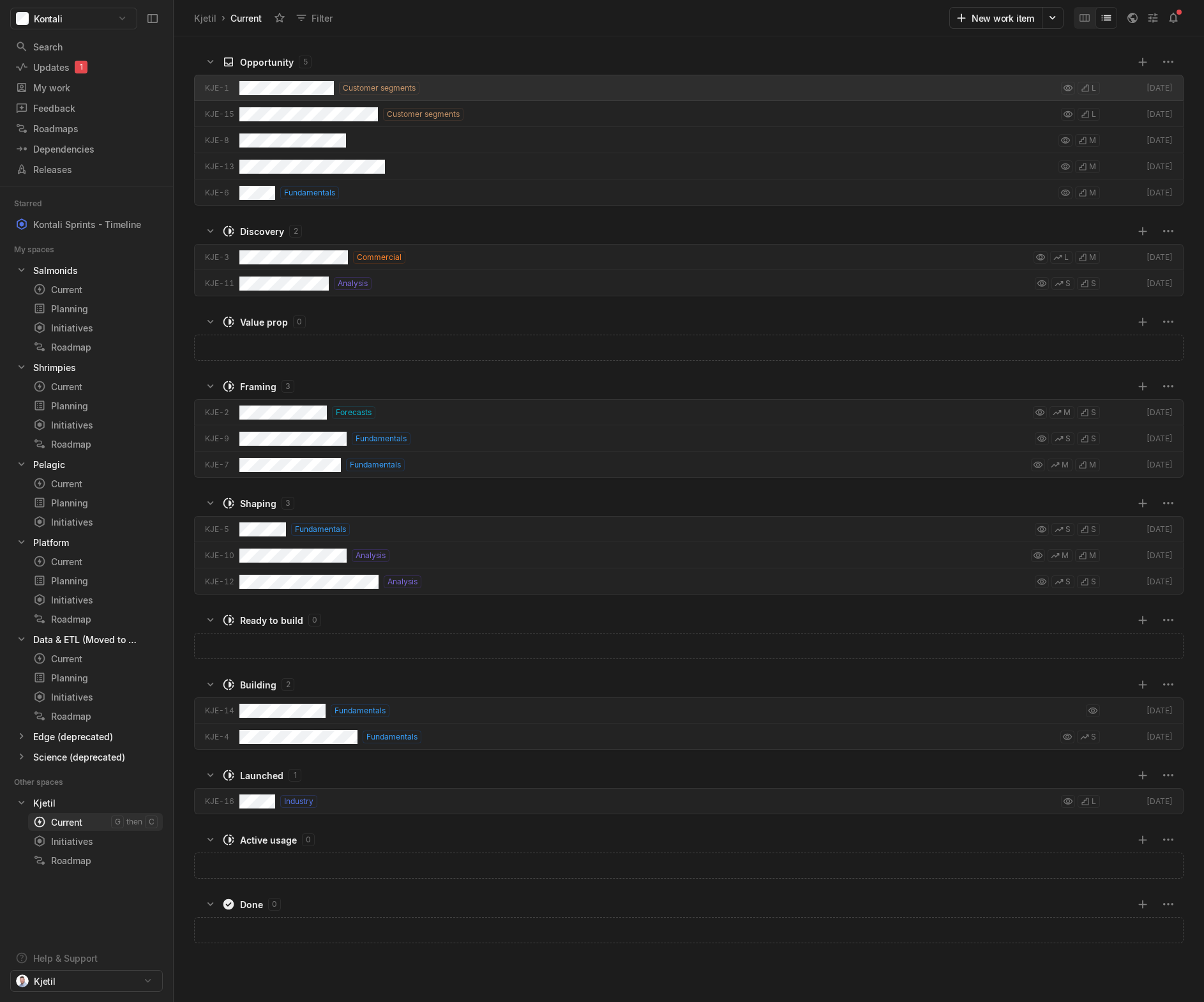
scroll to position [959, 1024]
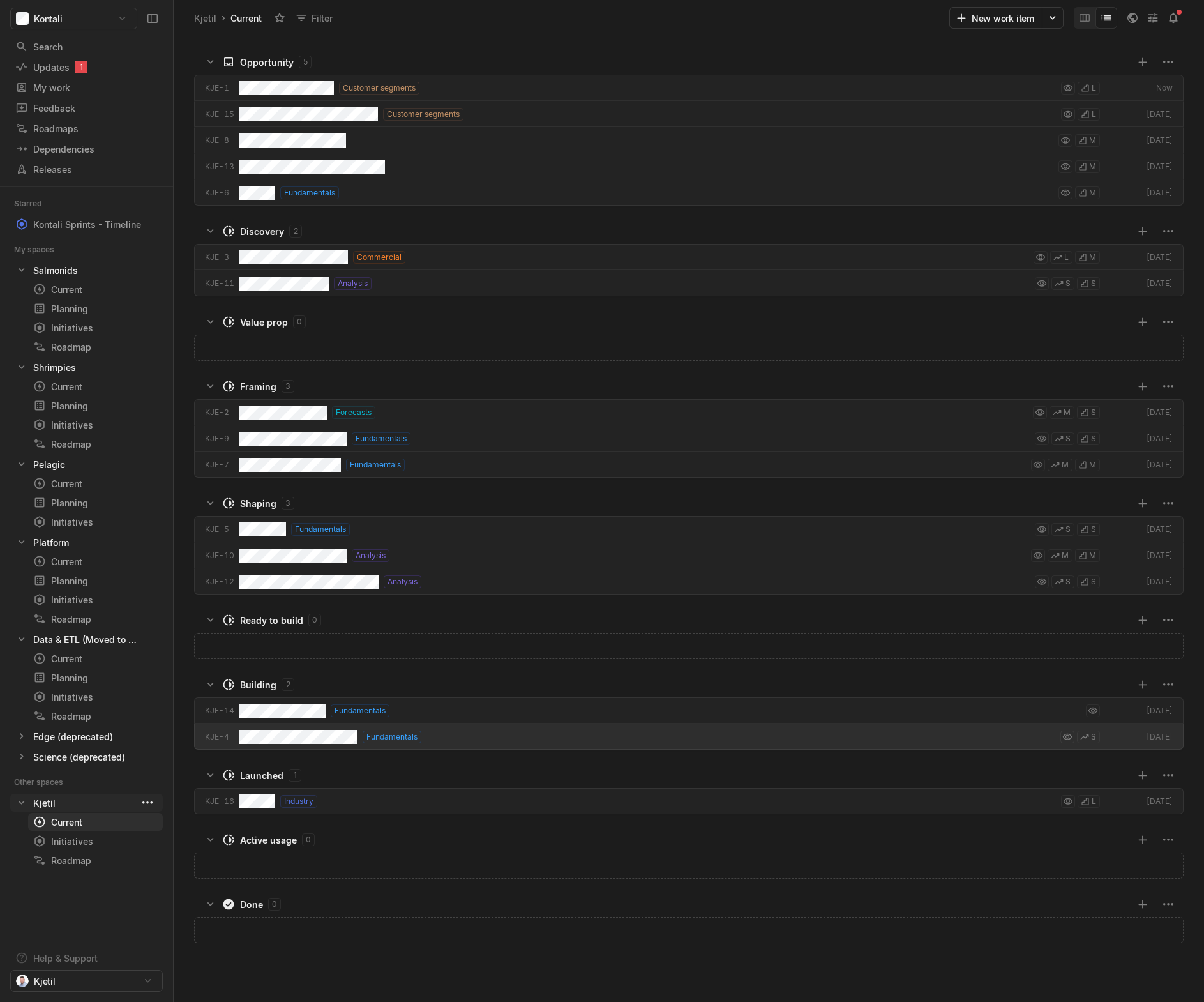
click at [150, 801] on html "Kontali Search / Updates 1 g then u My work = Feedback g then f Roadmaps g then…" at bounding box center [602, 501] width 1204 height 1002
click at [345, 767] on html "Kontali Search / Updates 1 g then u My work = Feedback g then f Roadmaps g then…" at bounding box center [602, 501] width 1204 height 1002
click at [152, 802] on html "Kontali Search / Updates 1 g then u My work = Feedback g then f Roadmaps g then…" at bounding box center [602, 501] width 1204 height 1002
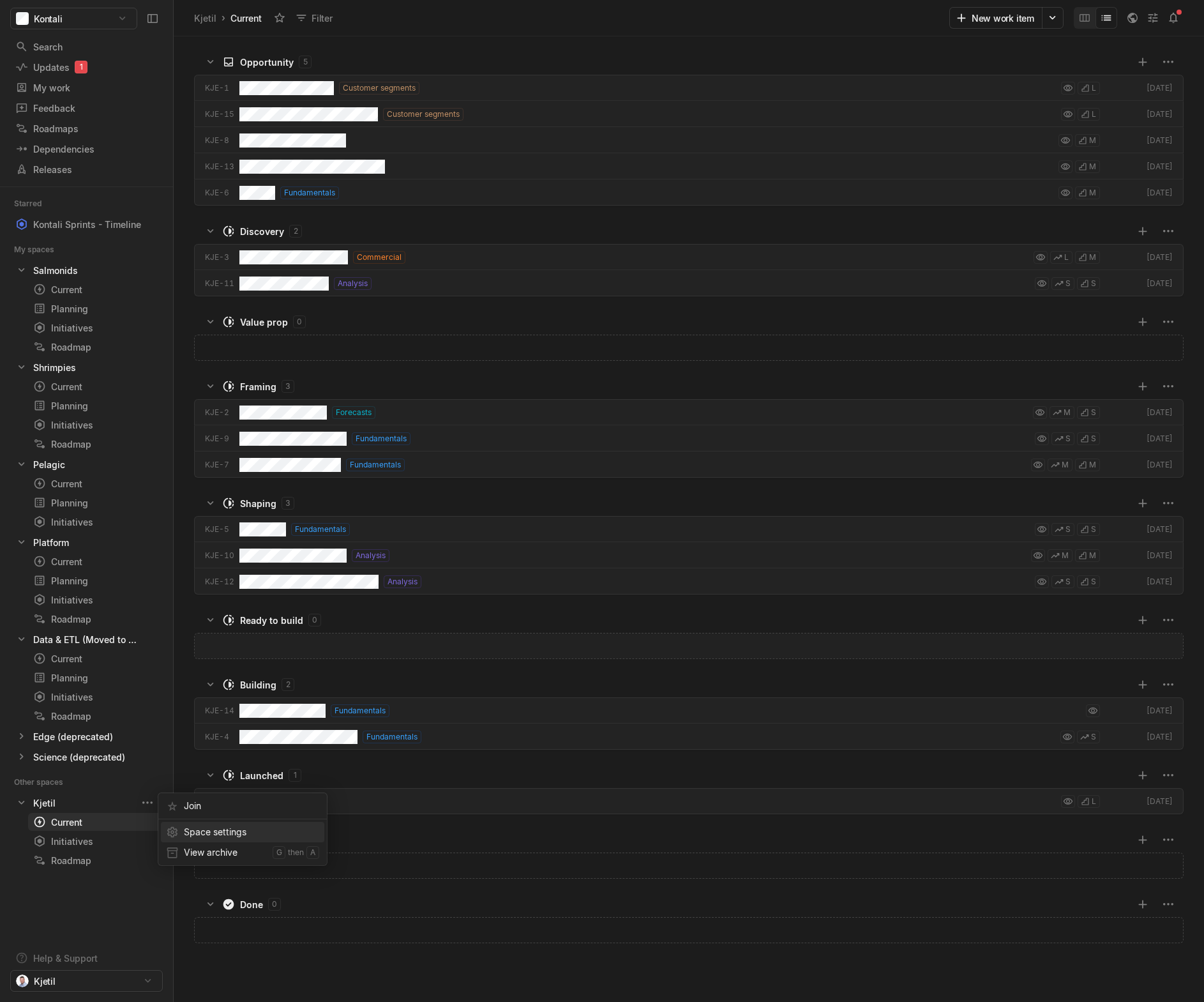
click at [192, 830] on span "Space settings" at bounding box center [251, 832] width 135 height 21
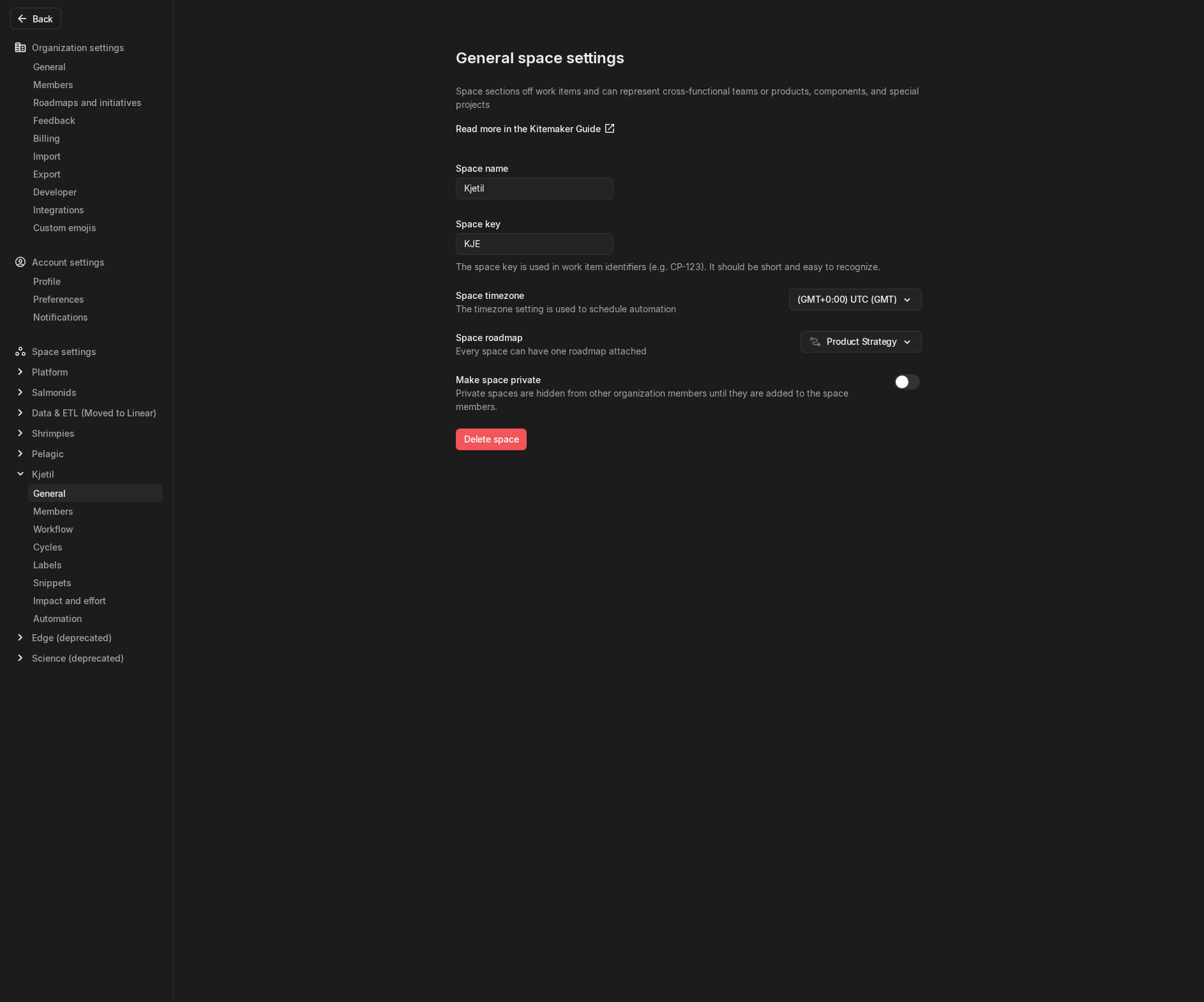
click at [508, 442] on button "Delete space" at bounding box center [491, 440] width 71 height 22
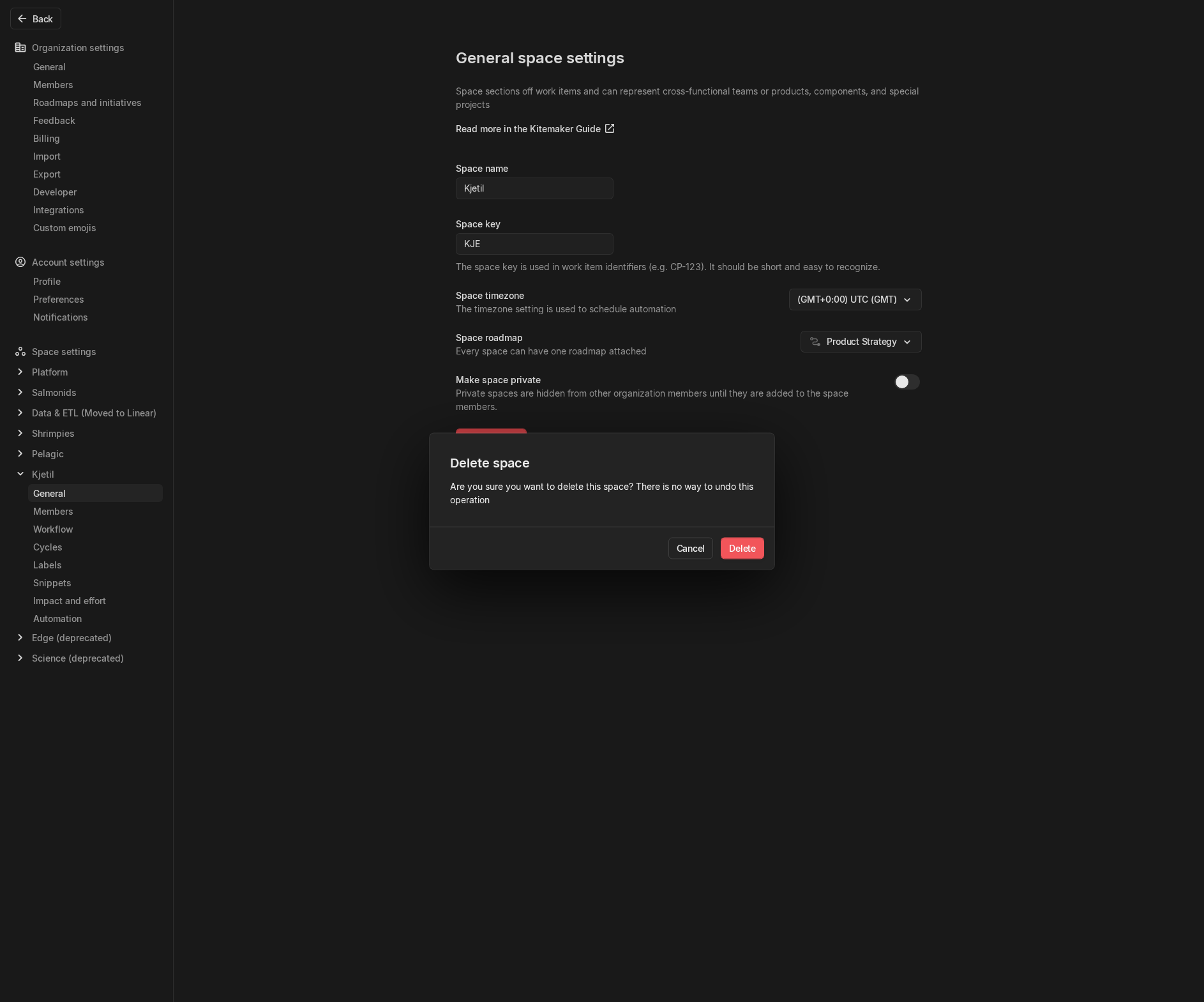
click at [748, 549] on button "Delete" at bounding box center [742, 548] width 43 height 22
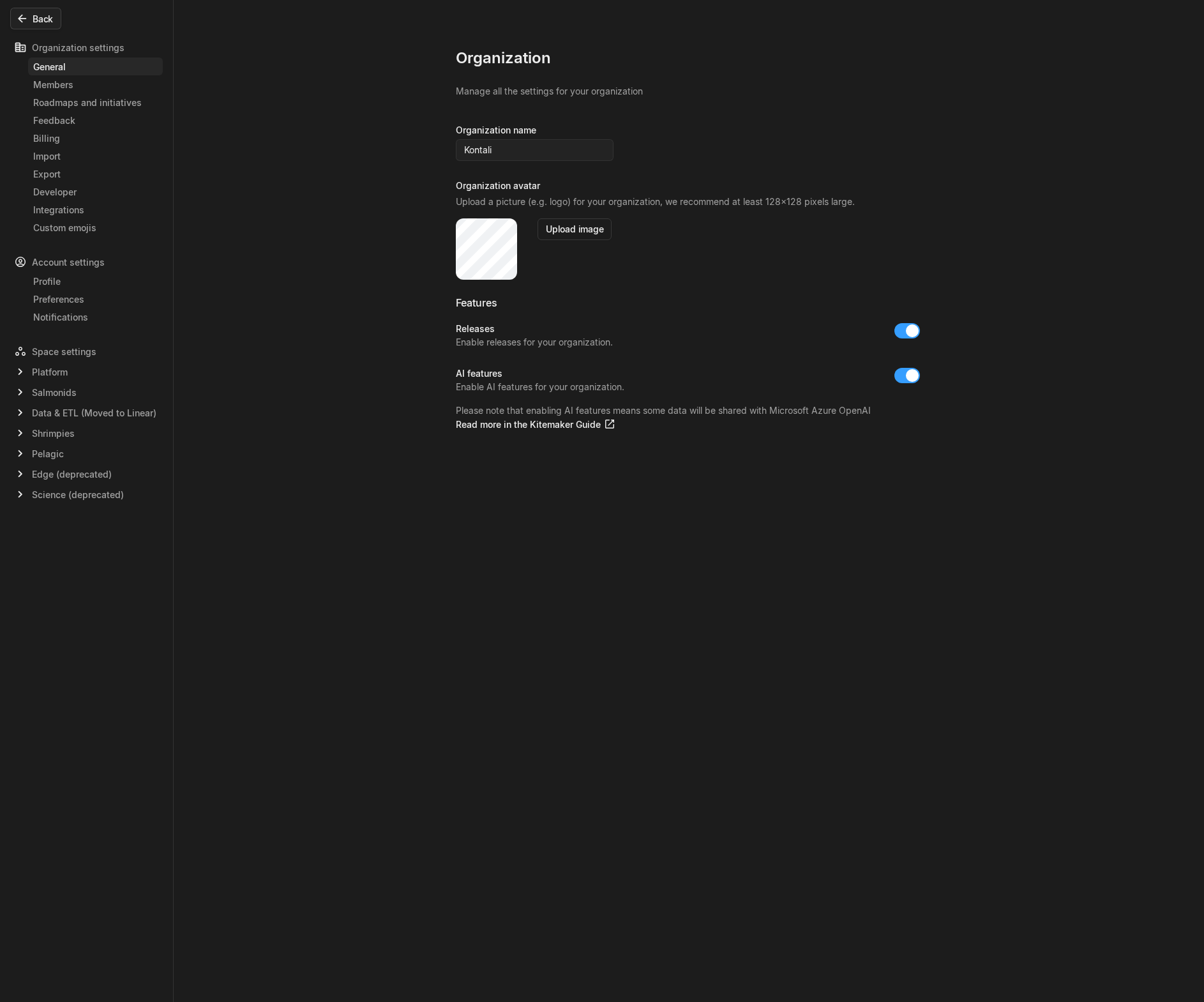
click at [47, 25] on button "Back" at bounding box center [36, 19] width 51 height 22
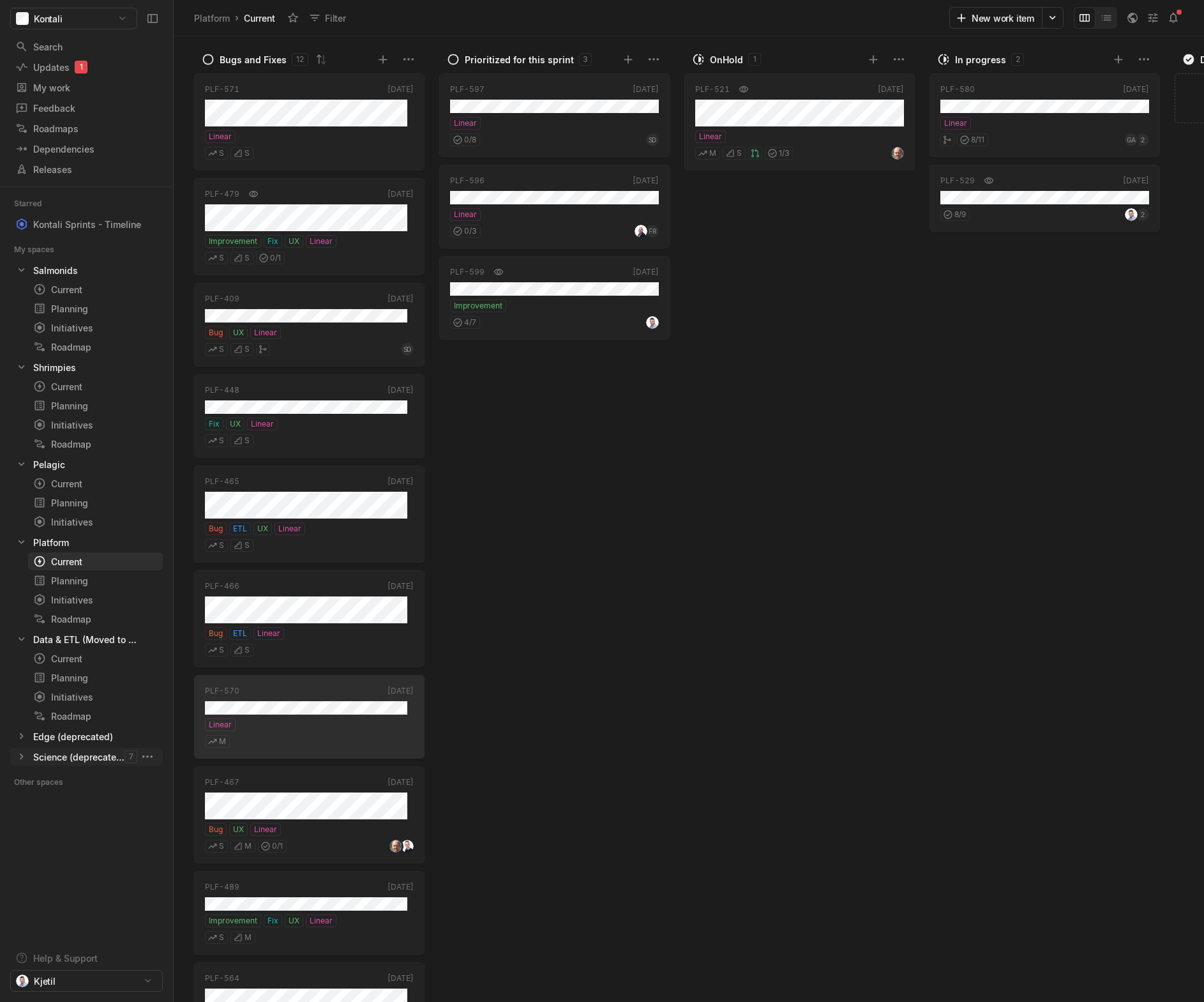
click at [21, 757] on icon at bounding box center [22, 757] width 13 height 13
click at [58, 777] on div "Current" at bounding box center [72, 776] width 78 height 14
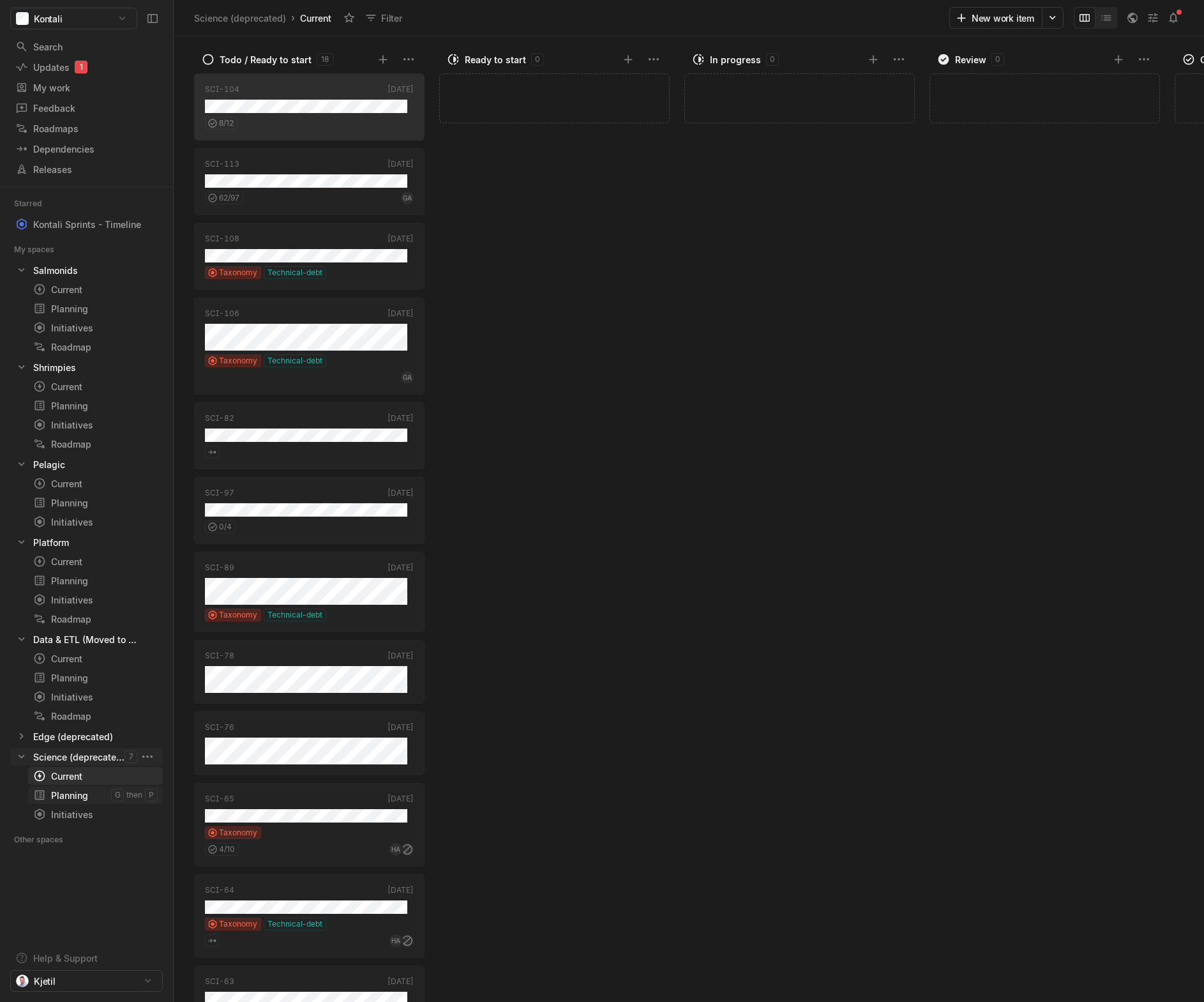
click at [66, 790] on div "Planning" at bounding box center [72, 795] width 78 height 14
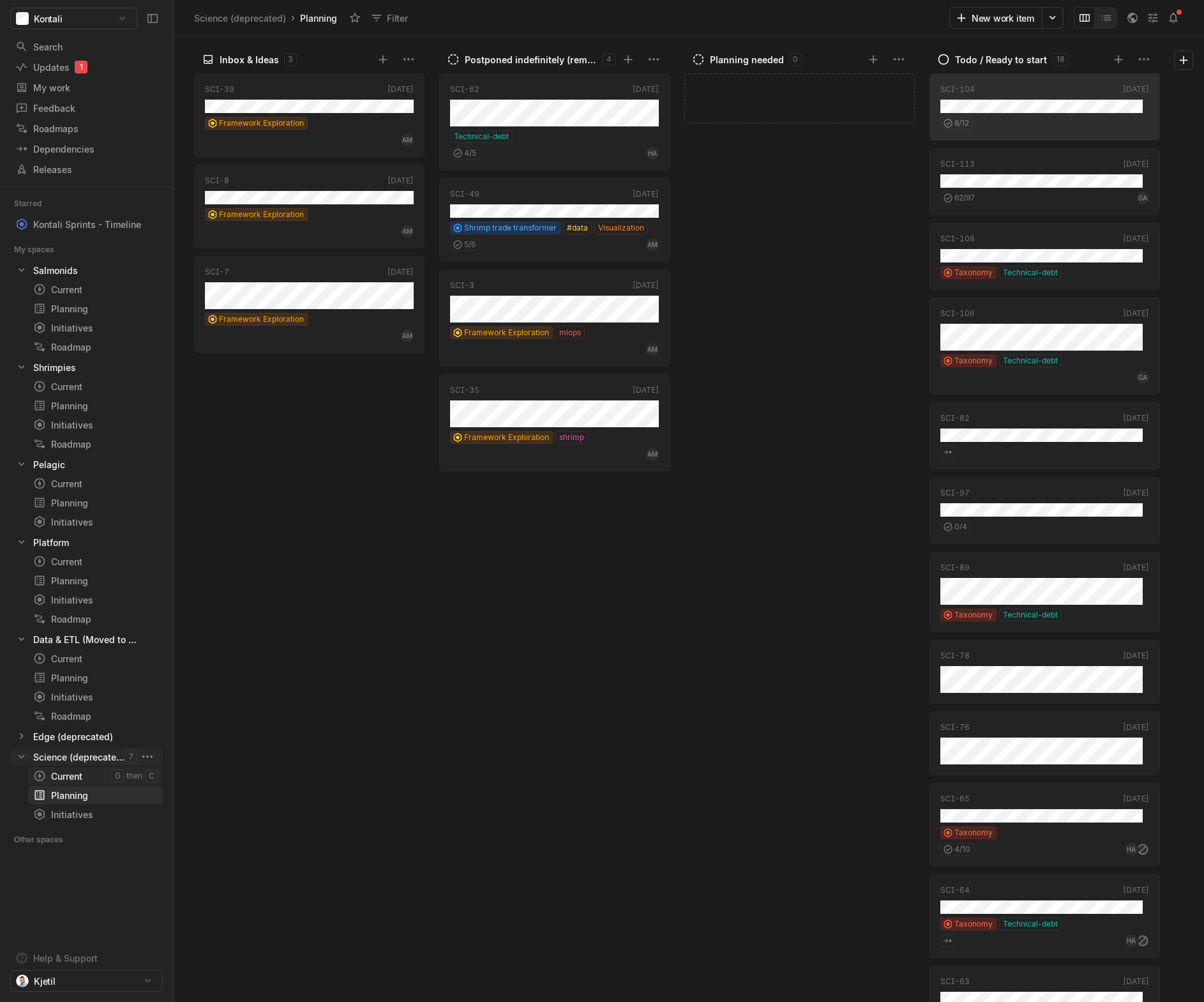
click at [66, 775] on div "Current" at bounding box center [72, 776] width 78 height 14
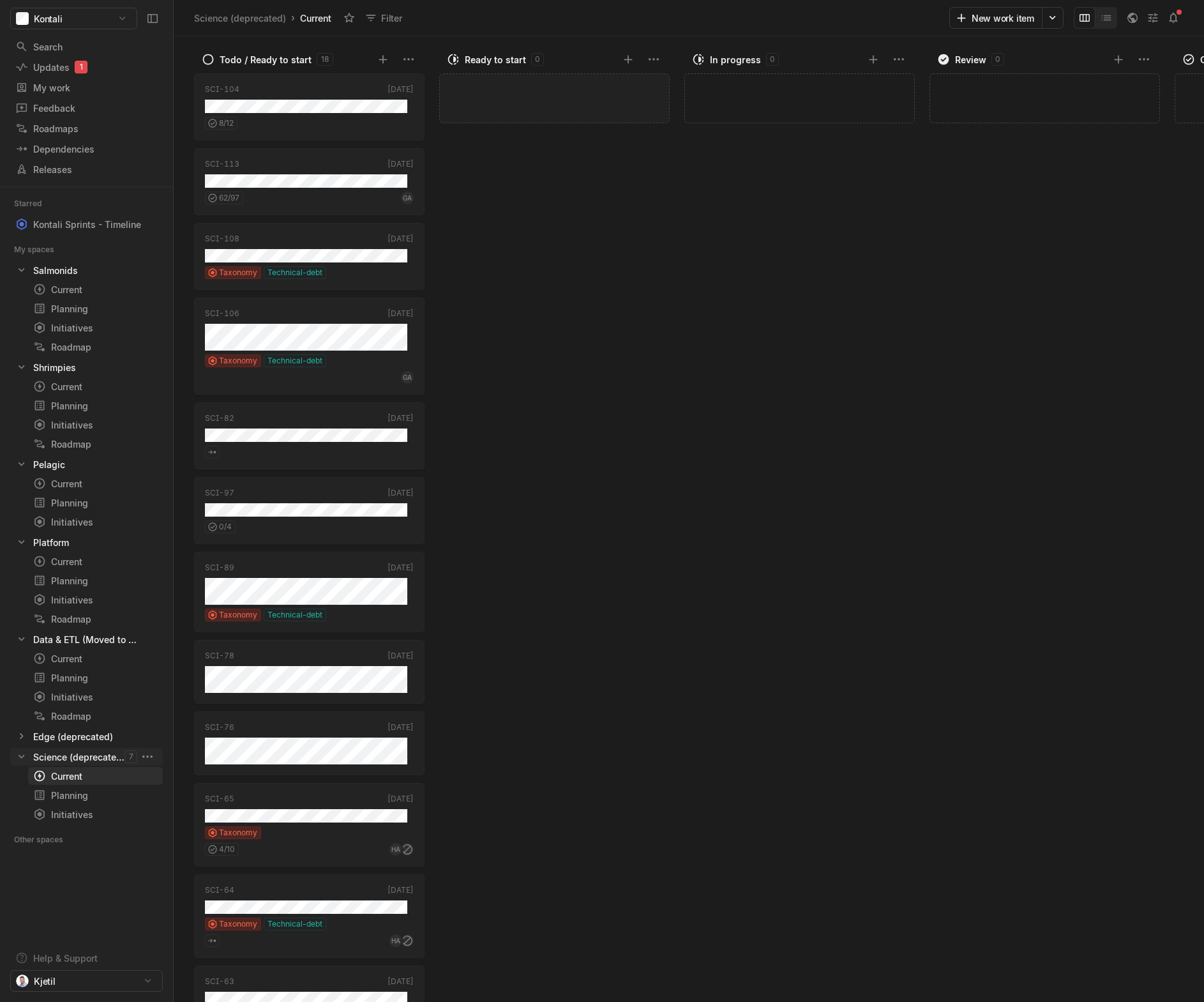
click at [1109, 442] on div "Add work item" at bounding box center [1047, 535] width 236 height 932
click at [23, 743] on div "Edge (deprecated)" at bounding box center [70, 736] width 109 height 14
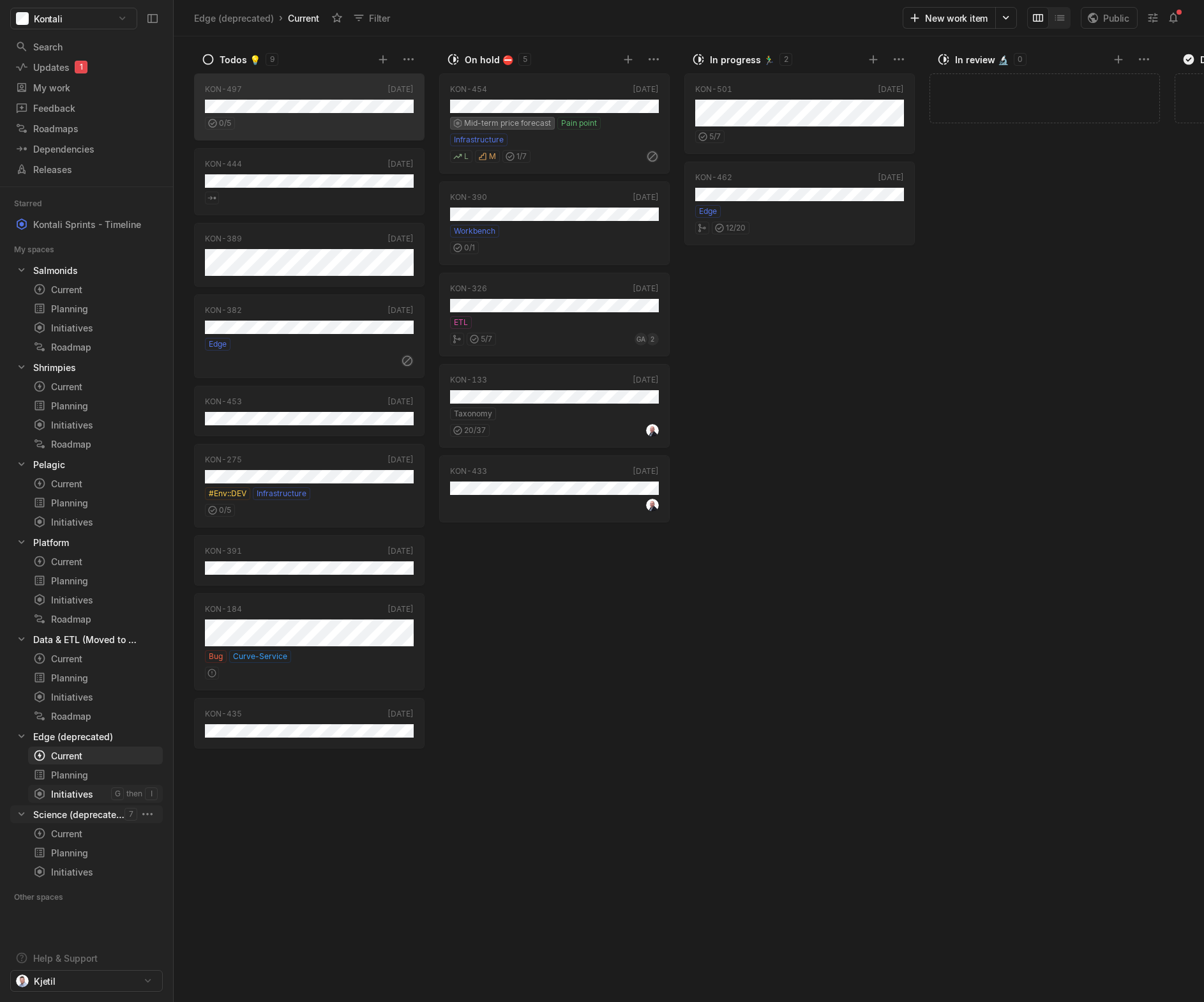
click at [69, 793] on div "Initiatives" at bounding box center [72, 794] width 78 height 14
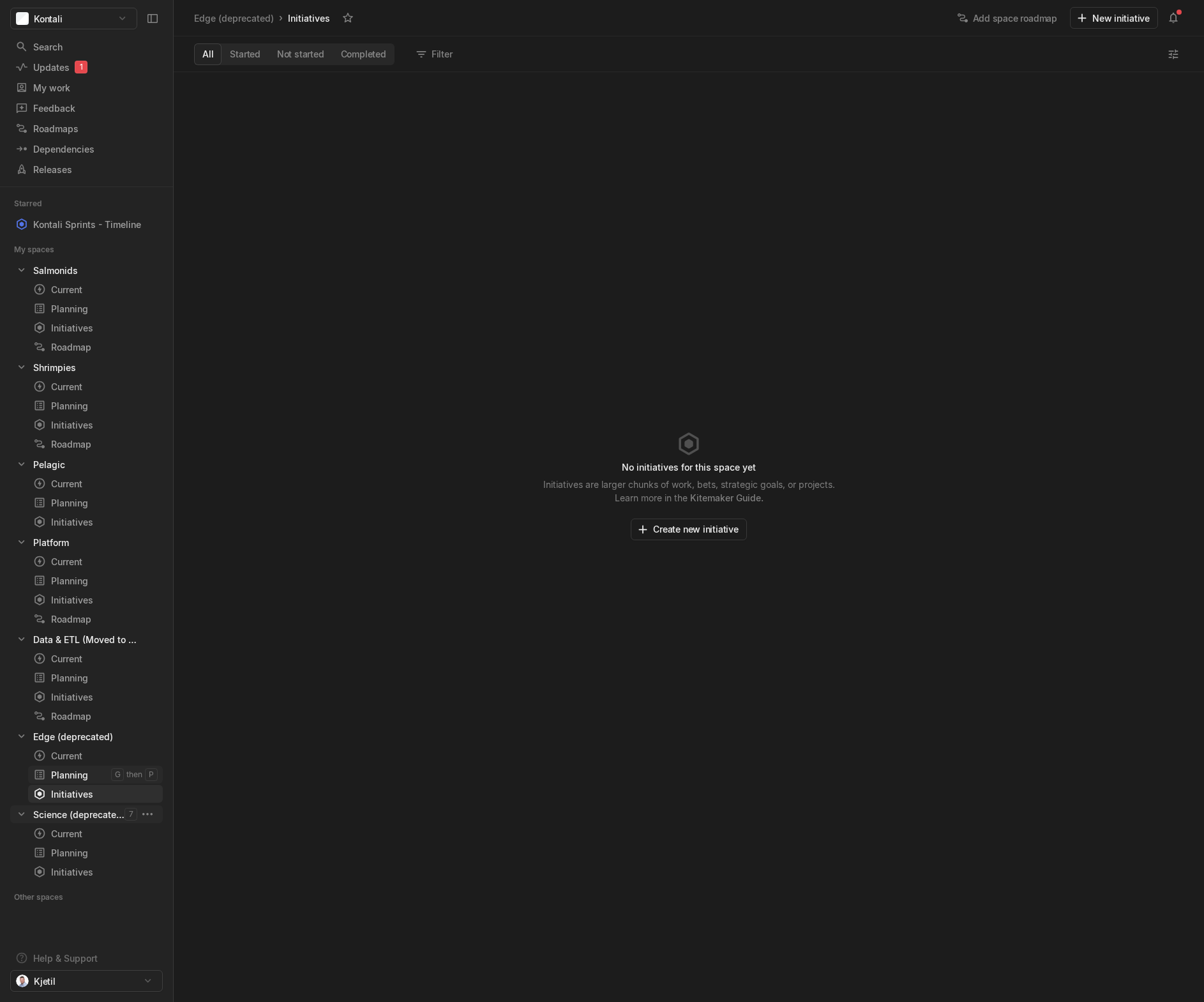
click at [70, 782] on link "Planning g then p" at bounding box center [95, 775] width 135 height 18
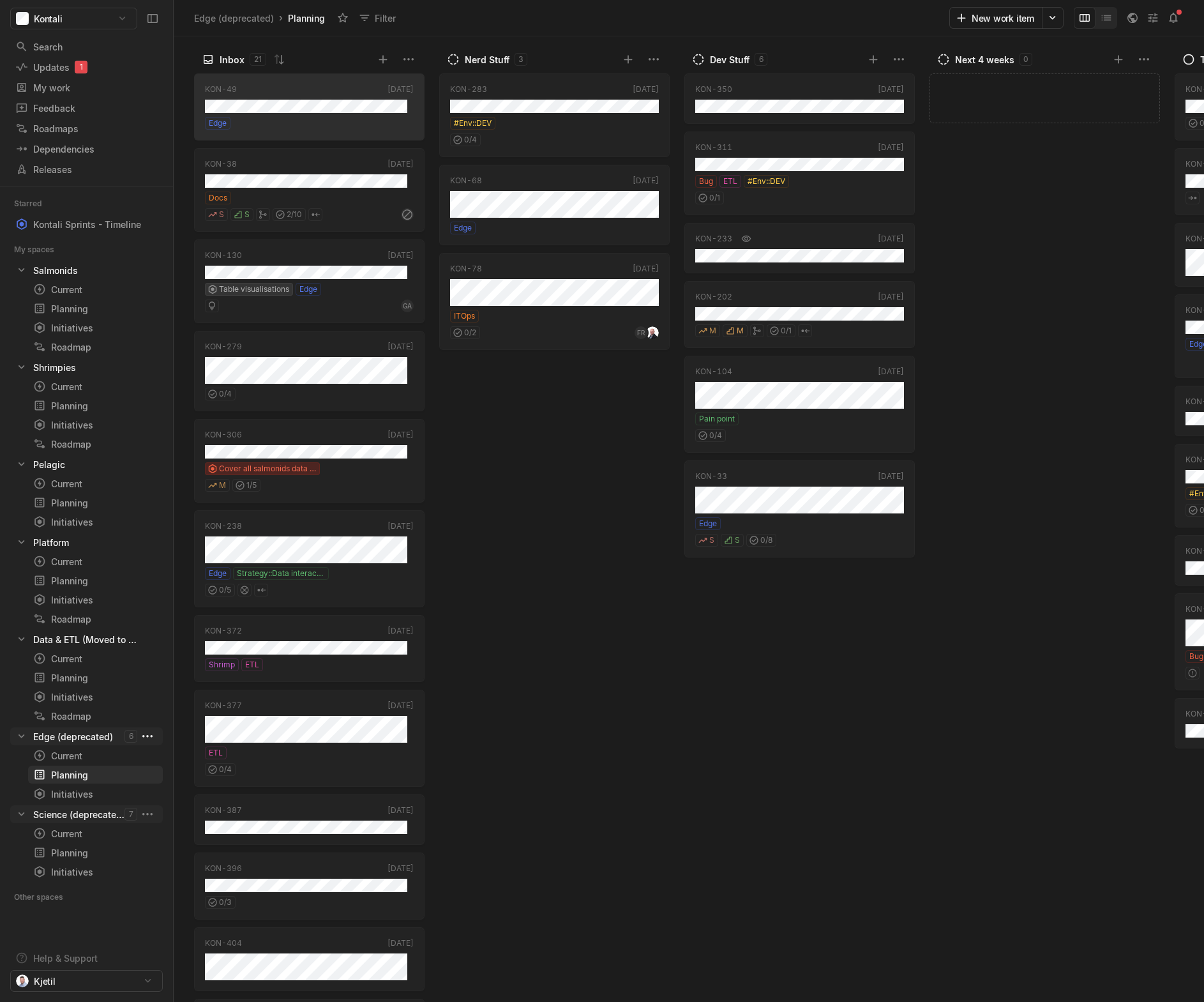
click at [150, 736] on html "Kontali Search / Updates 1 g then u My work = Feedback g then f Roadmaps g then…" at bounding box center [602, 501] width 1204 height 1002
click at [225, 766] on span "Space settings" at bounding box center [251, 766] width 135 height 21
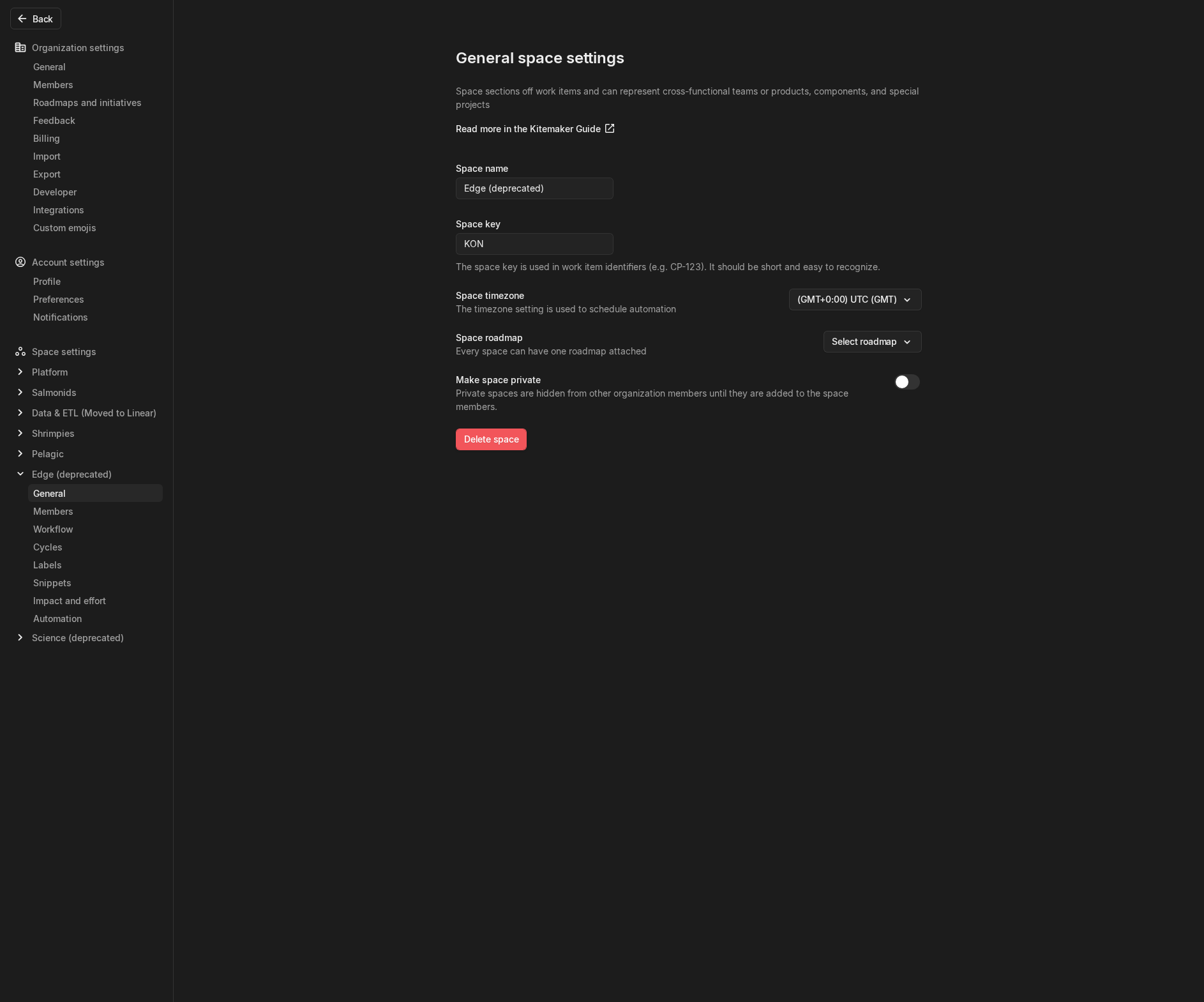
click at [508, 444] on button "Delete space" at bounding box center [491, 440] width 71 height 22
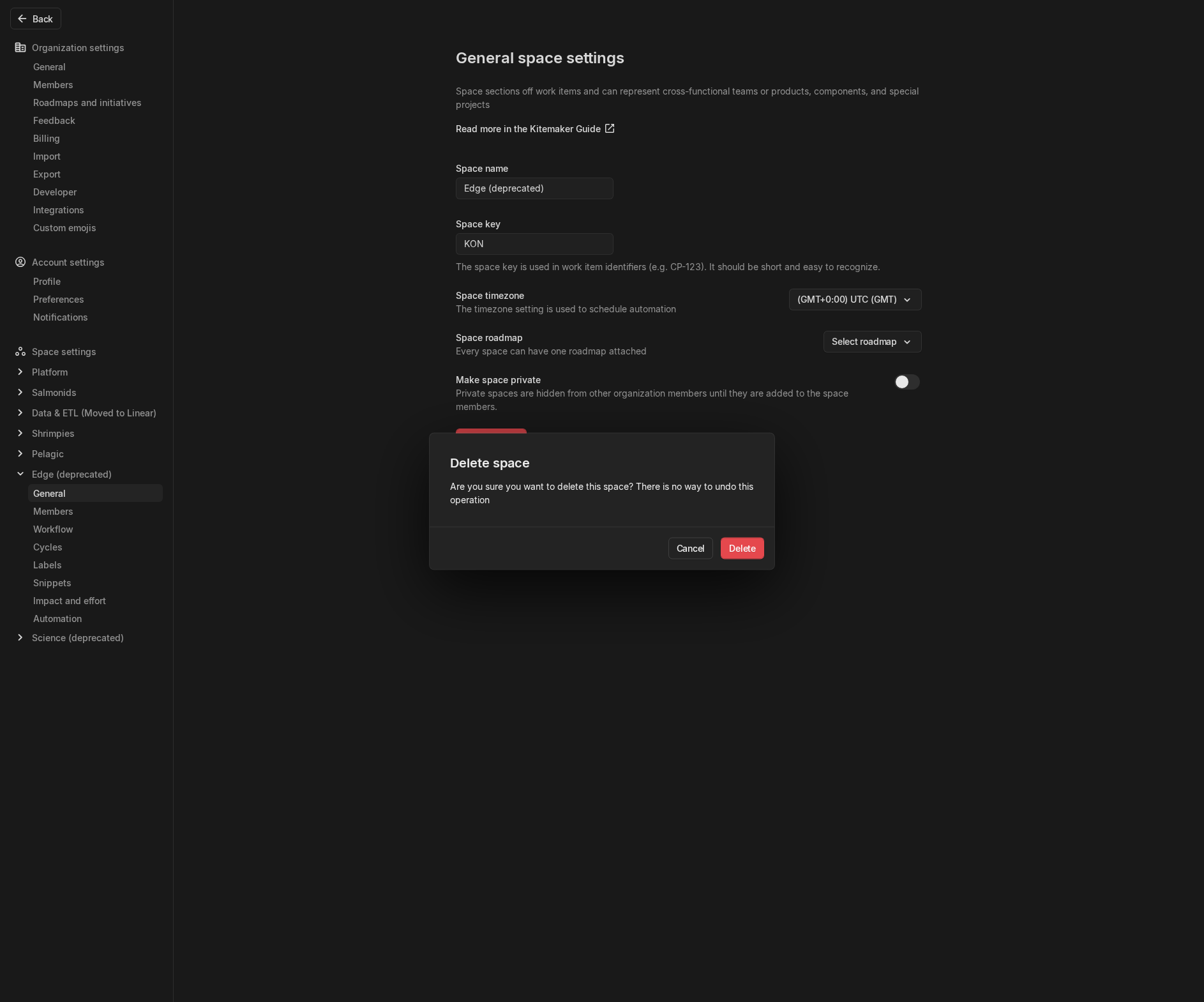
click at [765, 542] on div "Cancel Delete" at bounding box center [602, 547] width 345 height 43
click at [751, 551] on button "Delete" at bounding box center [742, 548] width 43 height 22
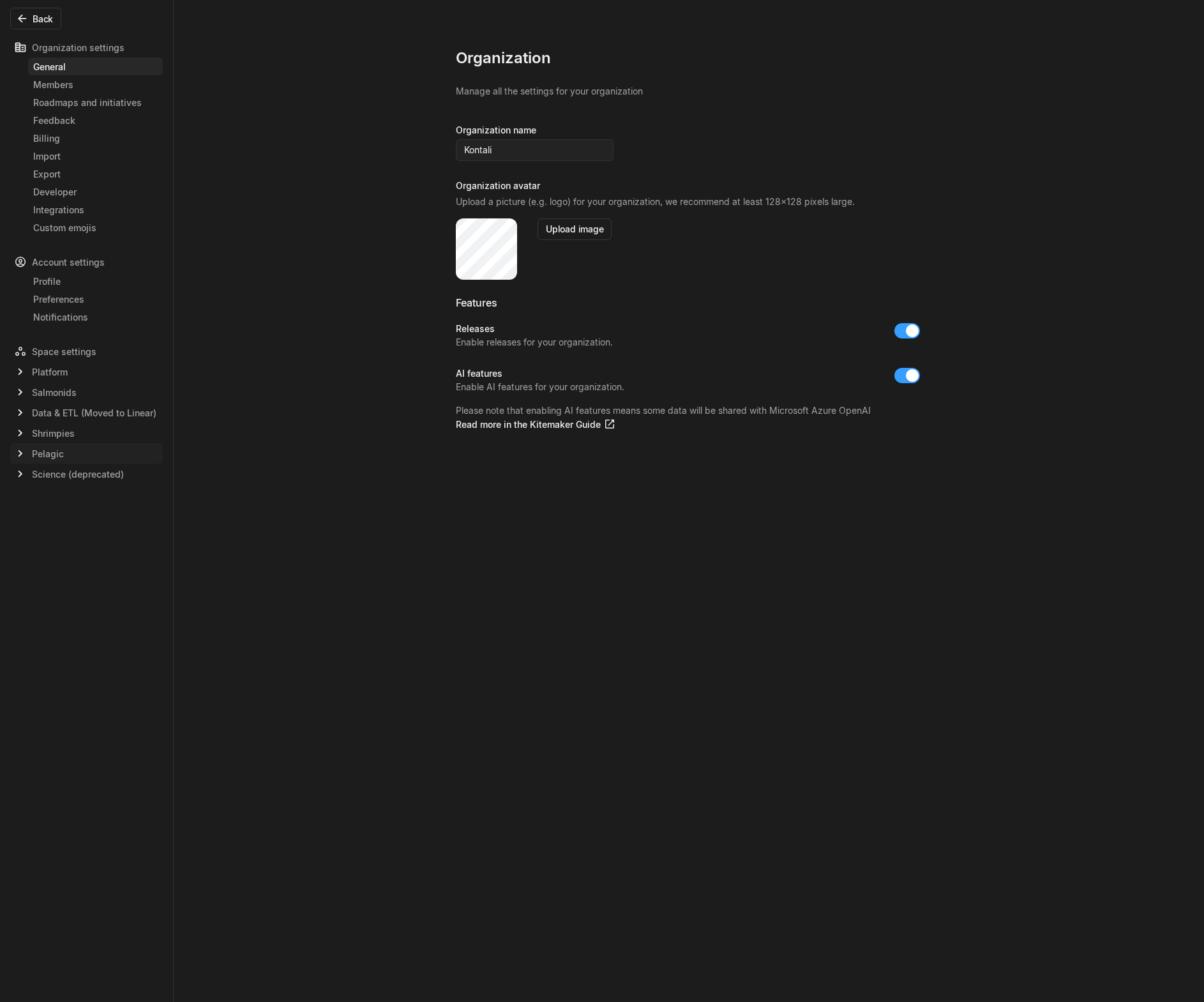
click at [51, 451] on span "Pelagic" at bounding box center [47, 453] width 32 height 14
click at [32, 16] on button "Back" at bounding box center [36, 19] width 51 height 22
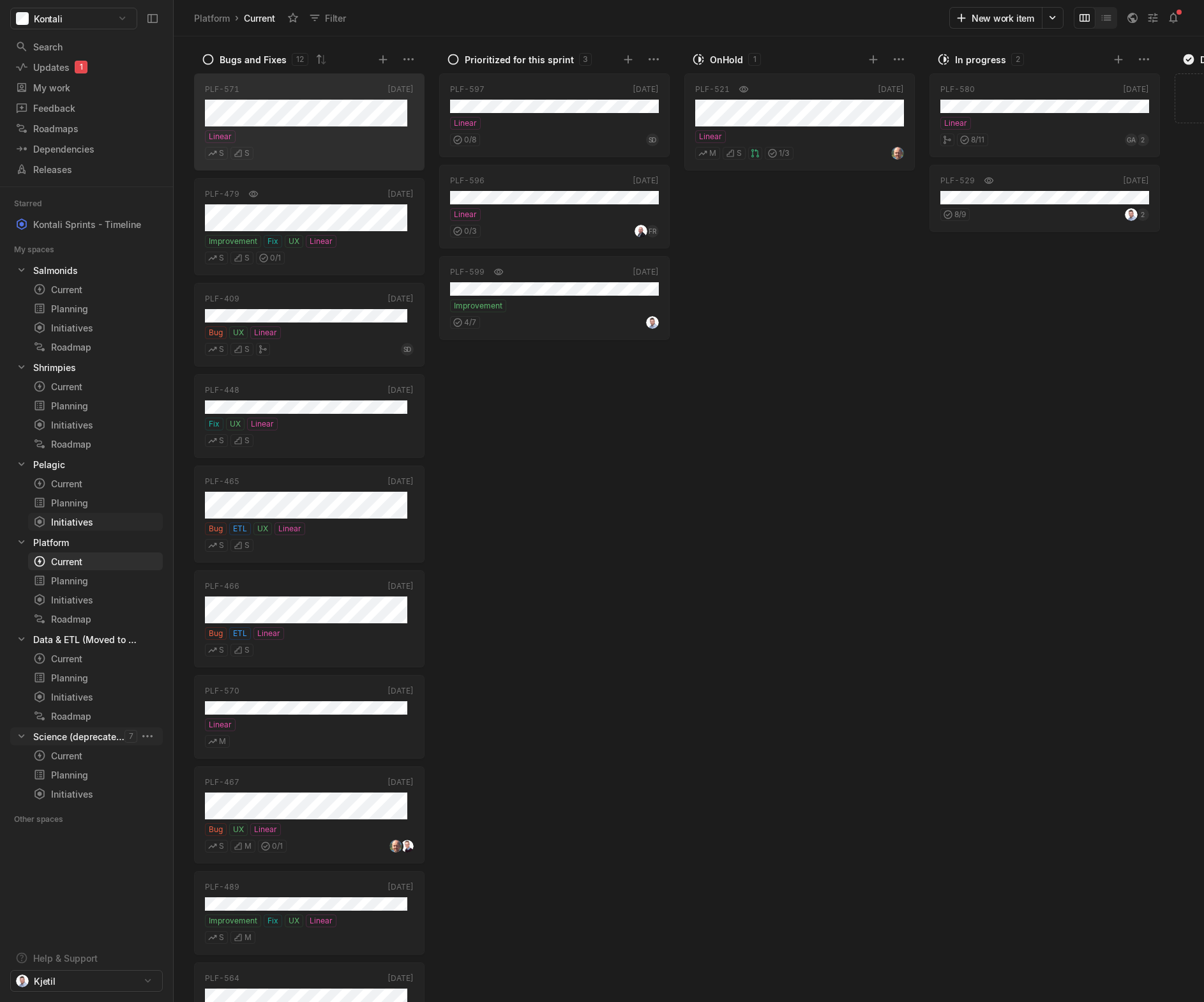
click at [71, 516] on div "Initiatives" at bounding box center [72, 522] width 78 height 14
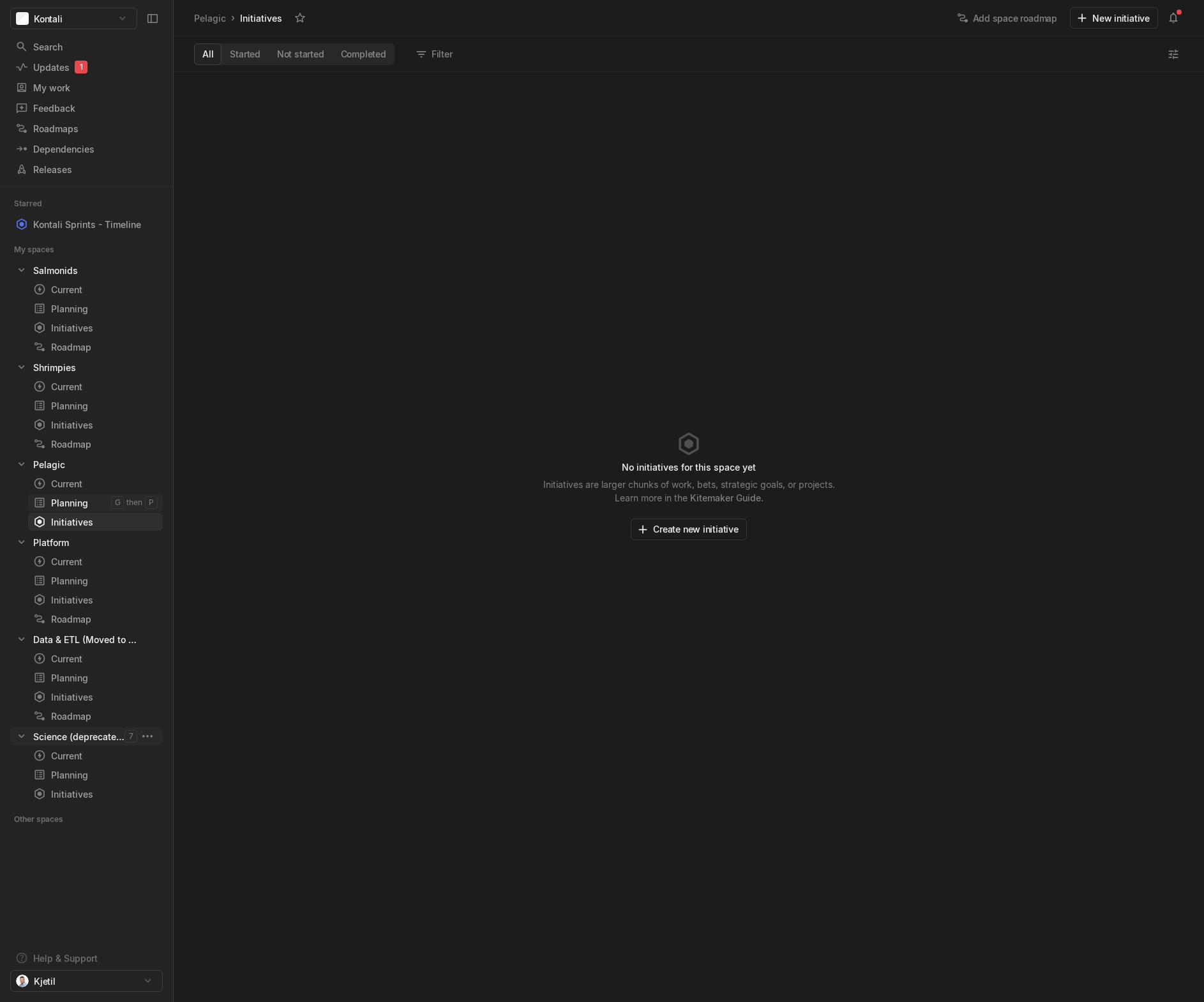
click at [74, 501] on div "Planning" at bounding box center [72, 503] width 78 height 14
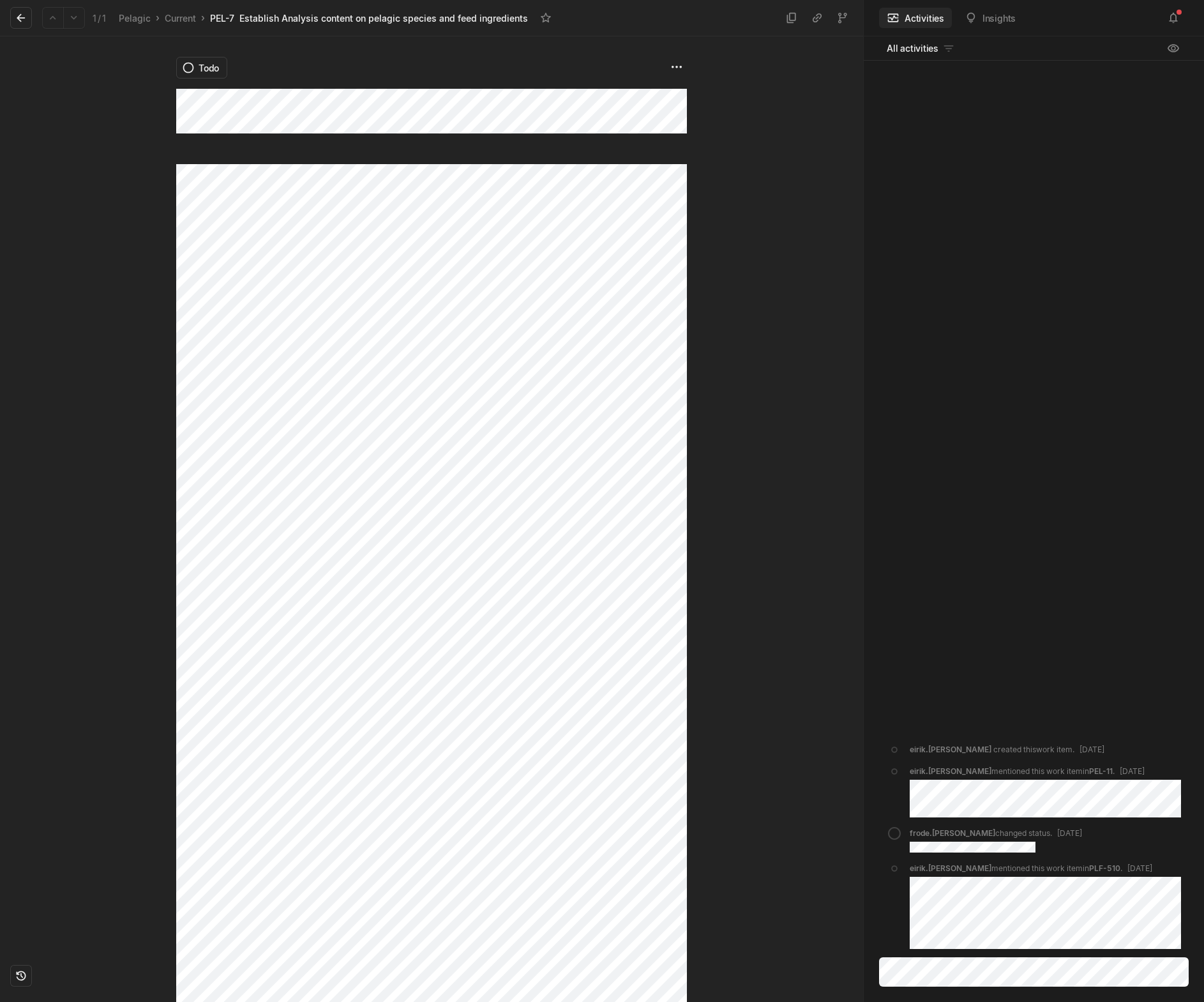
click at [161, 97] on div "Todo" at bounding box center [431, 519] width 863 height 966
click at [674, 68] on html "Kontali Search / Updates 1 g then u My work = Feedback g then f Roadmaps g then…" at bounding box center [602, 501] width 1204 height 1002
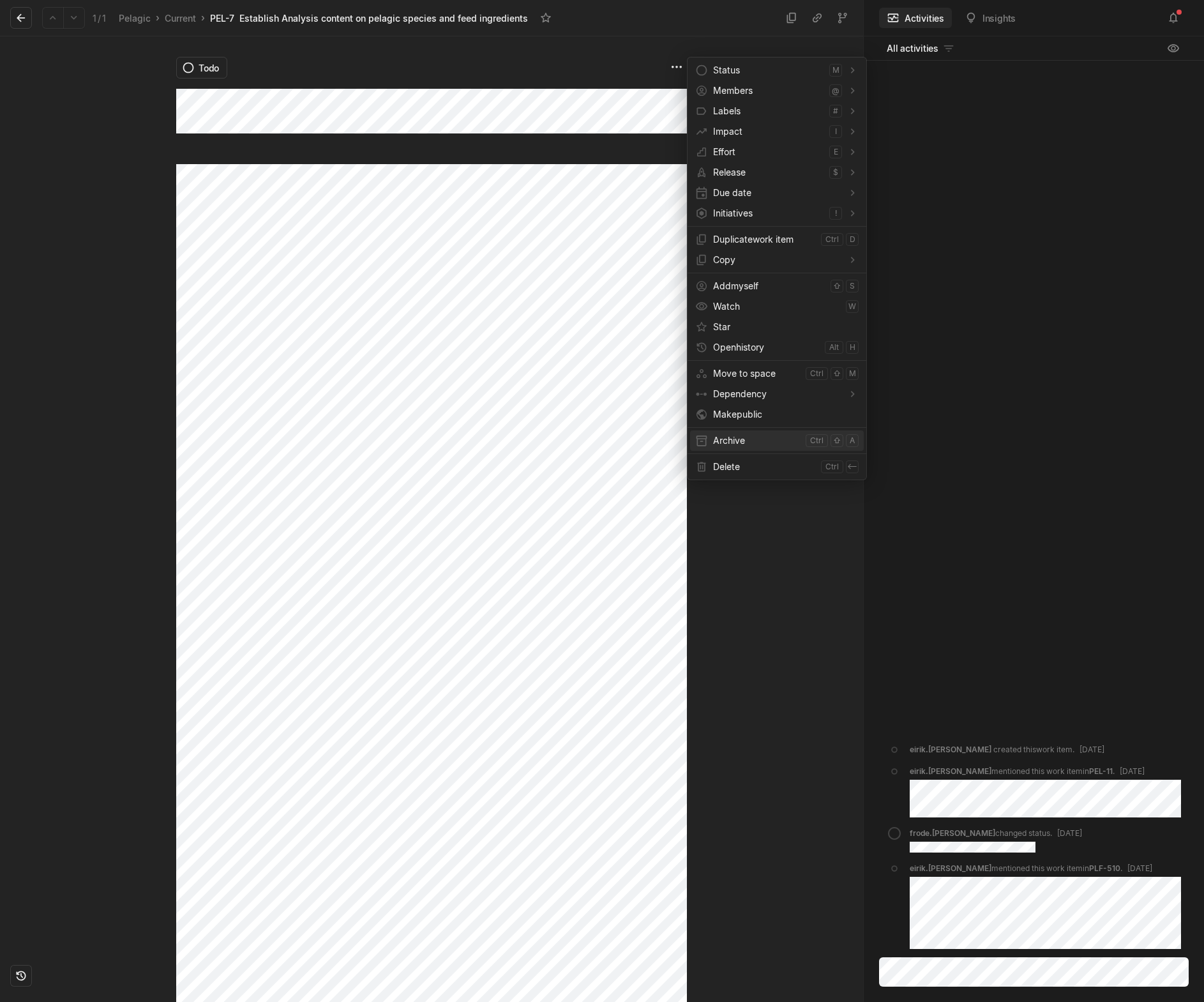
click at [723, 439] on span "Archive" at bounding box center [756, 440] width 87 height 21
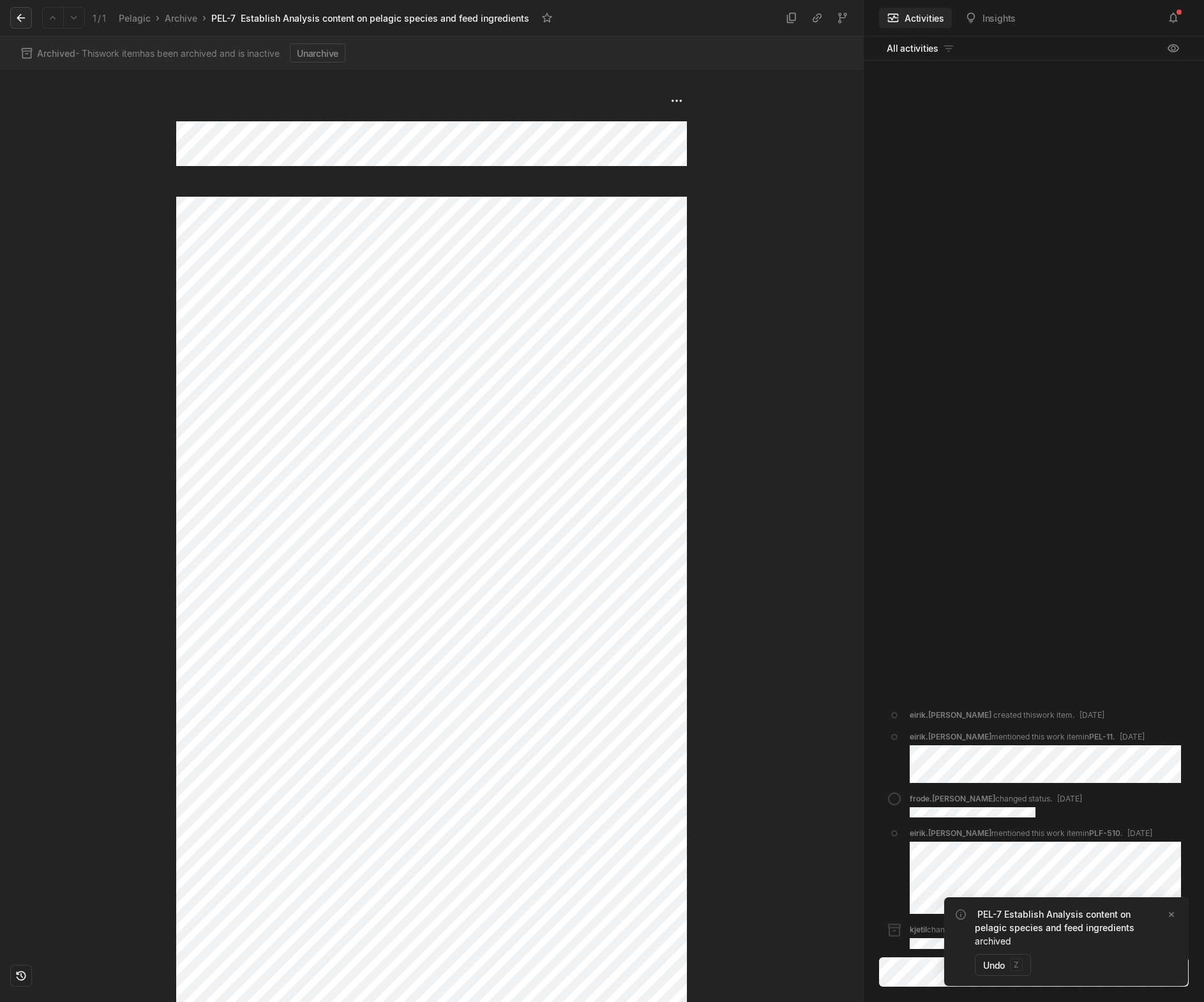
click at [25, 17] on icon at bounding box center [21, 18] width 13 height 13
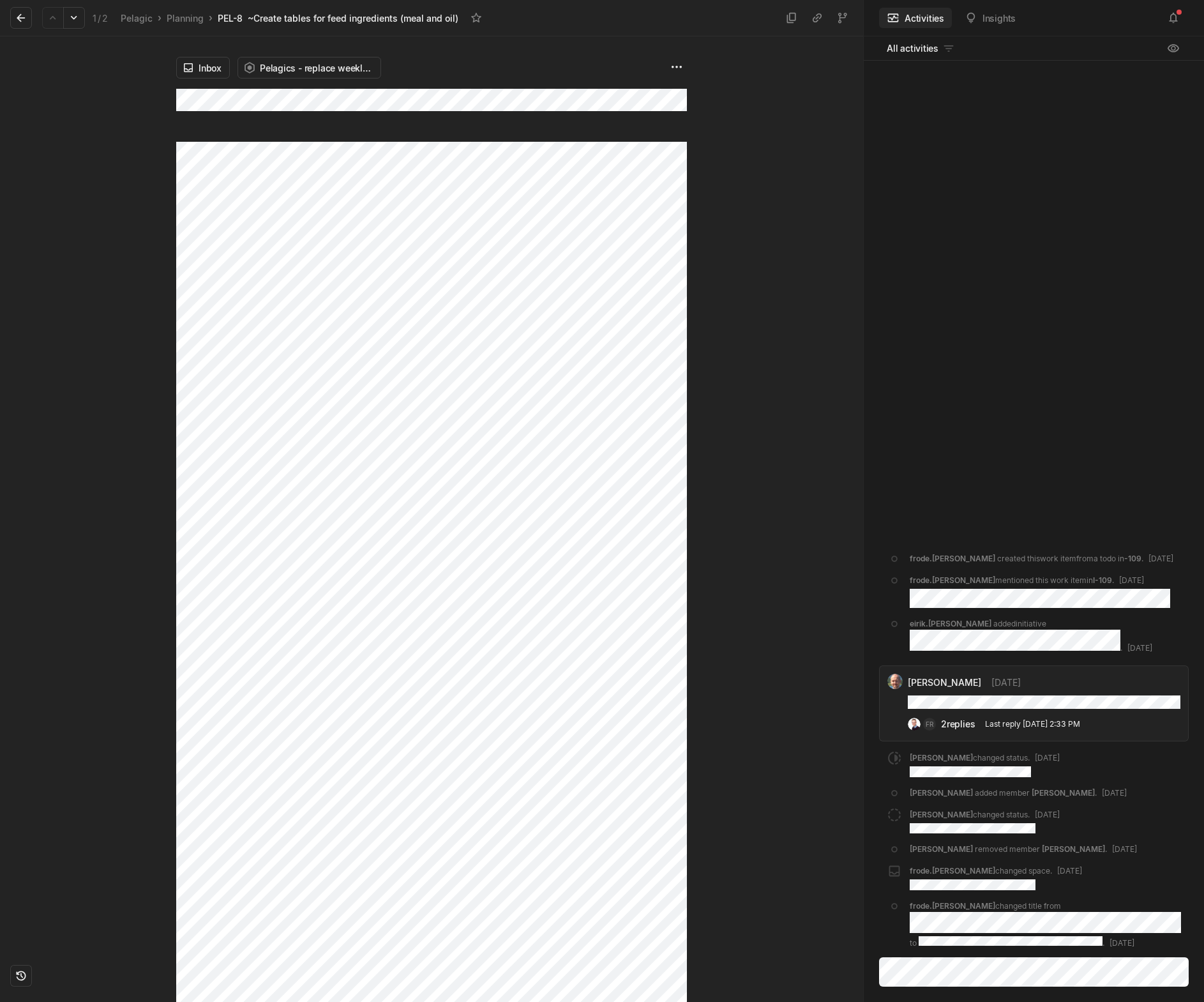
click at [776, 477] on div at bounding box center [775, 519] width 176 height 966
click at [959, 731] on div "2 replies" at bounding box center [958, 723] width 34 height 14
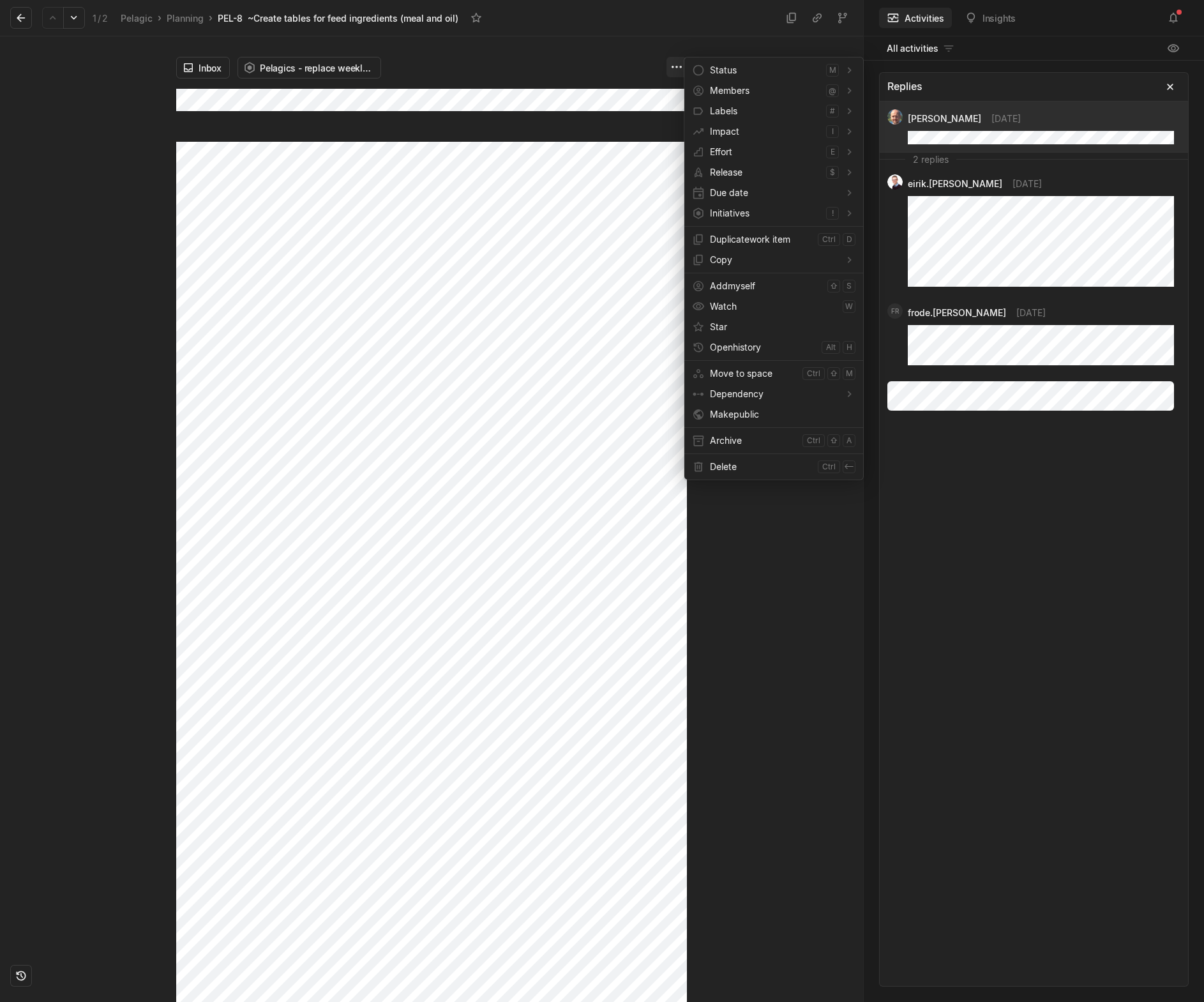
click at [681, 66] on html "Kontali Search / Updates 1 g then u My work = Feedback g then f Roadmaps g then…" at bounding box center [602, 501] width 1204 height 1002
click at [326, 94] on html "Kontali Search / Updates 1 g then u My work = Feedback g then f Roadmaps g then…" at bounding box center [602, 501] width 1204 height 1002
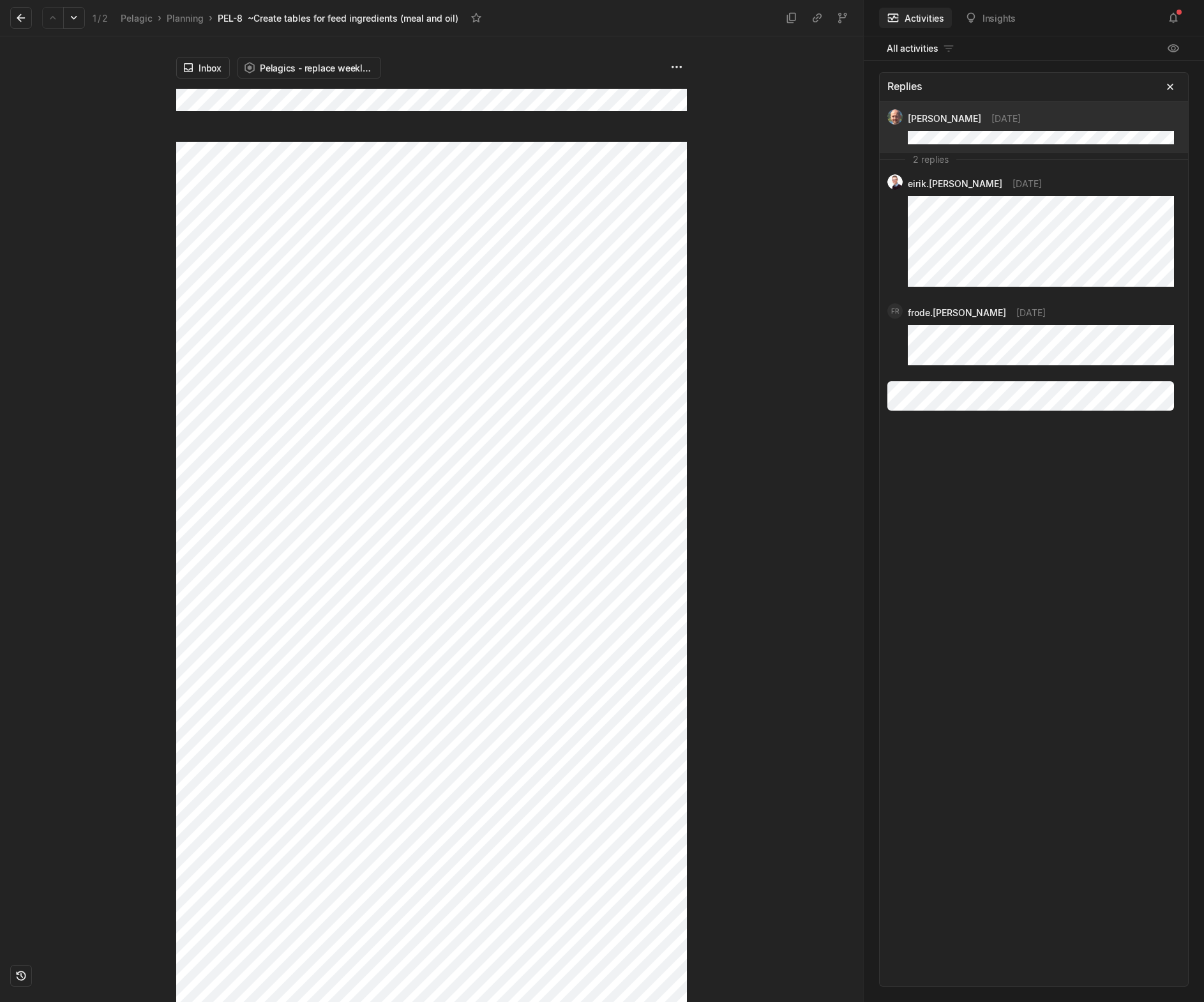
click at [299, 127] on div "Inbox Pelagics - replace weekly report" at bounding box center [431, 89] width 511 height 106
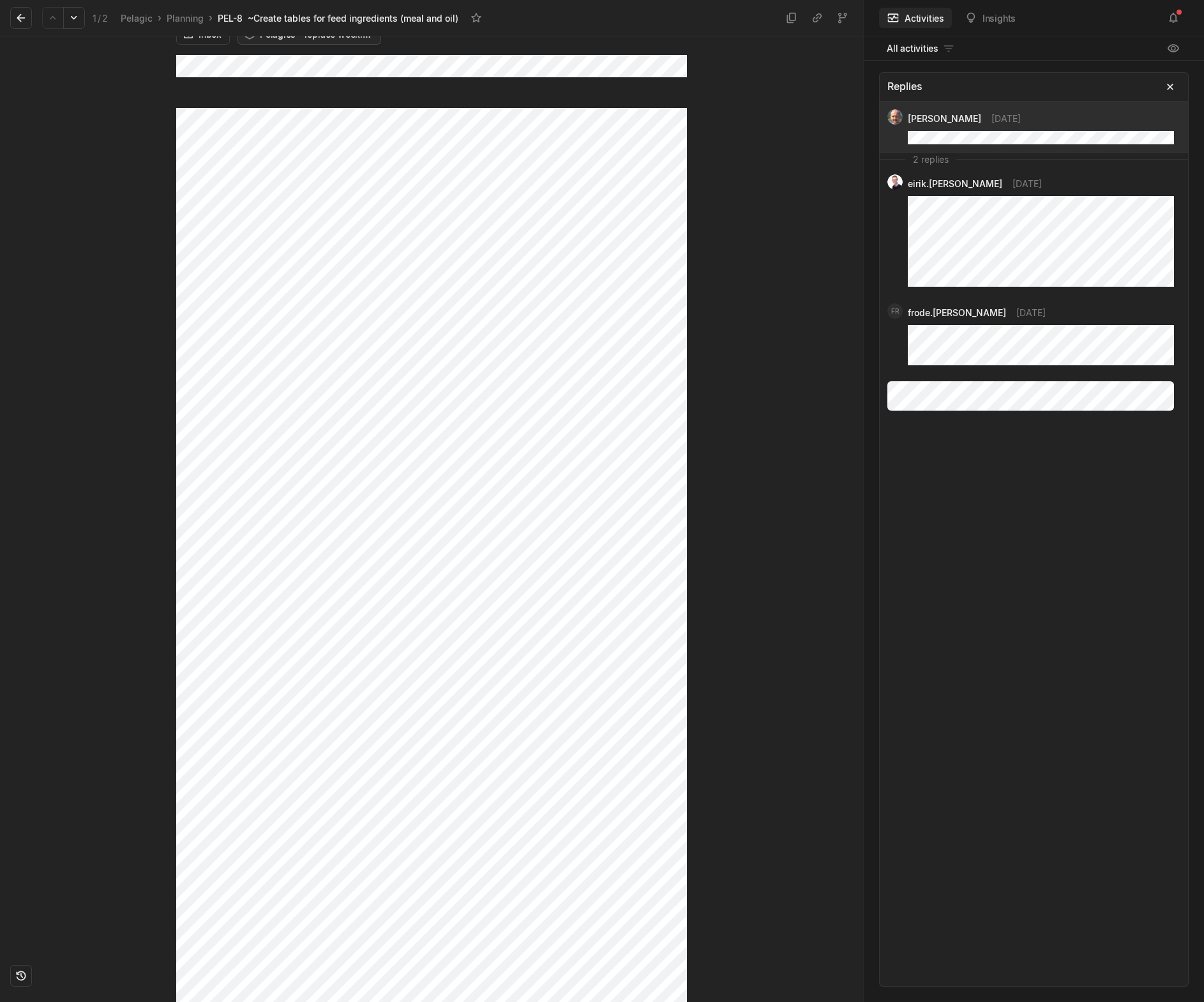
scroll to position [14, 0]
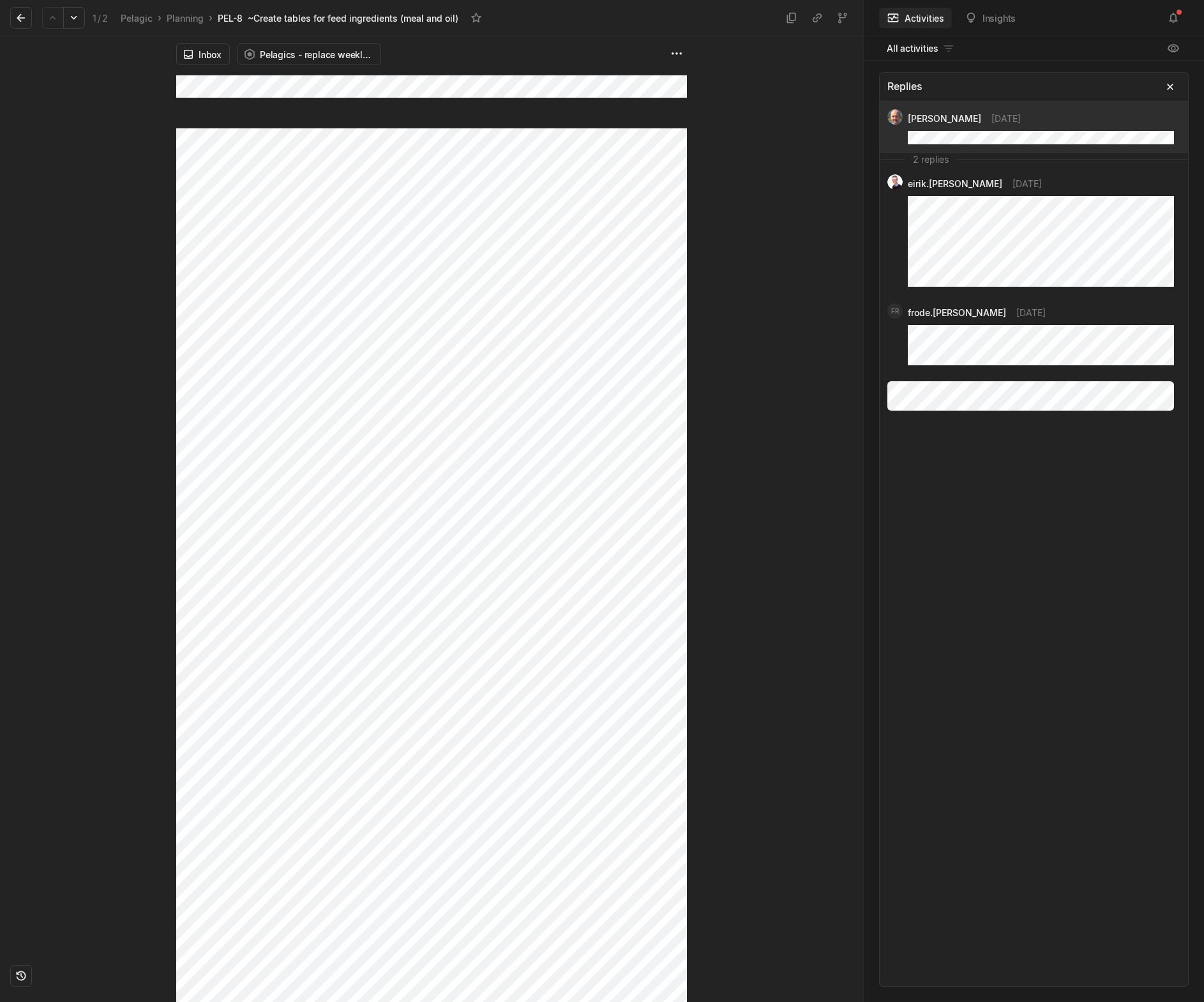
click at [275, 102] on div "Inbox Pelagics - replace weekly report" at bounding box center [431, 75] width 511 height 106
click at [705, 72] on div "Inbox Pelagics - replace weekly report" at bounding box center [431, 519] width 863 height 966
click at [104, 130] on div "Inbox Pelagics - replace weekly report" at bounding box center [431, 519] width 863 height 966
click at [670, 52] on html "Kontali Search / Updates 1 g then u My work = Feedback g then f Roadmaps g then…" at bounding box center [602, 501] width 1204 height 1002
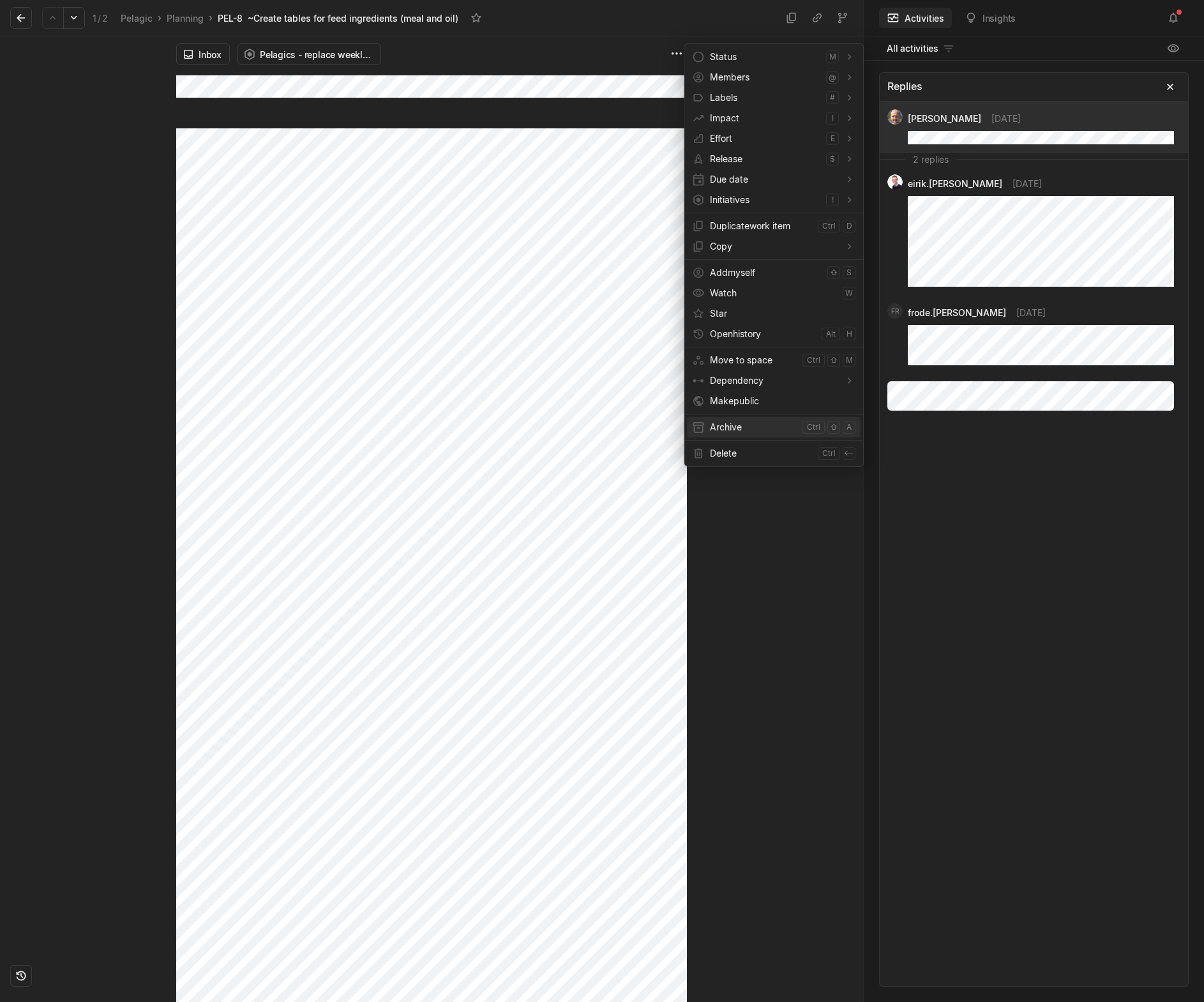
click at [723, 420] on span "Archive" at bounding box center [753, 427] width 87 height 21
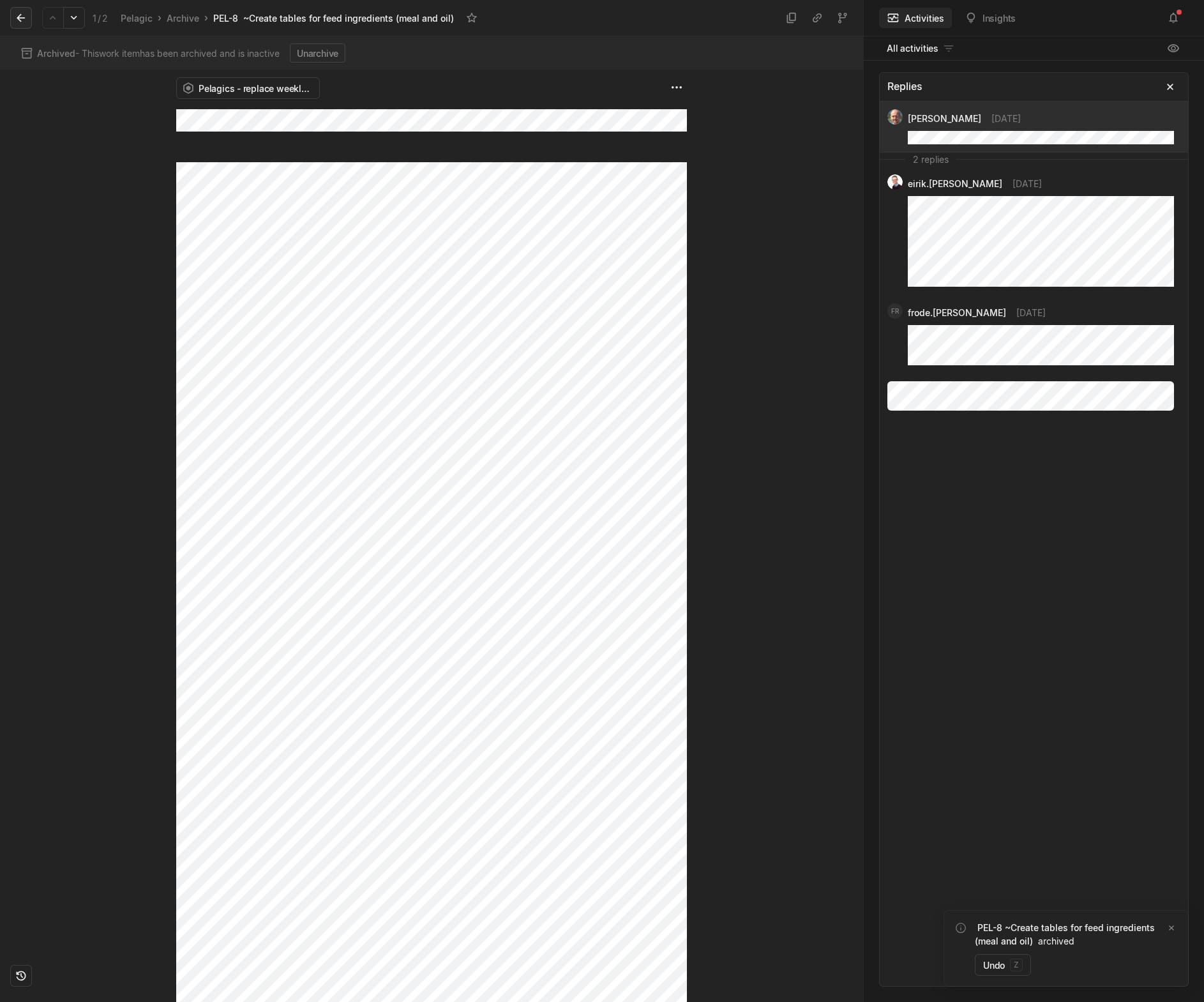
click at [16, 10] on button at bounding box center [21, 18] width 22 height 22
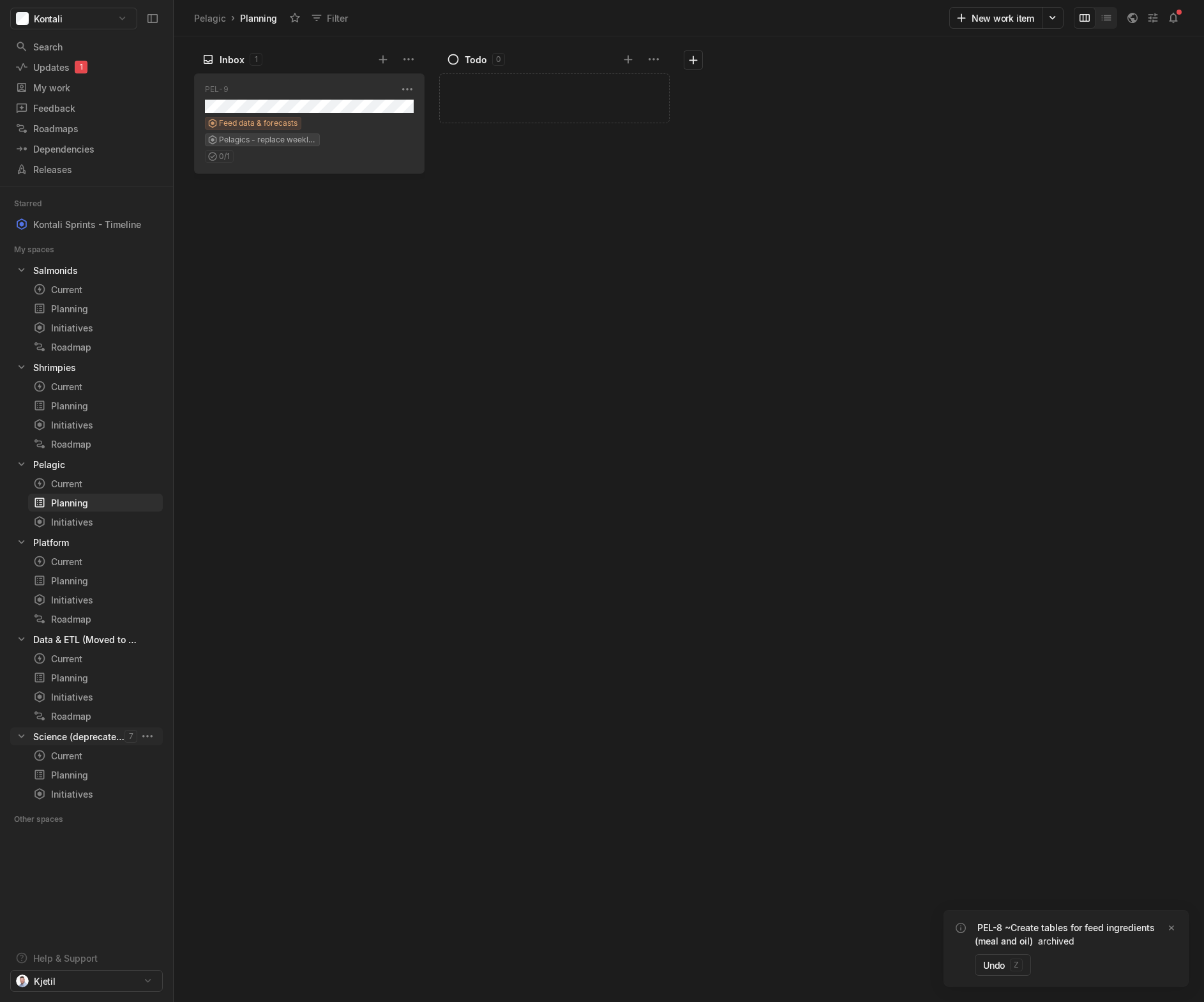
click at [352, 131] on div "Feed data & forecasts Pelagics - replace weekly report" at bounding box center [309, 131] width 209 height 29
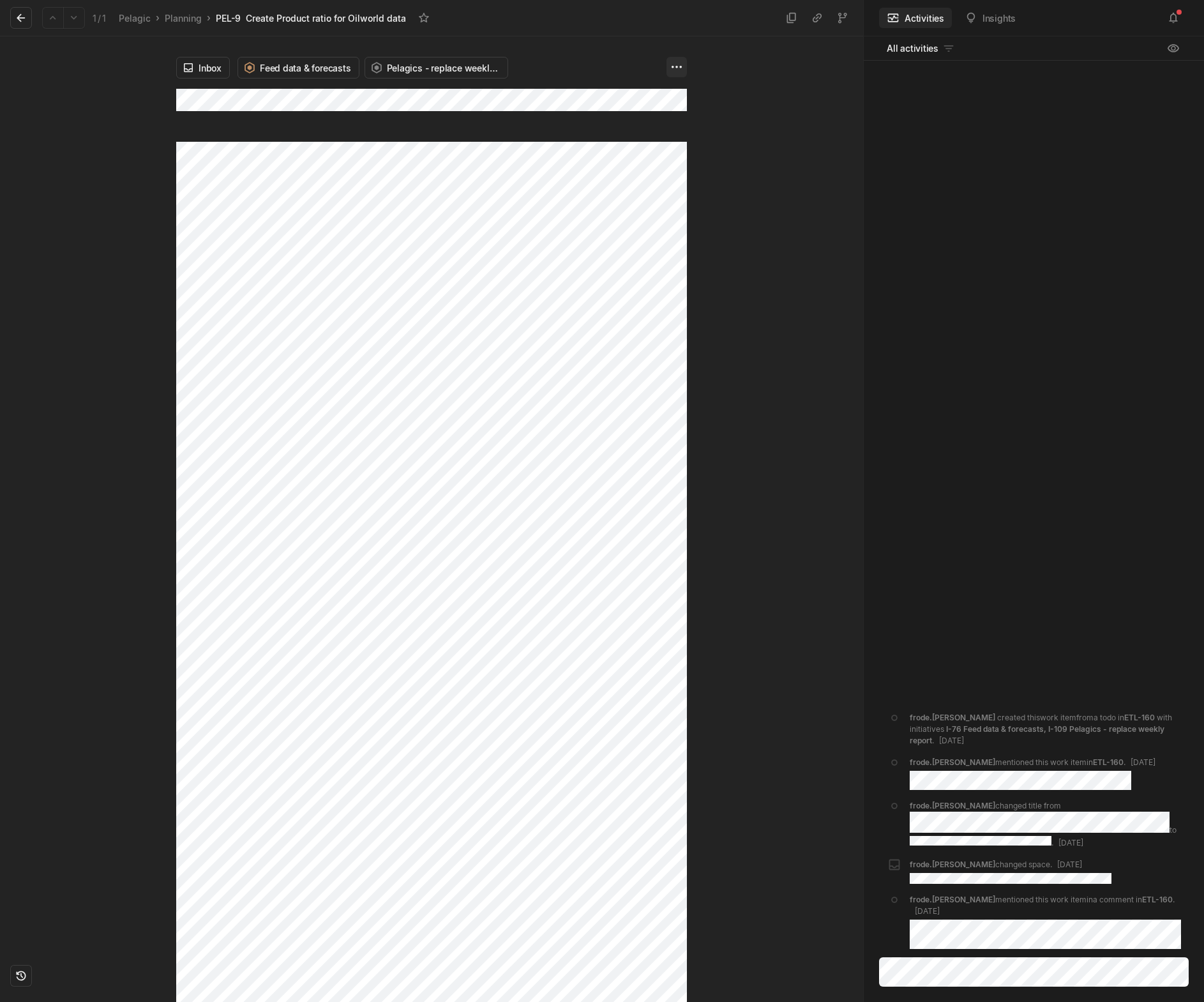
click at [672, 67] on html "Kontali Search / Updates 1 g then u My work = Feedback g then f Roadmaps g then…" at bounding box center [602, 501] width 1204 height 1002
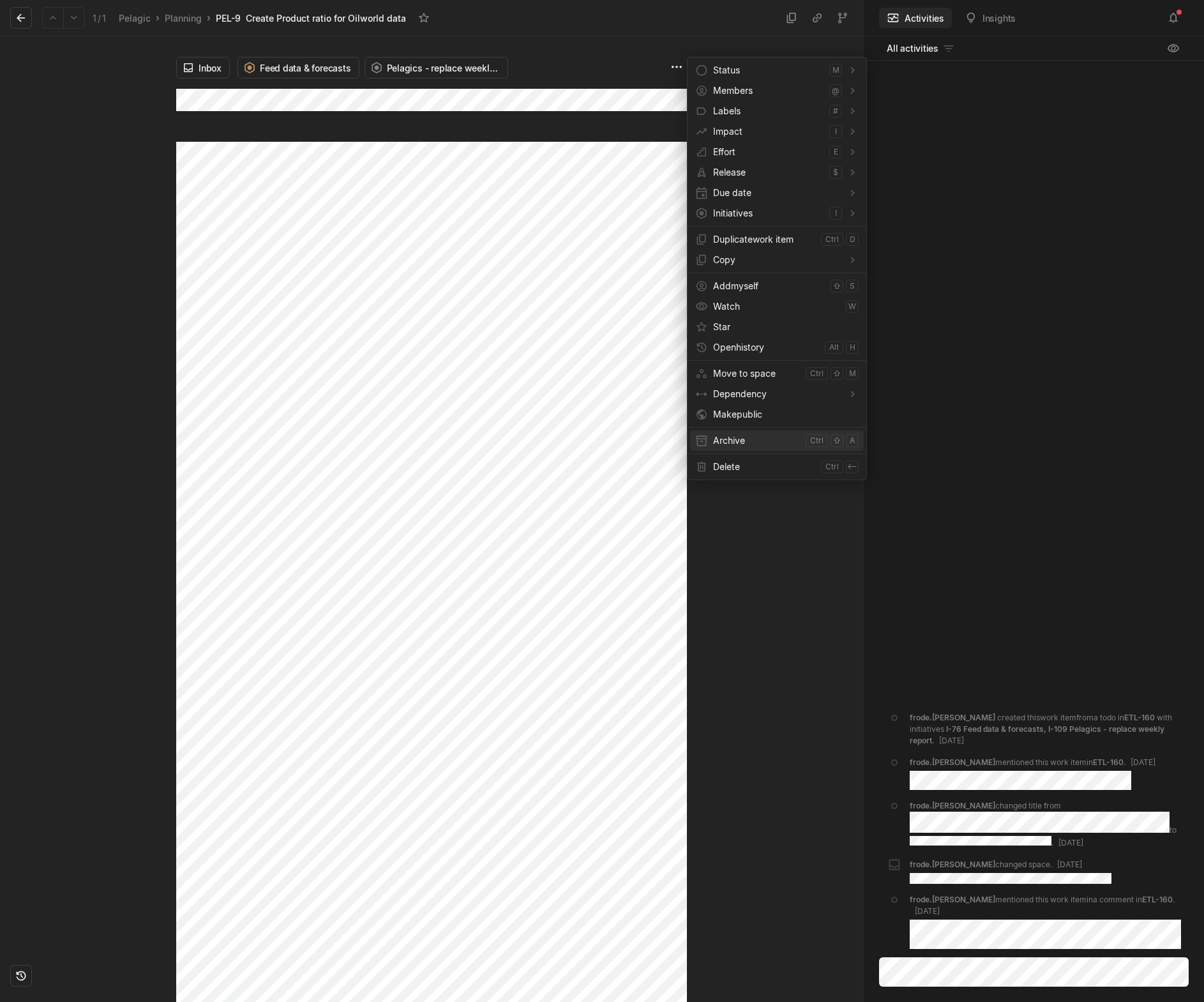
click at [718, 437] on span "Archive" at bounding box center [756, 440] width 87 height 21
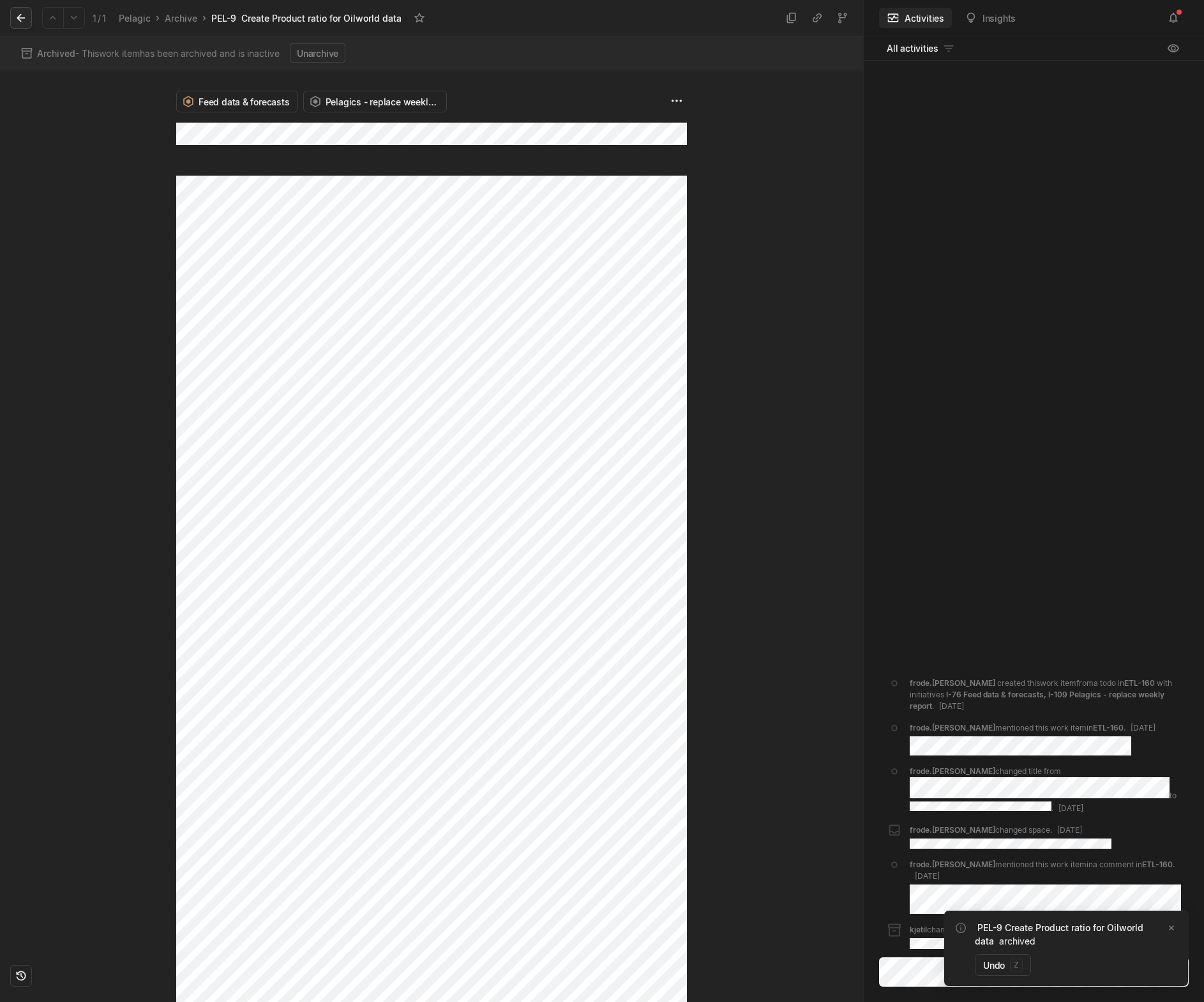
click at [17, 17] on icon at bounding box center [21, 18] width 13 height 13
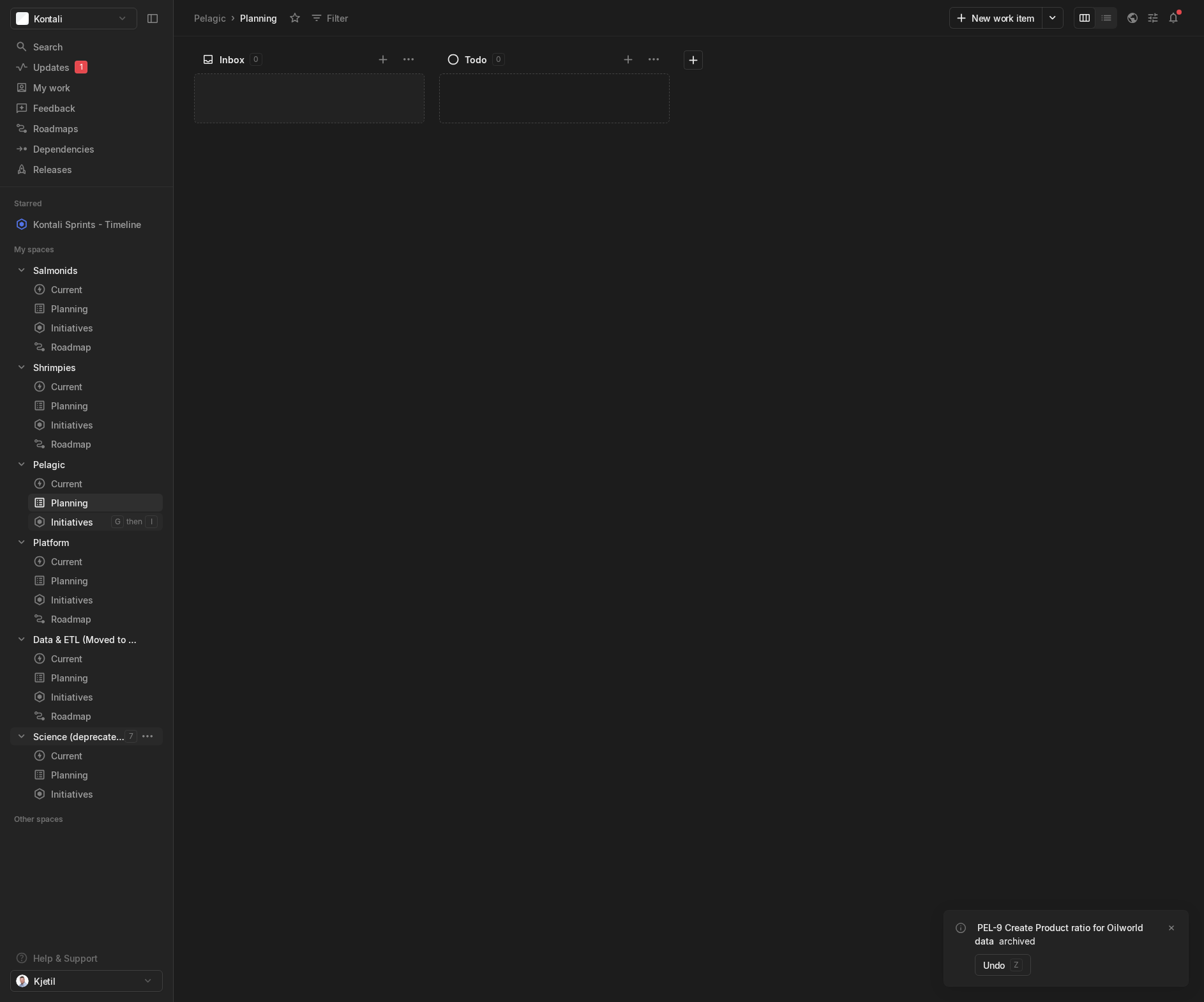
click at [62, 518] on div "Initiatives" at bounding box center [72, 522] width 78 height 14
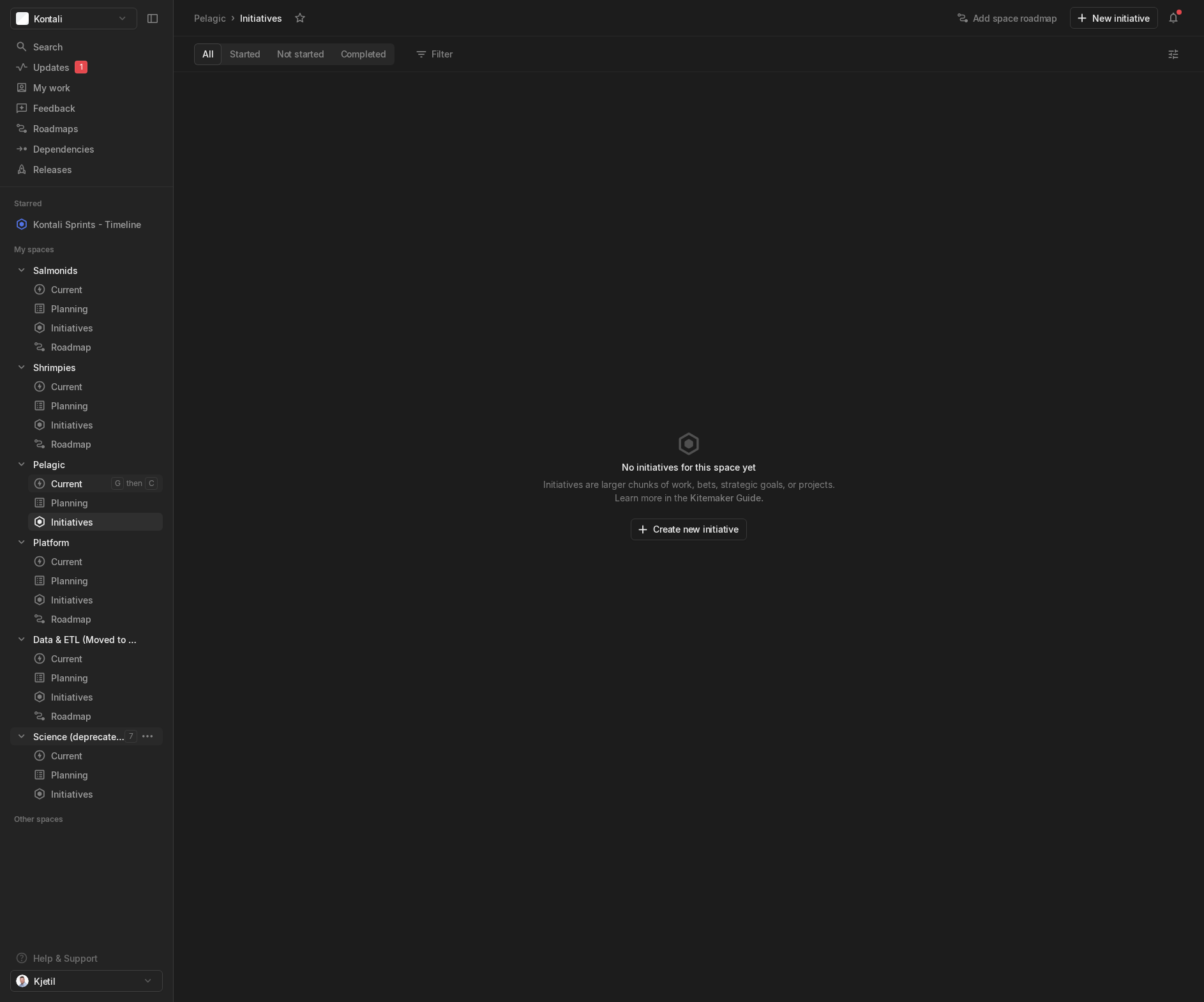
click at [64, 485] on div "Current" at bounding box center [72, 483] width 78 height 14
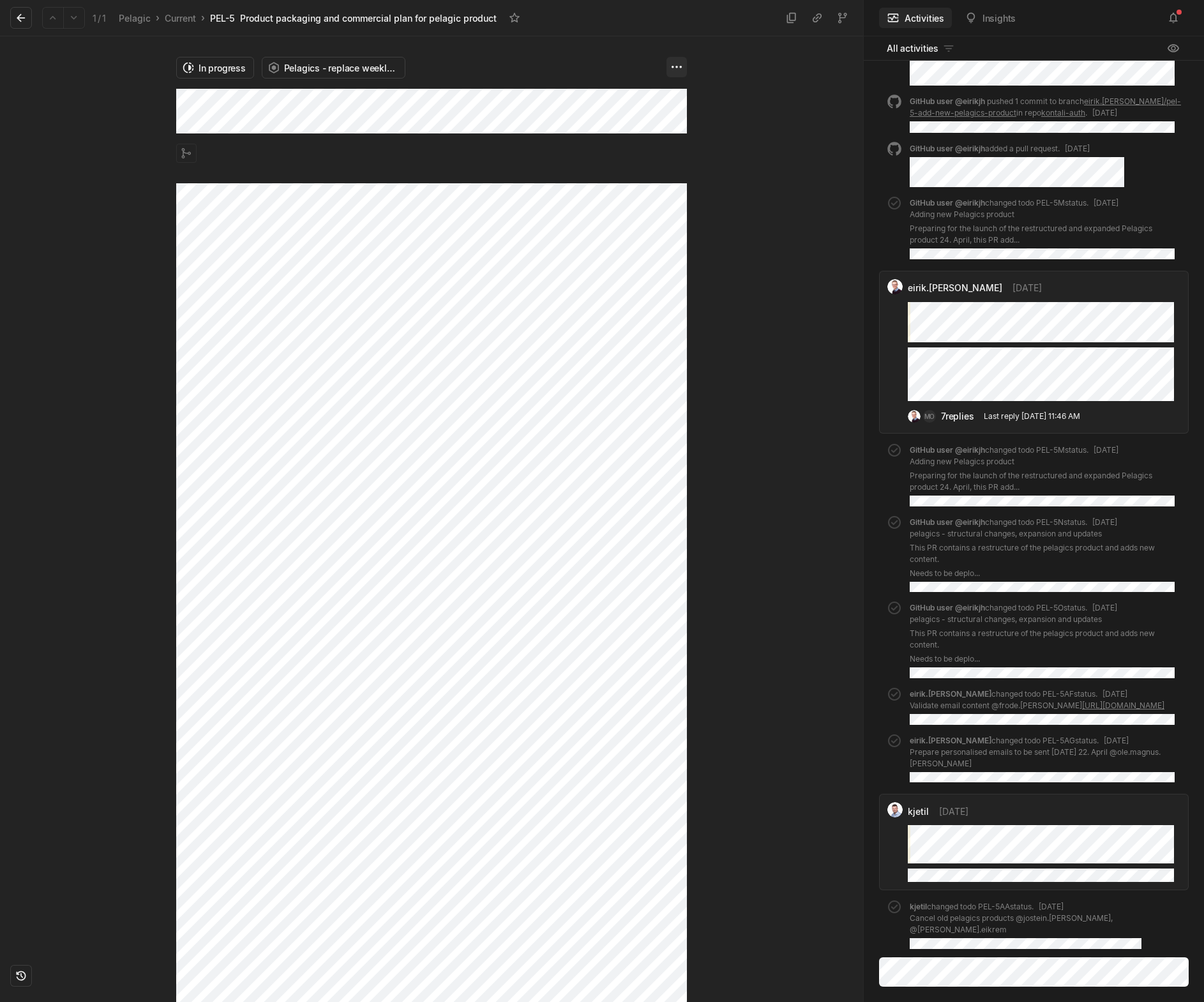
click at [675, 67] on html "Kontali Search / Updates 1 g then u My work = Feedback g then f Roadmaps g then…" at bounding box center [602, 501] width 1204 height 1002
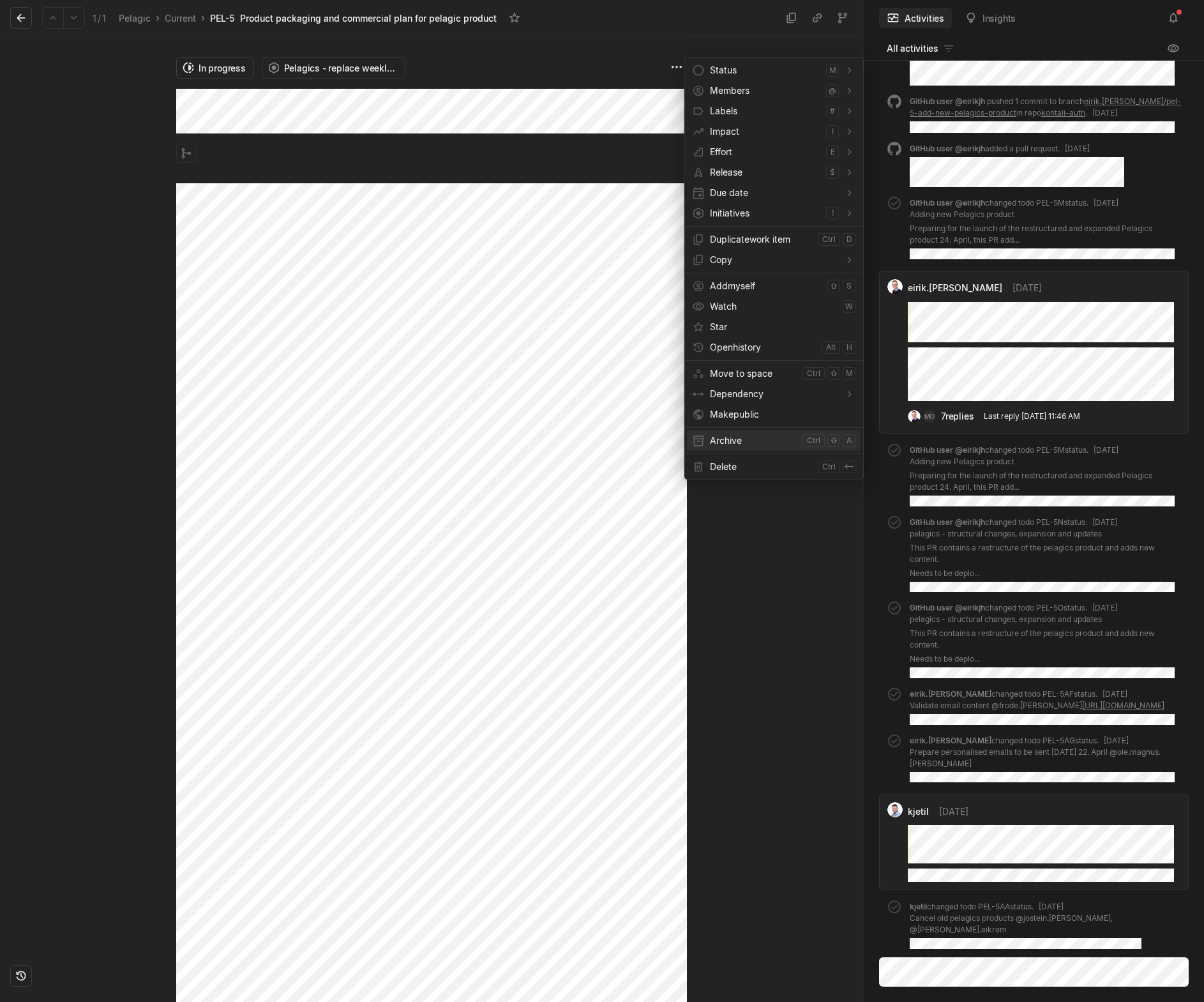
click at [723, 442] on span "Archive" at bounding box center [753, 440] width 87 height 21
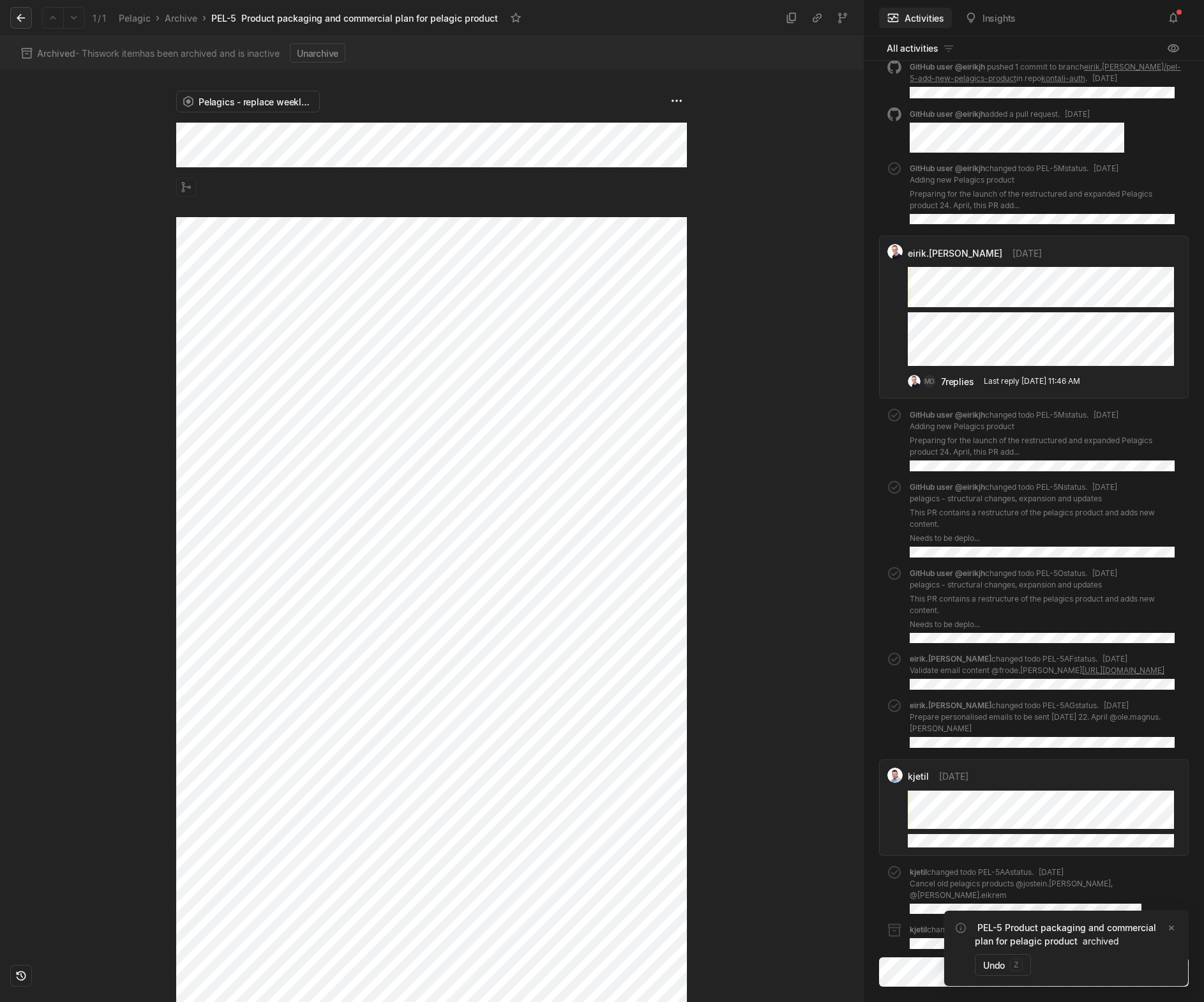
click at [23, 17] on icon at bounding box center [21, 18] width 13 height 13
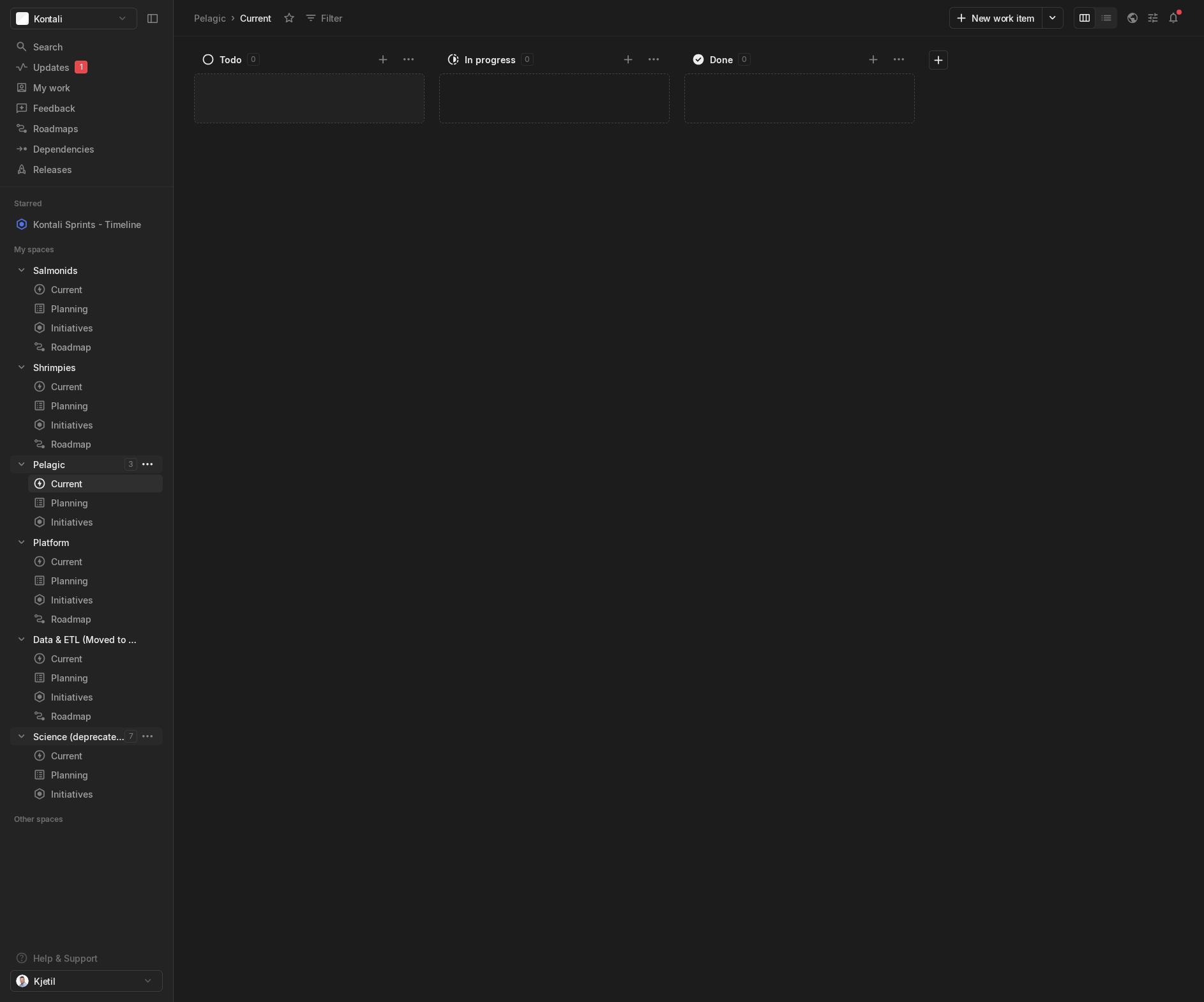
click at [153, 462] on html "Kontali Search / Updates 1 g then u My work = Feedback g then f Roadmaps g then…" at bounding box center [602, 501] width 1204 height 1002
click at [202, 495] on span "Space settings" at bounding box center [251, 494] width 135 height 21
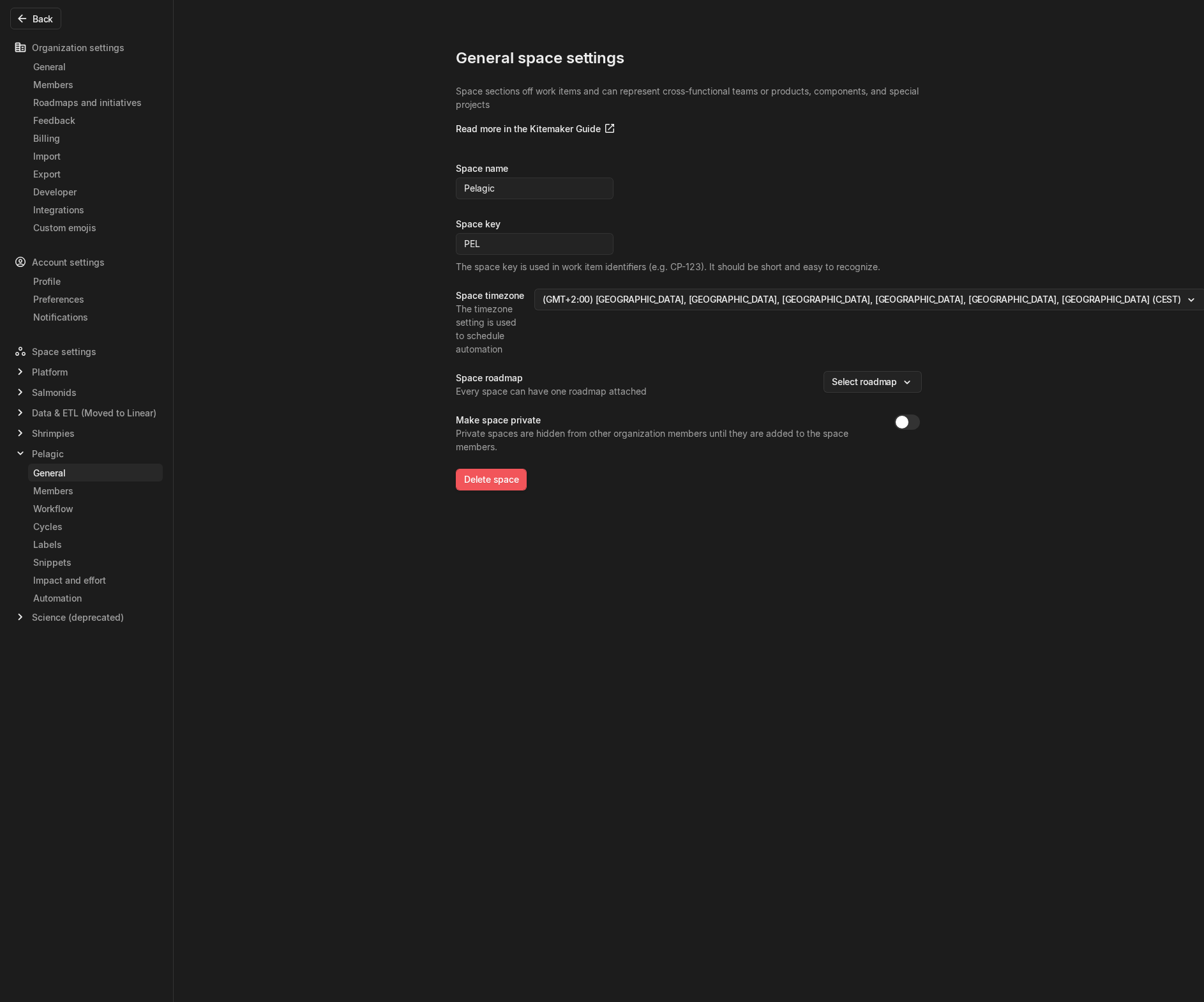
click at [499, 469] on button "Delete space" at bounding box center [491, 480] width 71 height 22
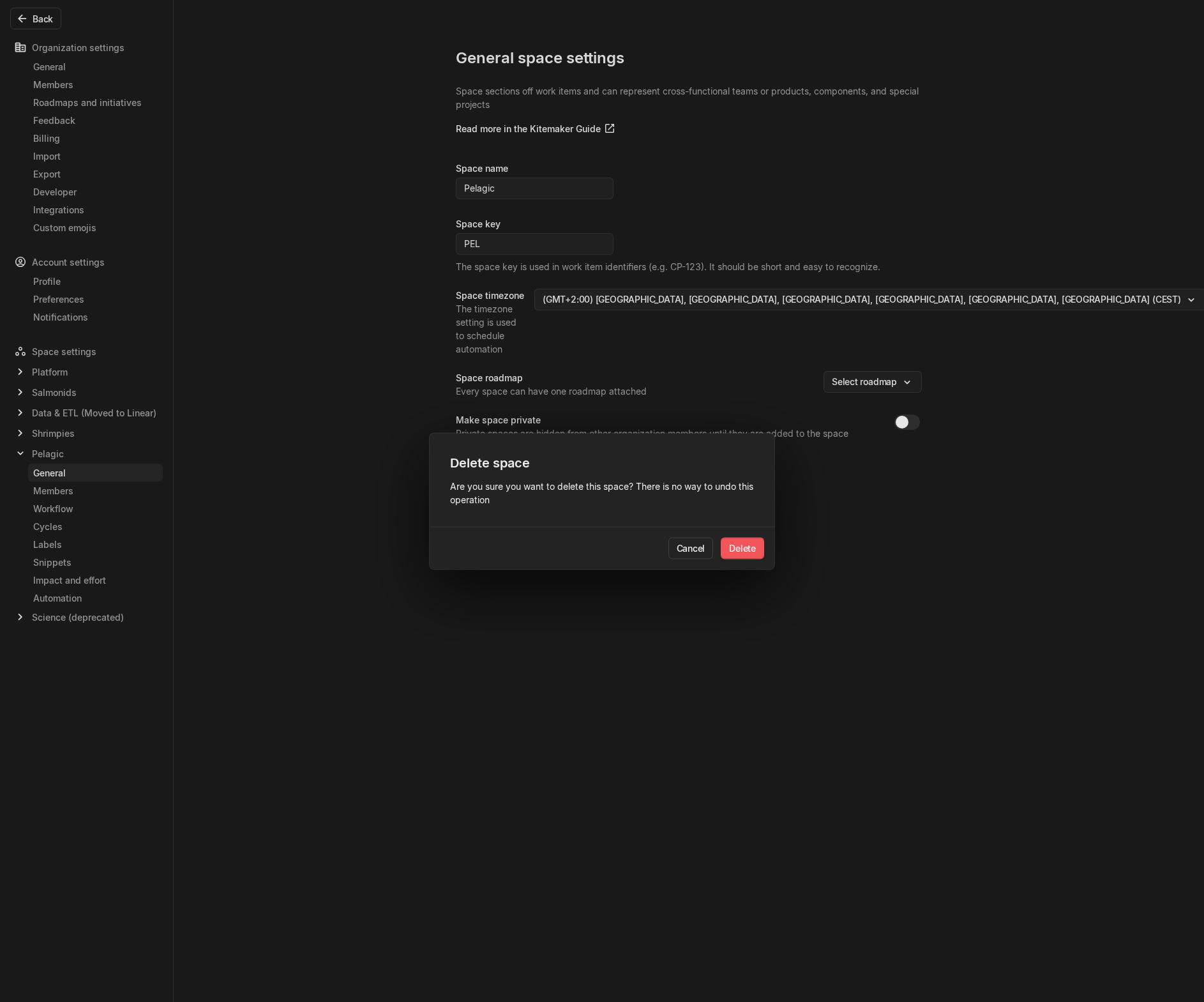
click at [743, 553] on button "Delete" at bounding box center [742, 548] width 43 height 22
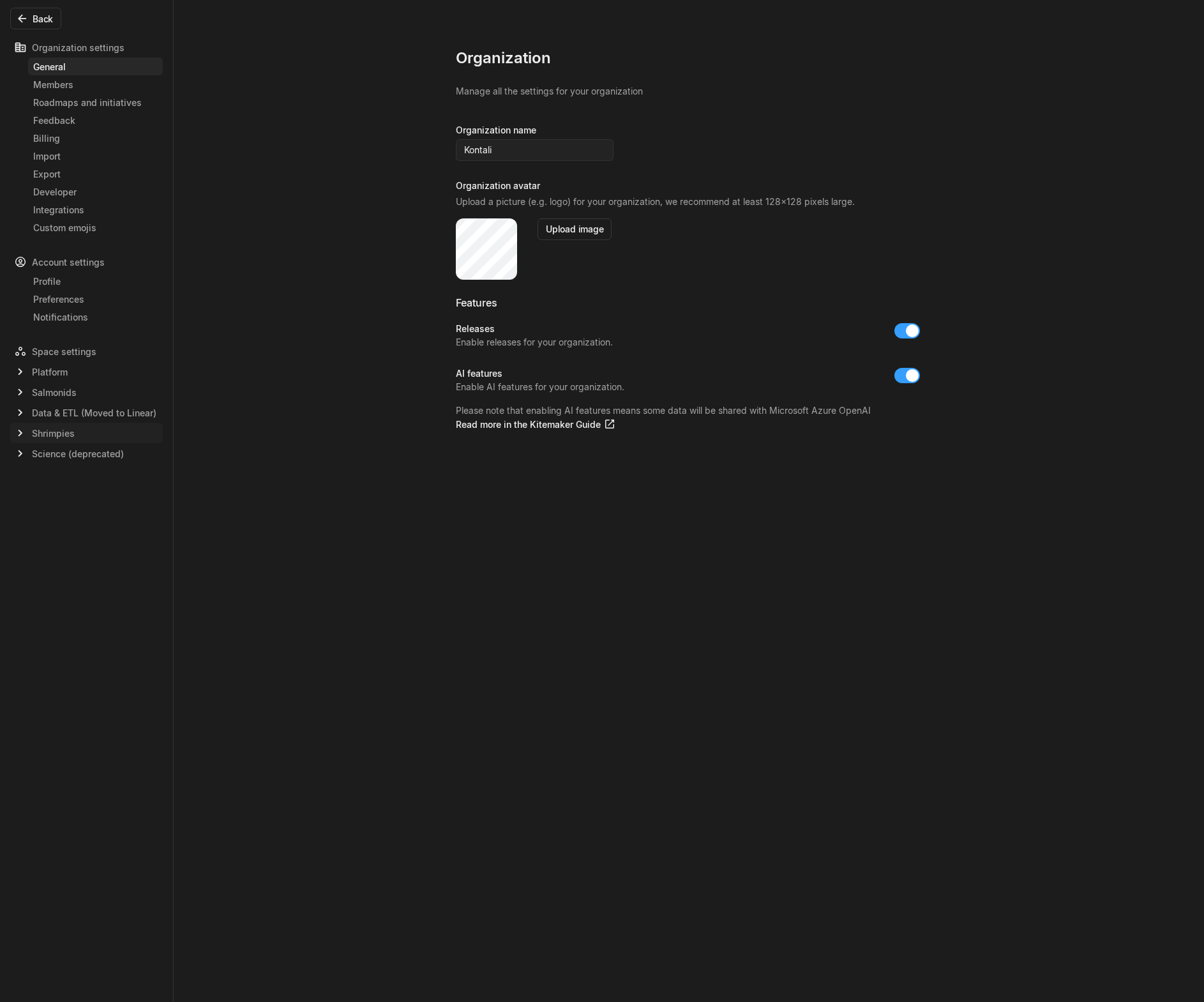
click at [51, 436] on span "Shrimpies" at bounding box center [53, 433] width 43 height 14
click at [39, 14] on button "Back" at bounding box center [36, 19] width 51 height 22
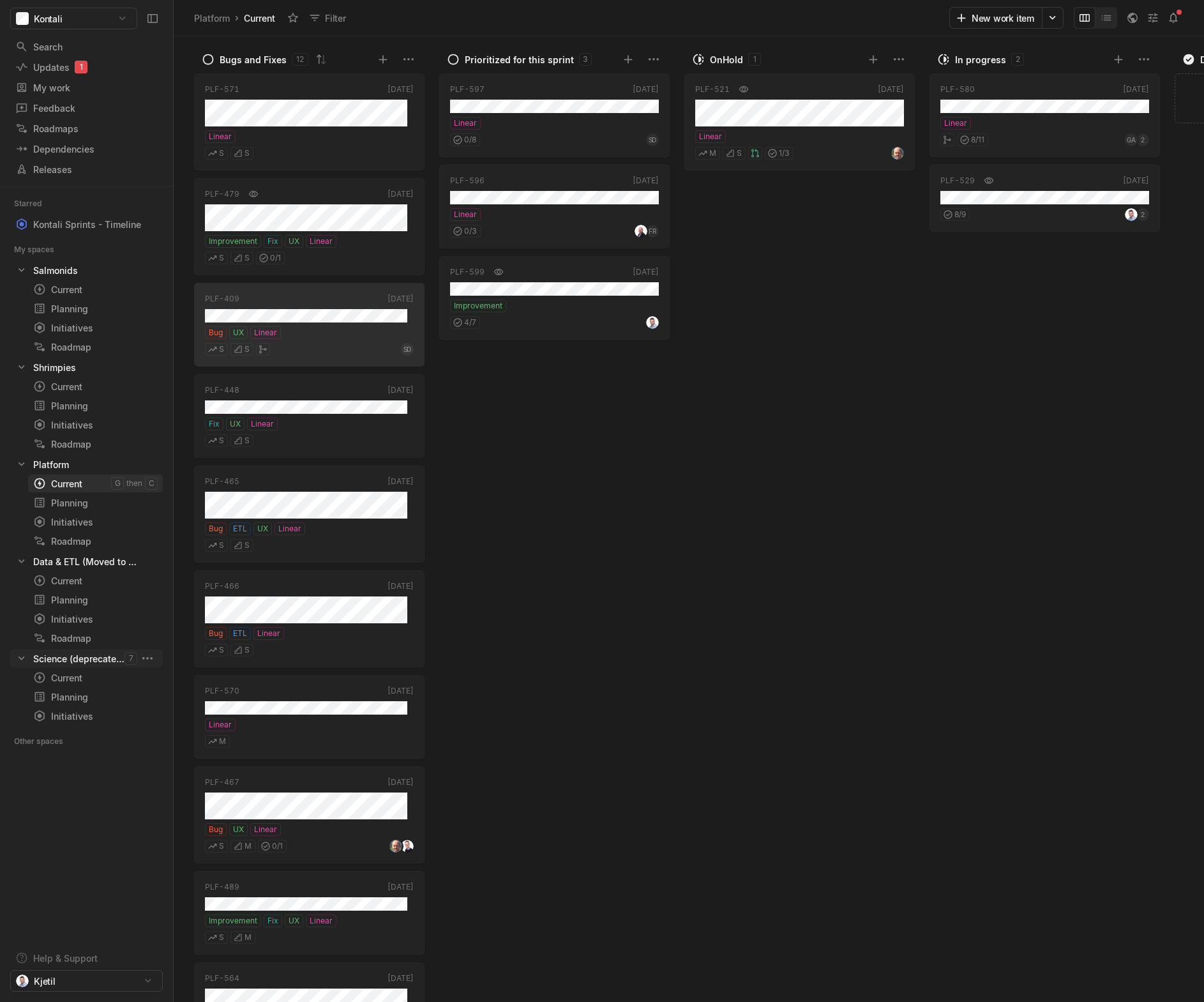
click at [69, 488] on div "Current" at bounding box center [72, 483] width 78 height 14
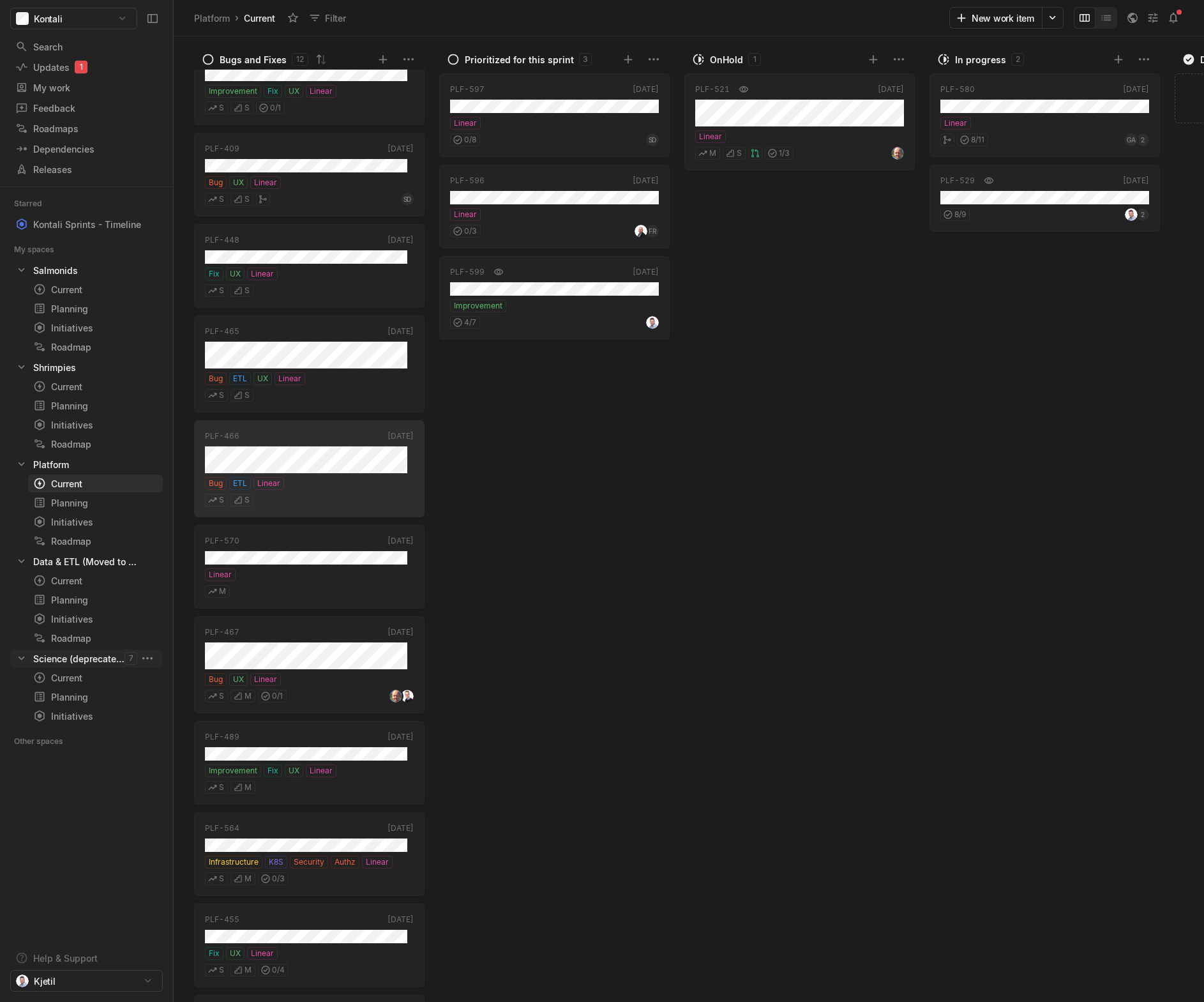
scroll to position [233, 0]
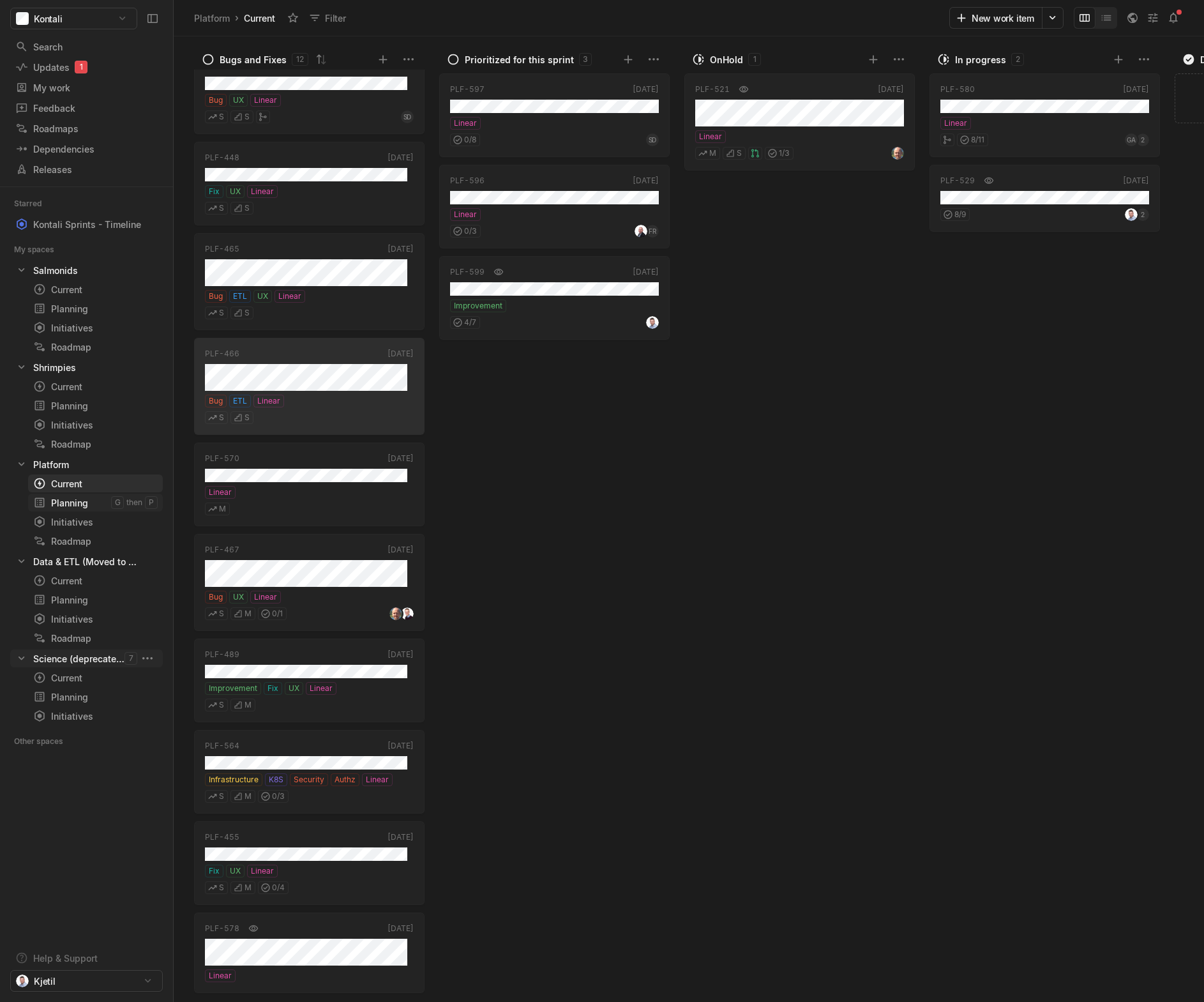
click at [54, 503] on div "Planning" at bounding box center [72, 503] width 78 height 14
